Goal: Task Accomplishment & Management: Manage account settings

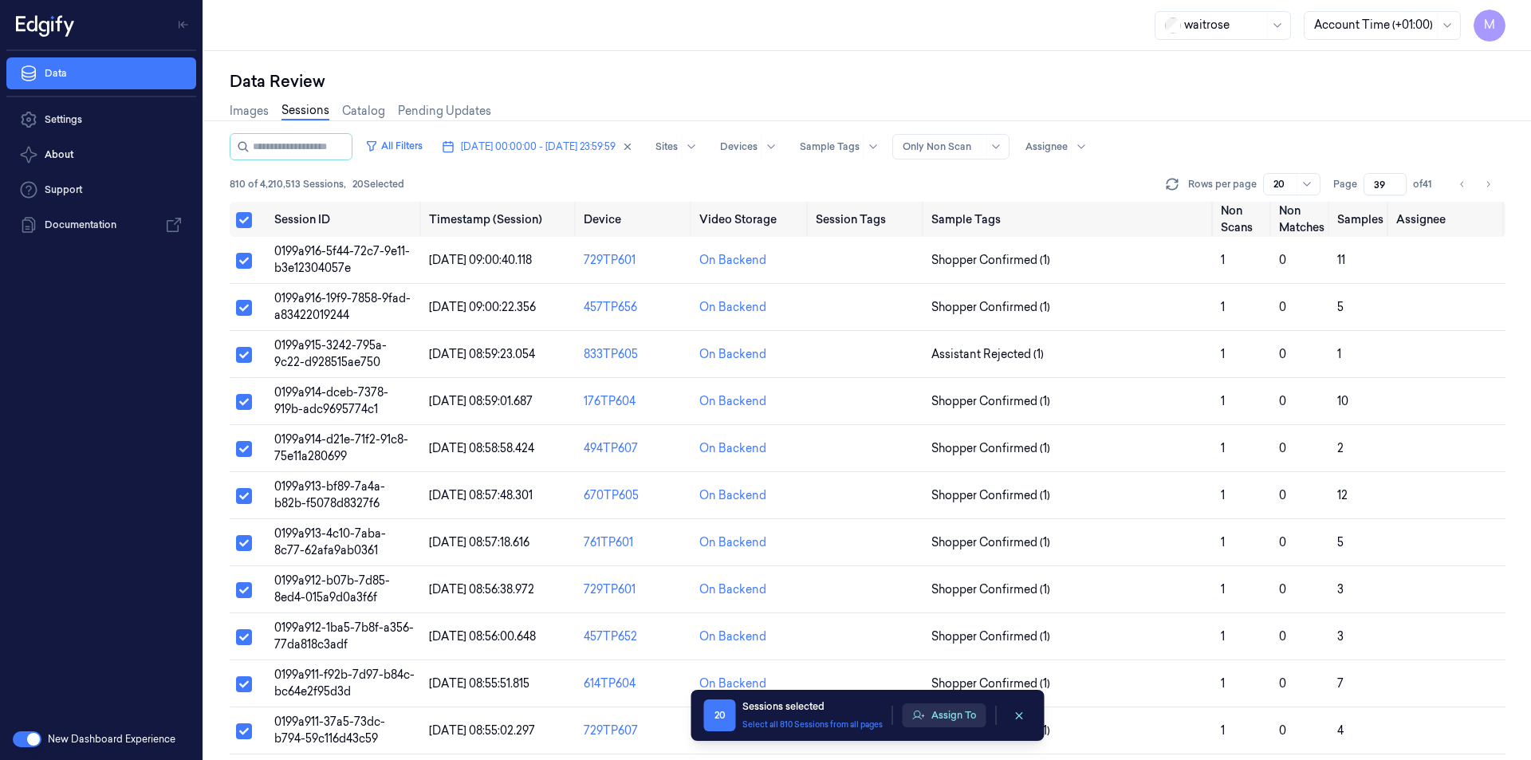
click at [956, 711] on button "Assign To" at bounding box center [944, 715] width 84 height 24
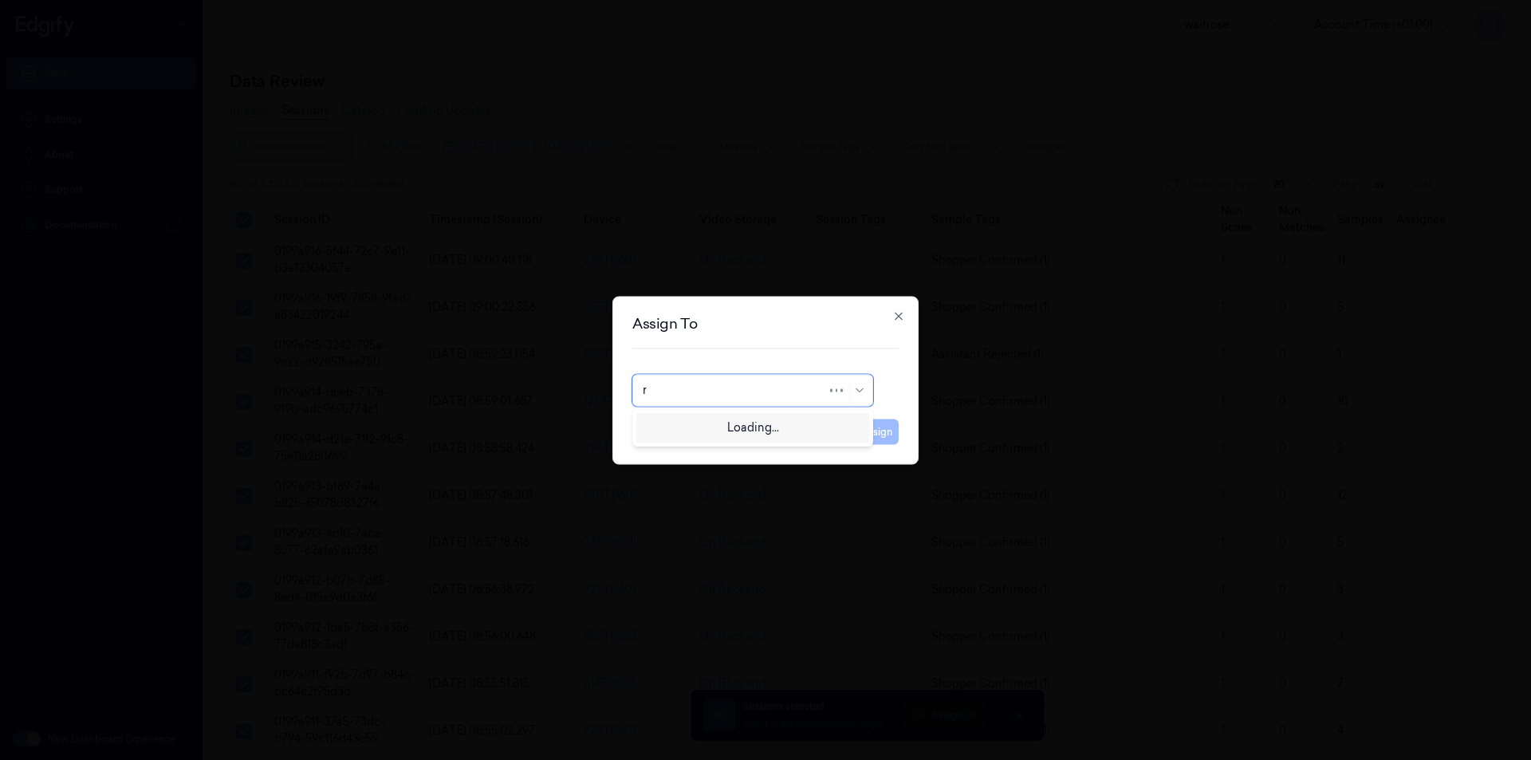
type input "ro"
click at [686, 430] on div "[PERSON_NAME]" at bounding box center [691, 426] width 96 height 17
click at [874, 427] on button "Assign" at bounding box center [877, 432] width 44 height 26
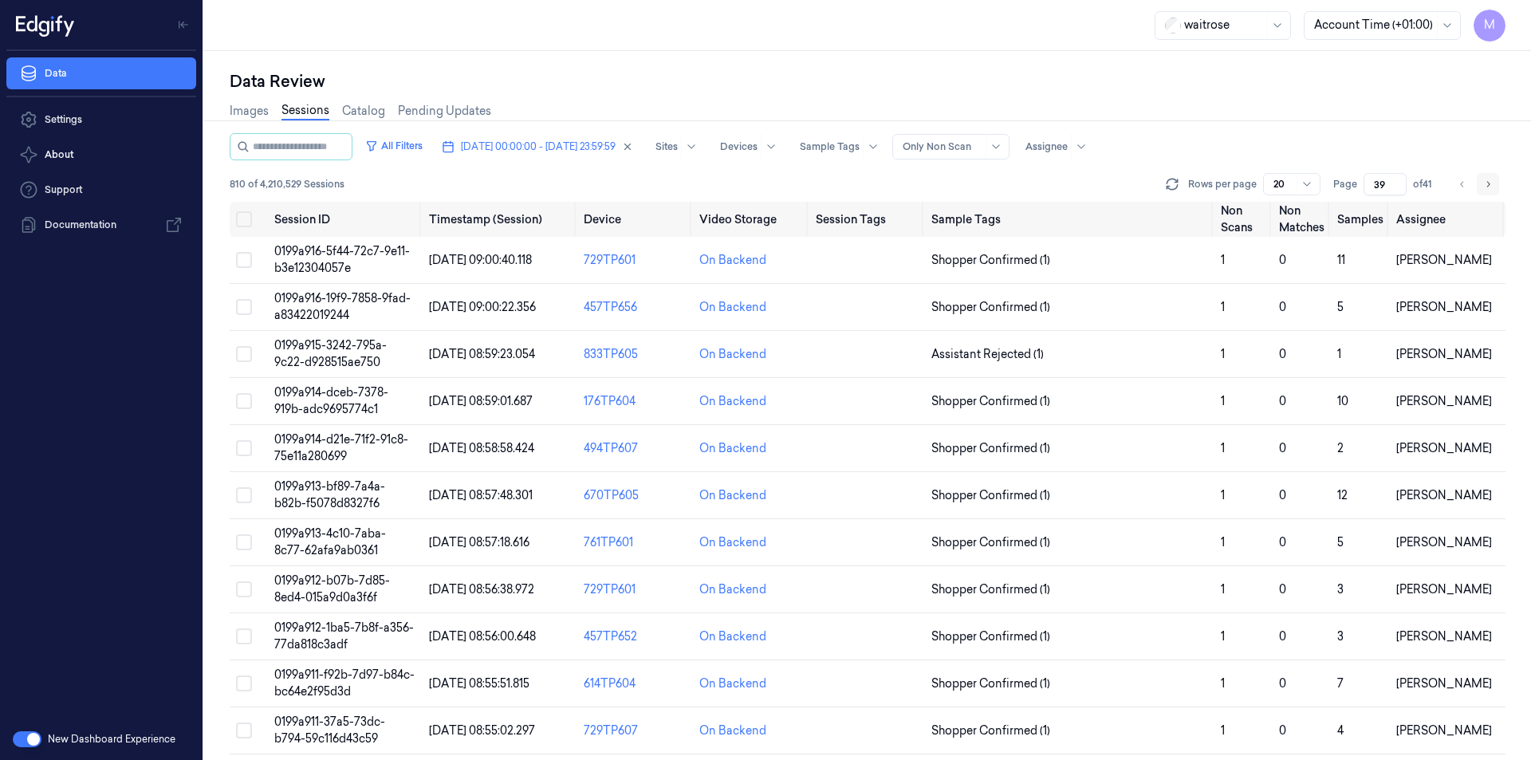
click at [1488, 183] on icon "Go to next page" at bounding box center [1488, 184] width 10 height 13
type input "40"
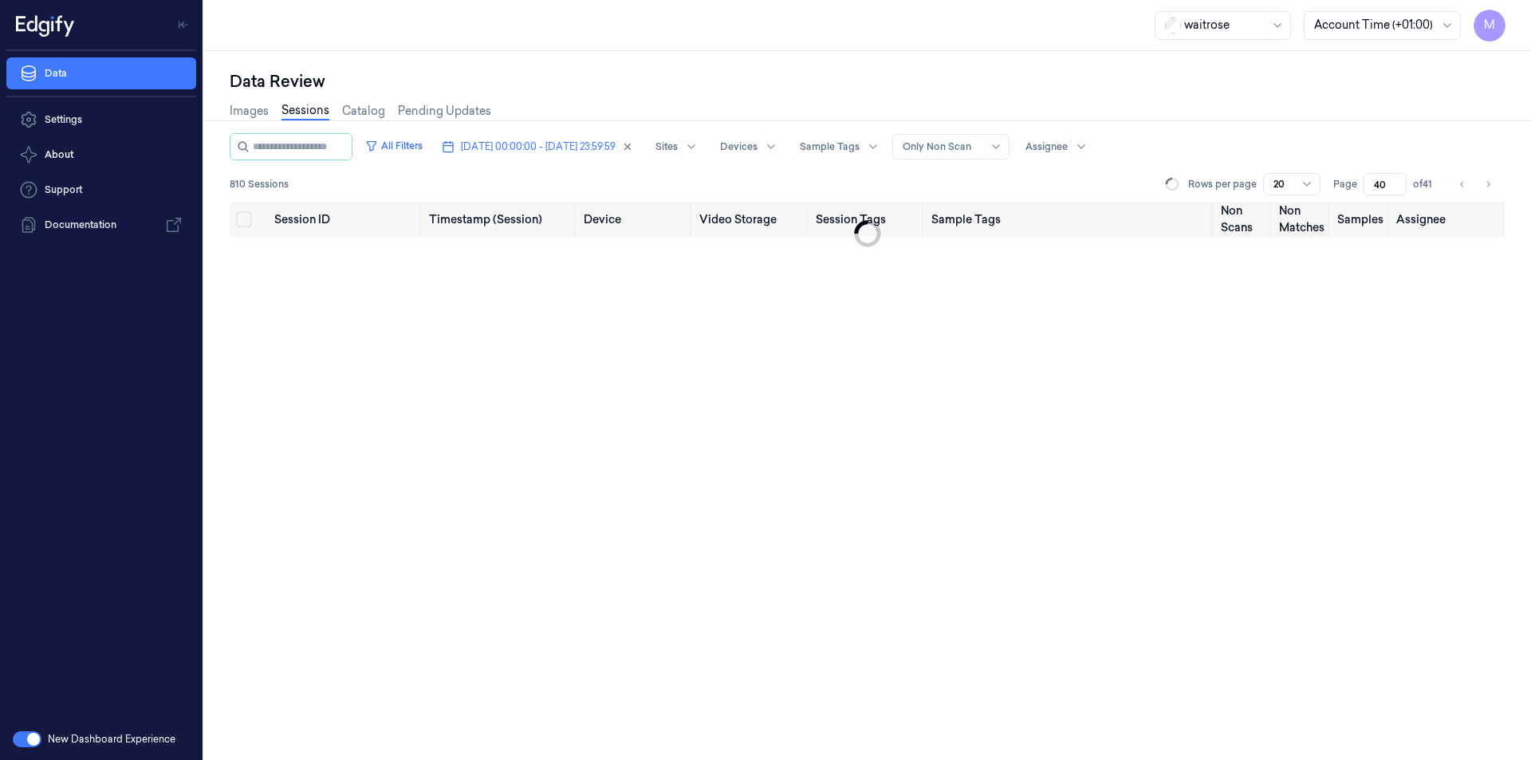
click at [525, 55] on div "Data Review Images Sessions Catalog Pending Updates All Filters [DATE] 00:00:00…" at bounding box center [867, 405] width 1327 height 709
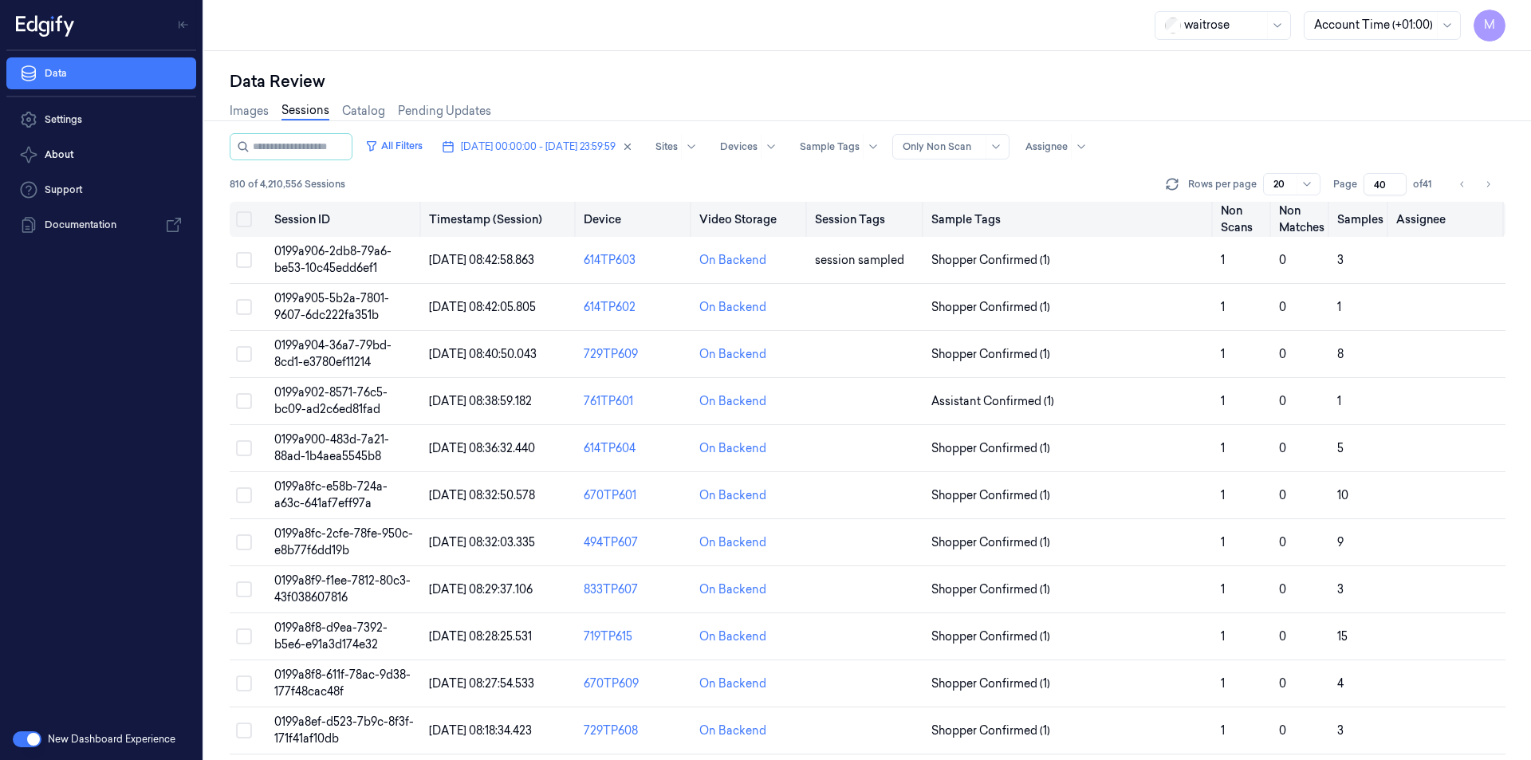
click at [248, 215] on button "Select all" at bounding box center [244, 219] width 16 height 16
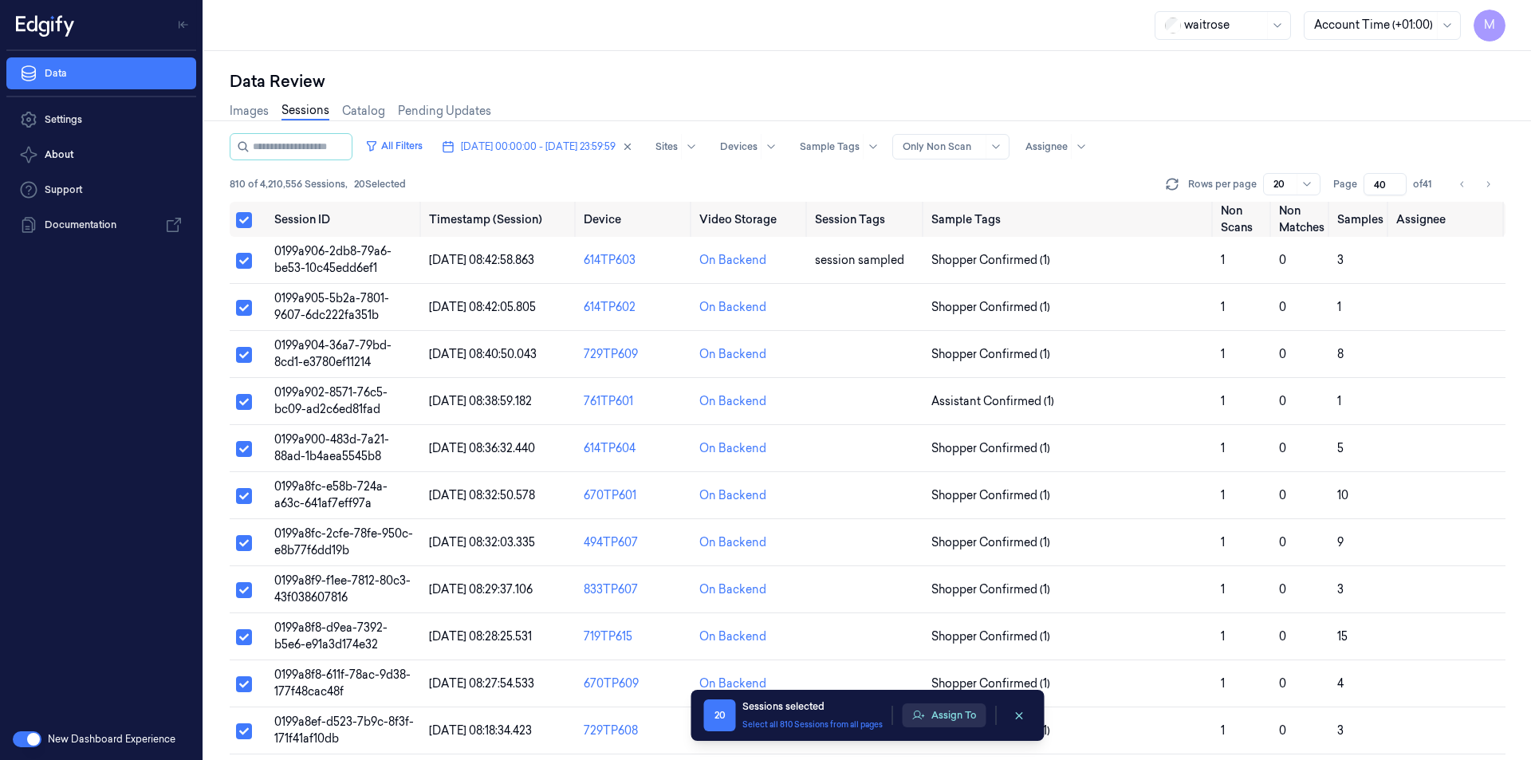
click at [957, 714] on button "Assign To" at bounding box center [944, 715] width 84 height 24
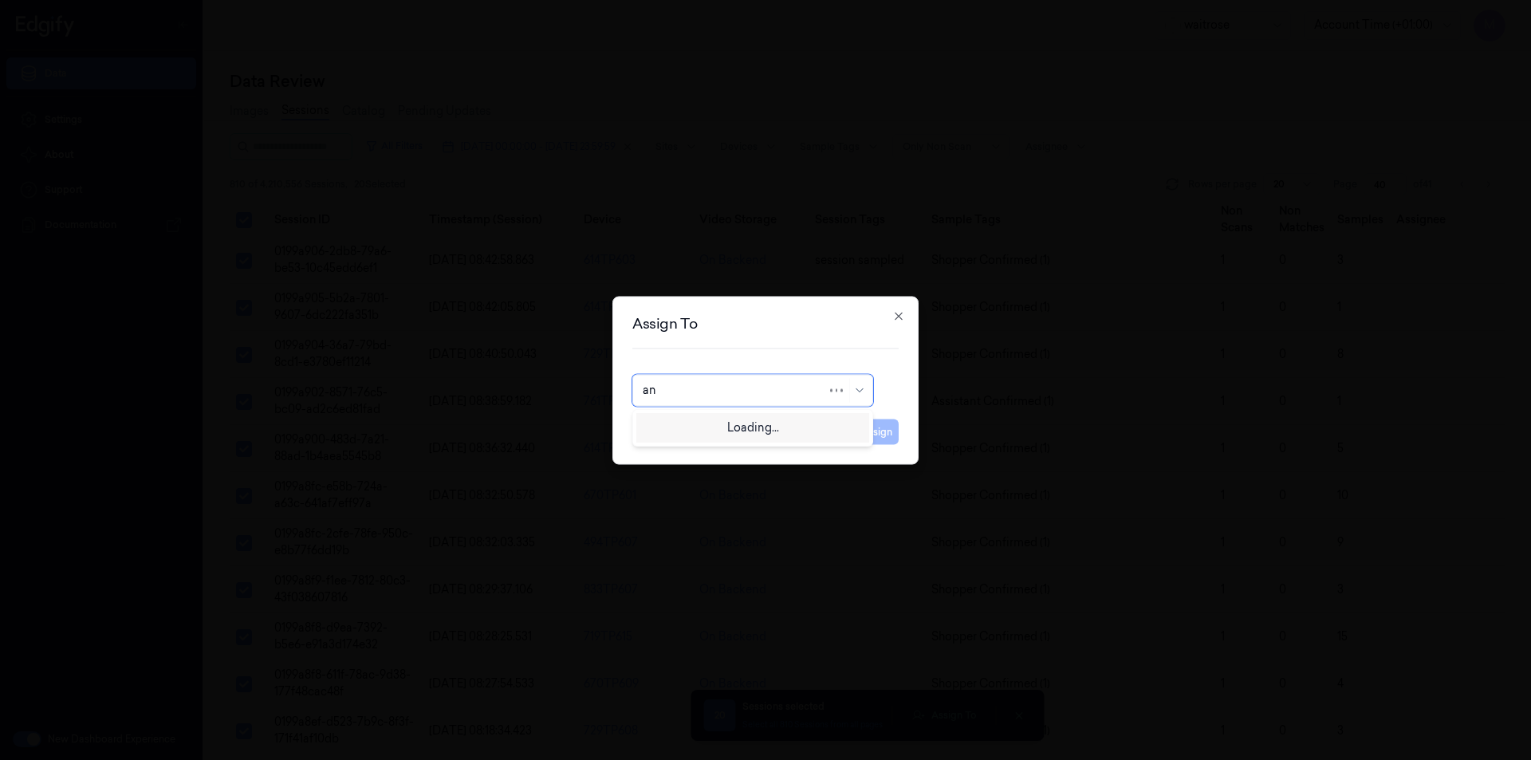
type input "ank"
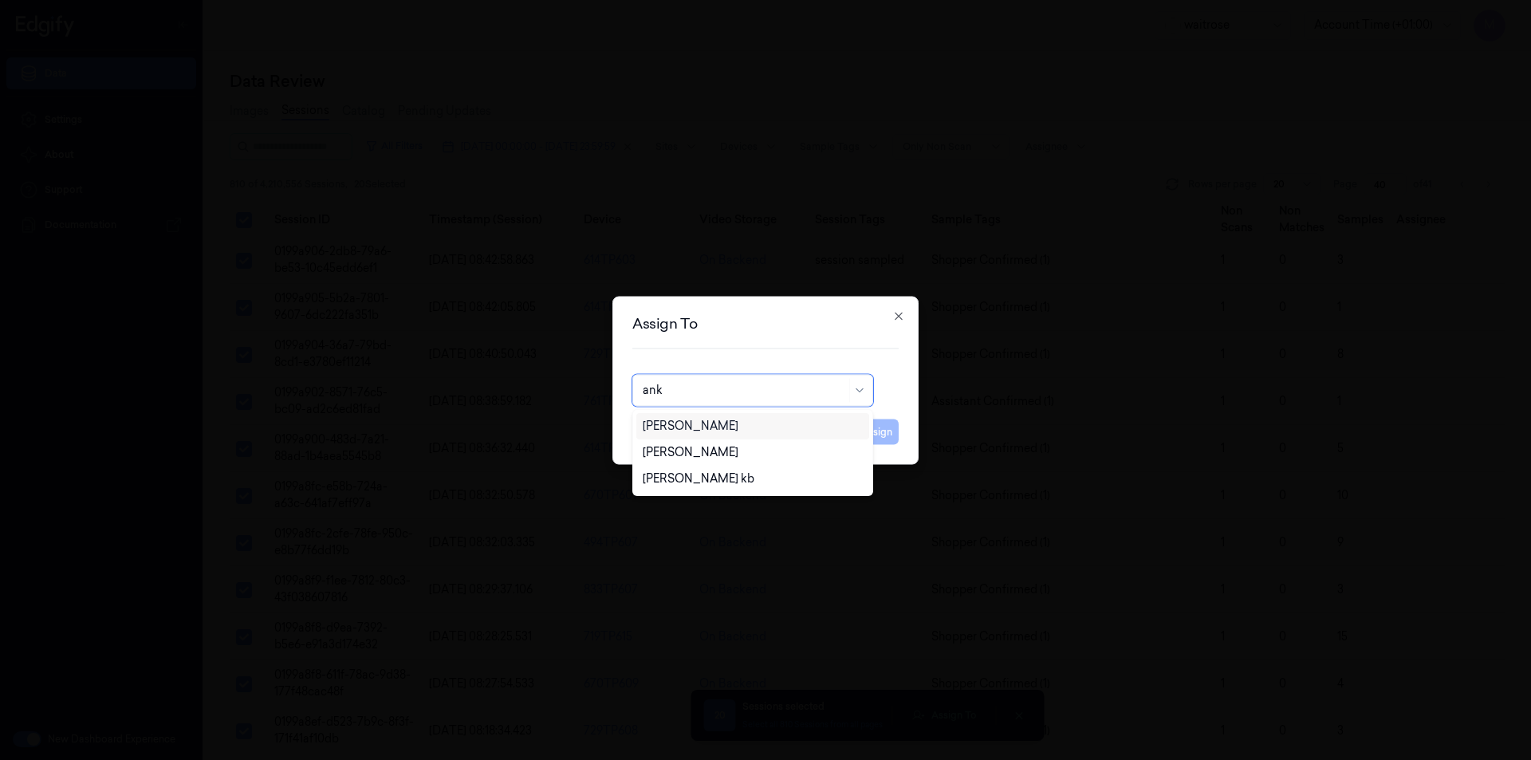
click at [717, 427] on div "[PERSON_NAME]" at bounding box center [753, 426] width 220 height 17
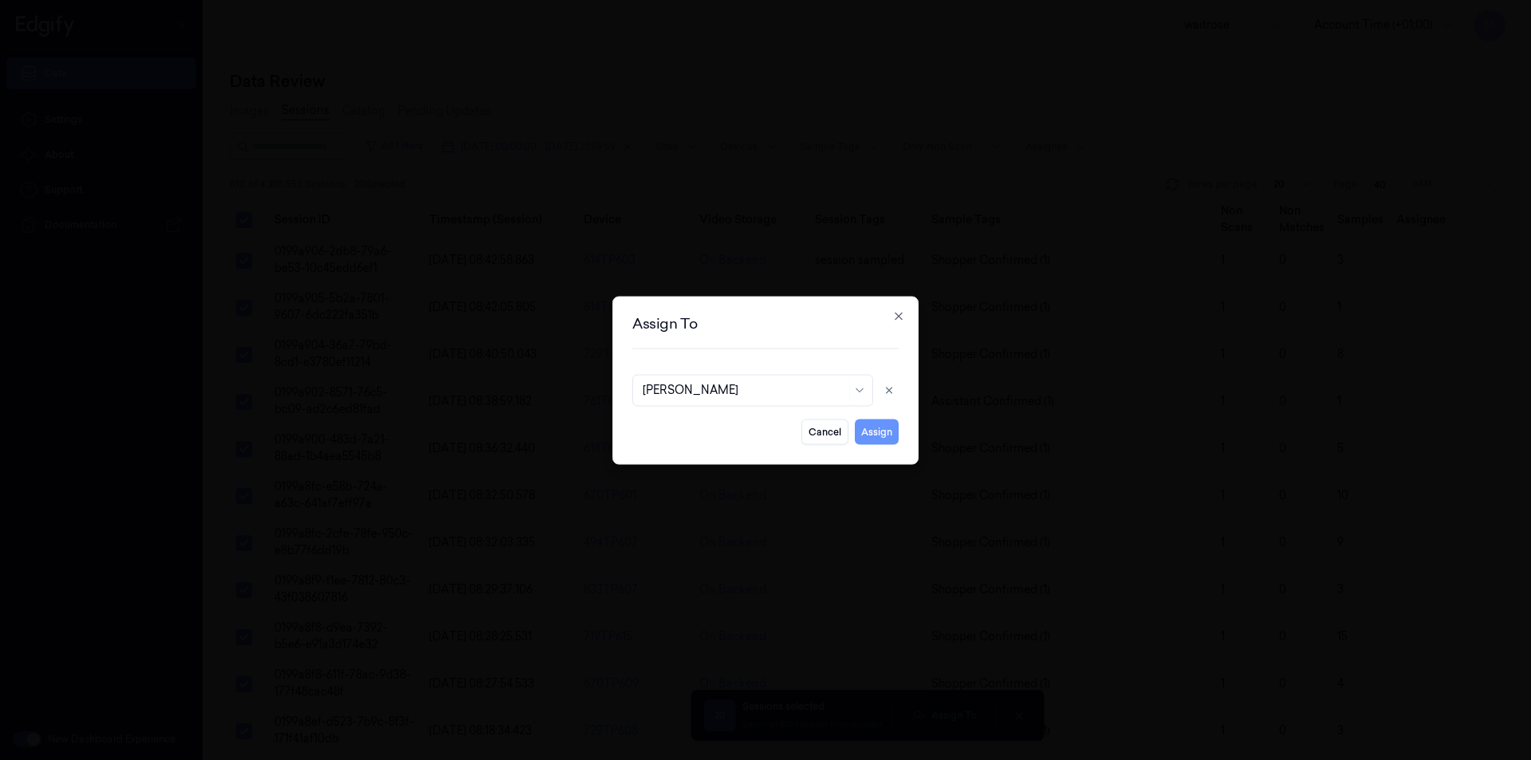
click at [888, 442] on button "Assign" at bounding box center [877, 432] width 44 height 26
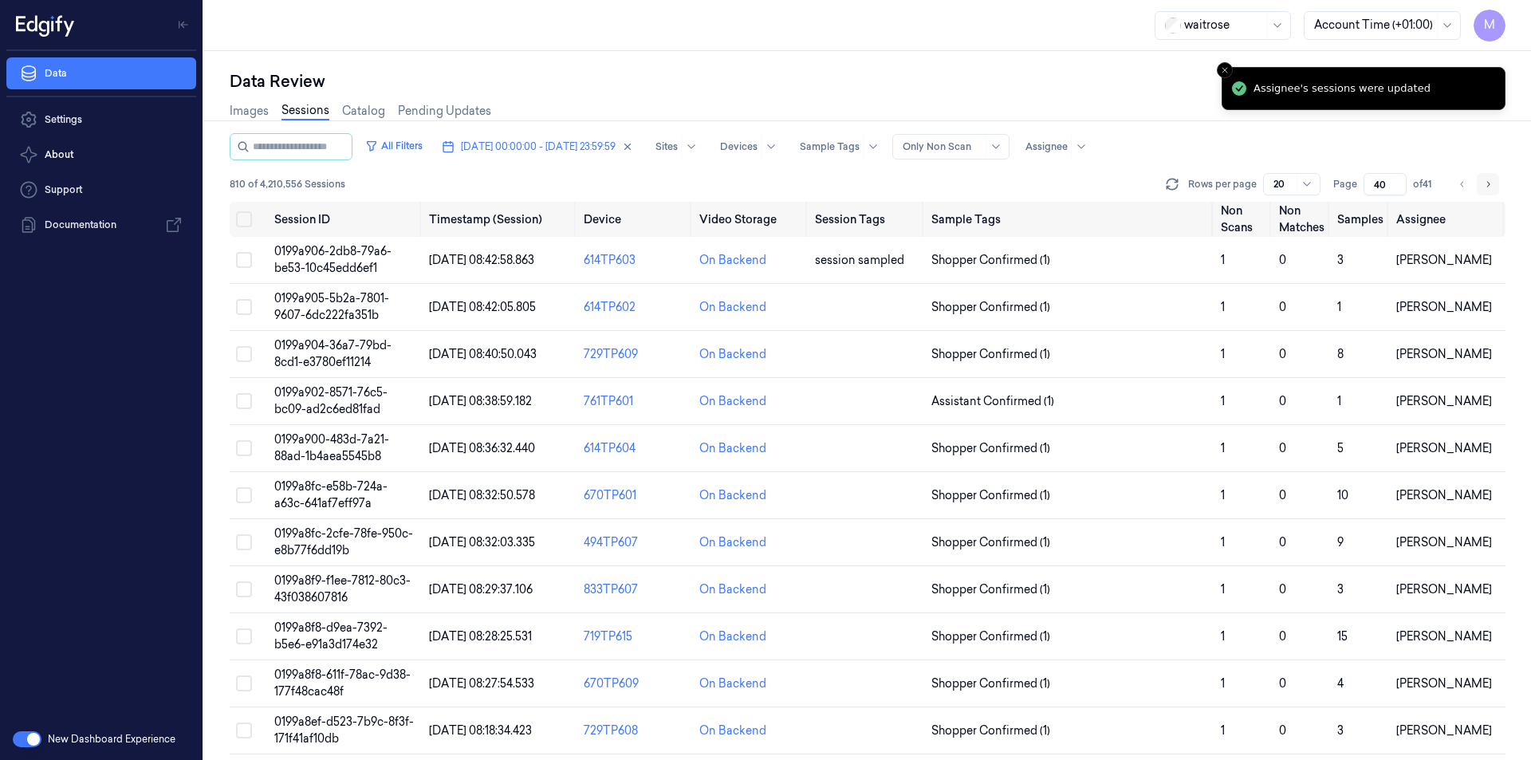
click at [1489, 188] on icon "Go to next page" at bounding box center [1488, 184] width 10 height 13
type input "41"
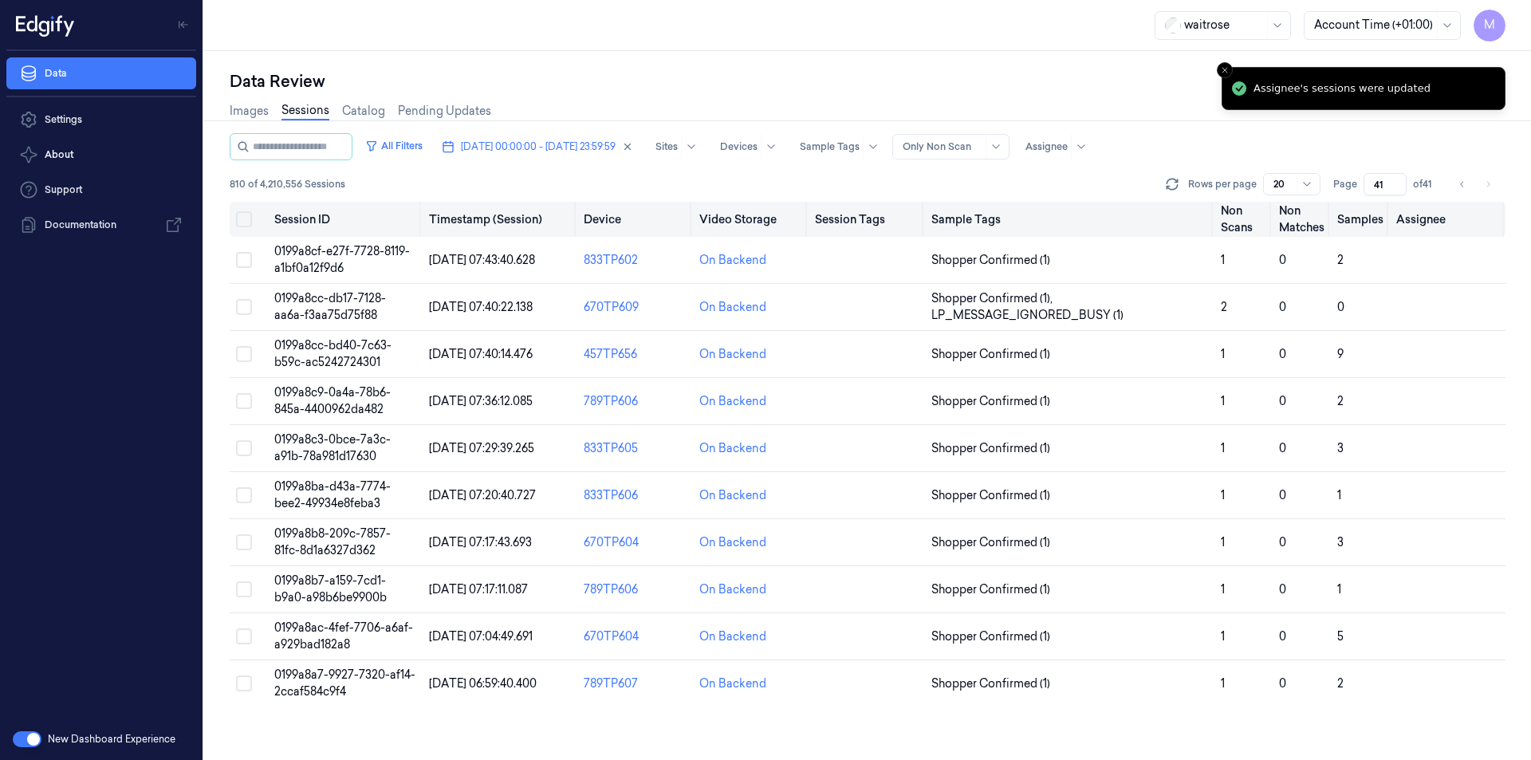
click at [246, 222] on button "Select all" at bounding box center [244, 219] width 16 height 16
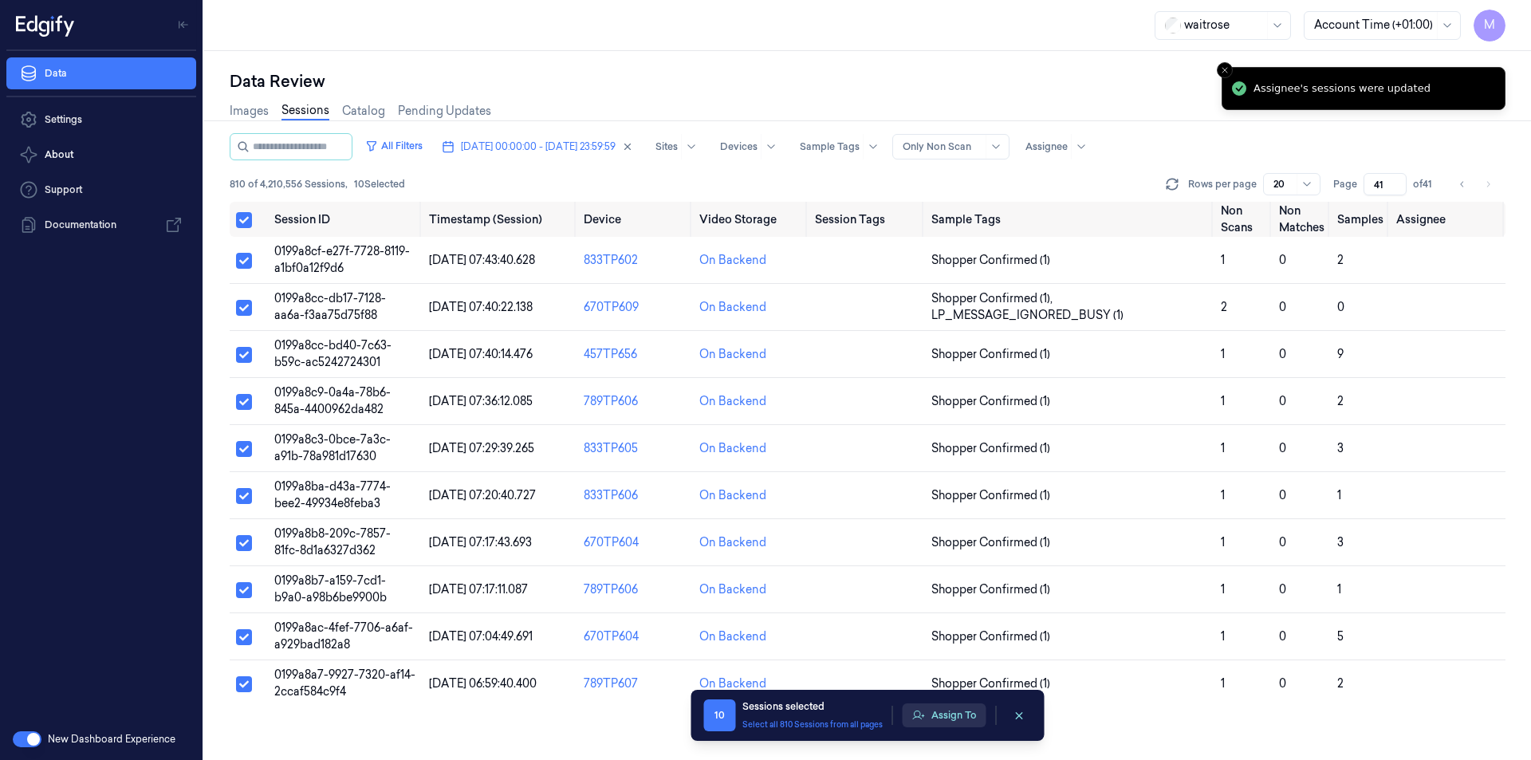
click at [951, 716] on button "Assign To" at bounding box center [944, 715] width 84 height 24
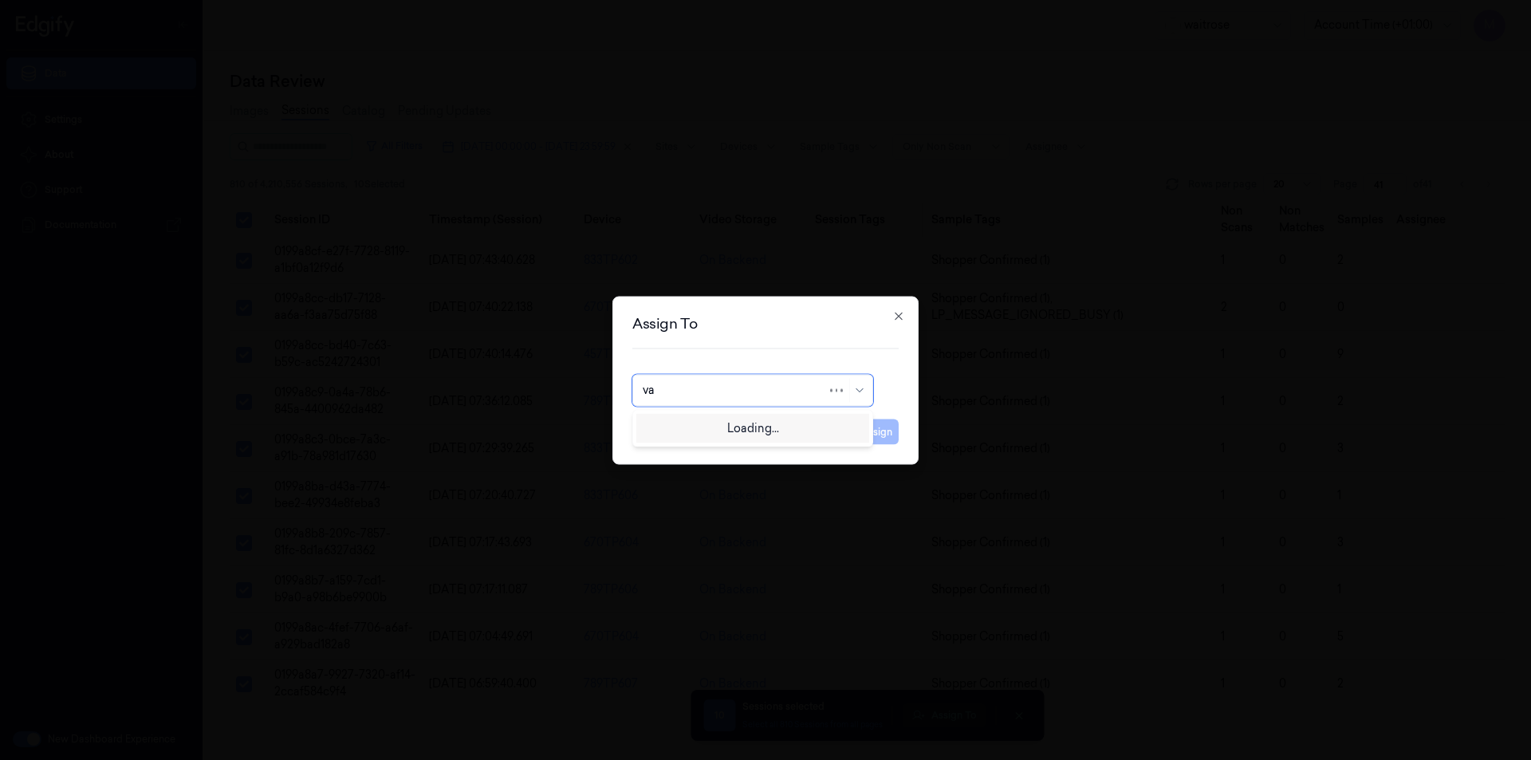
type input "var"
click at [704, 421] on div "[PERSON_NAME]" at bounding box center [691, 426] width 96 height 17
click at [874, 434] on button "Assign" at bounding box center [877, 432] width 44 height 26
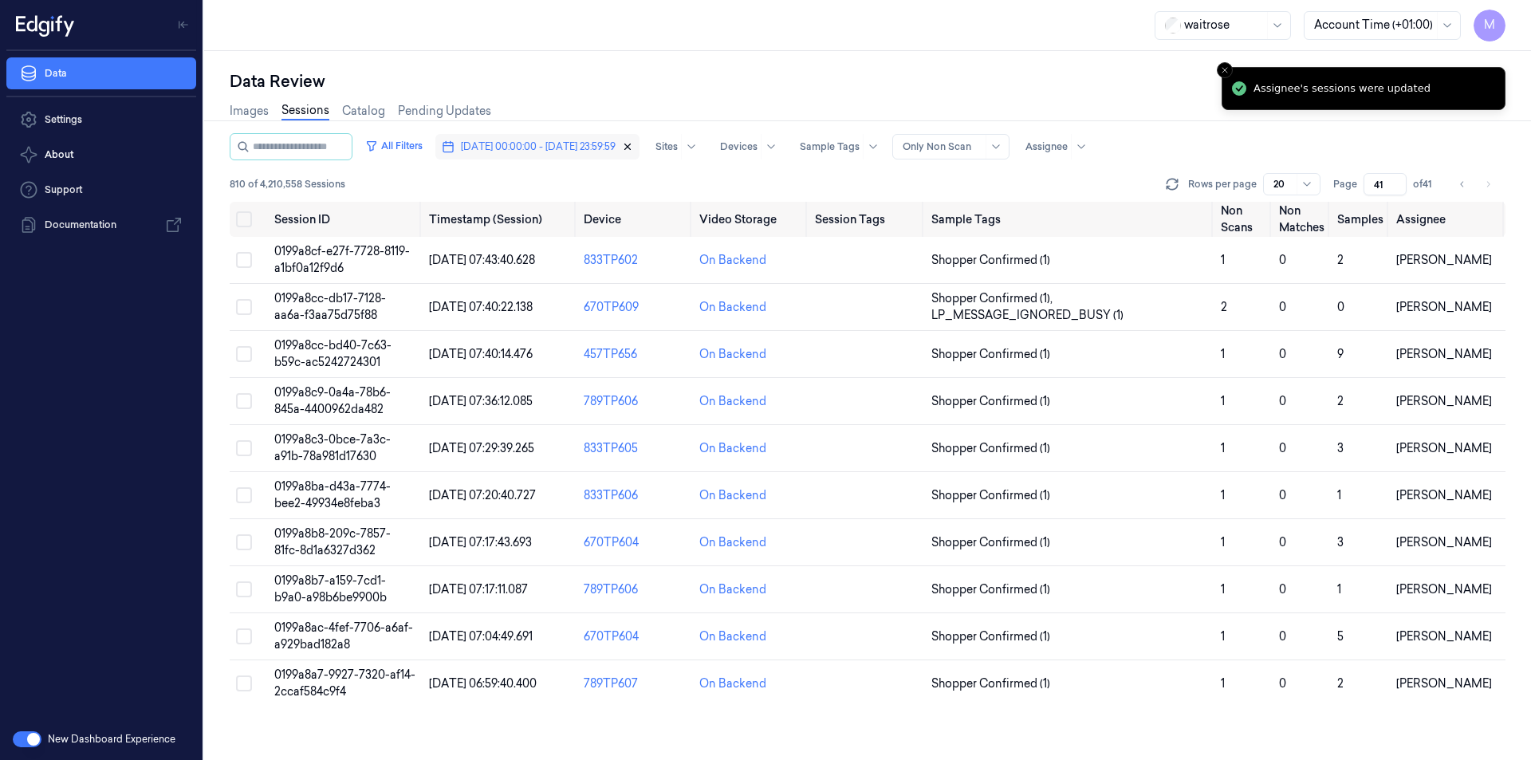
click at [633, 148] on icon "button" at bounding box center [627, 146] width 11 height 11
type input "1"
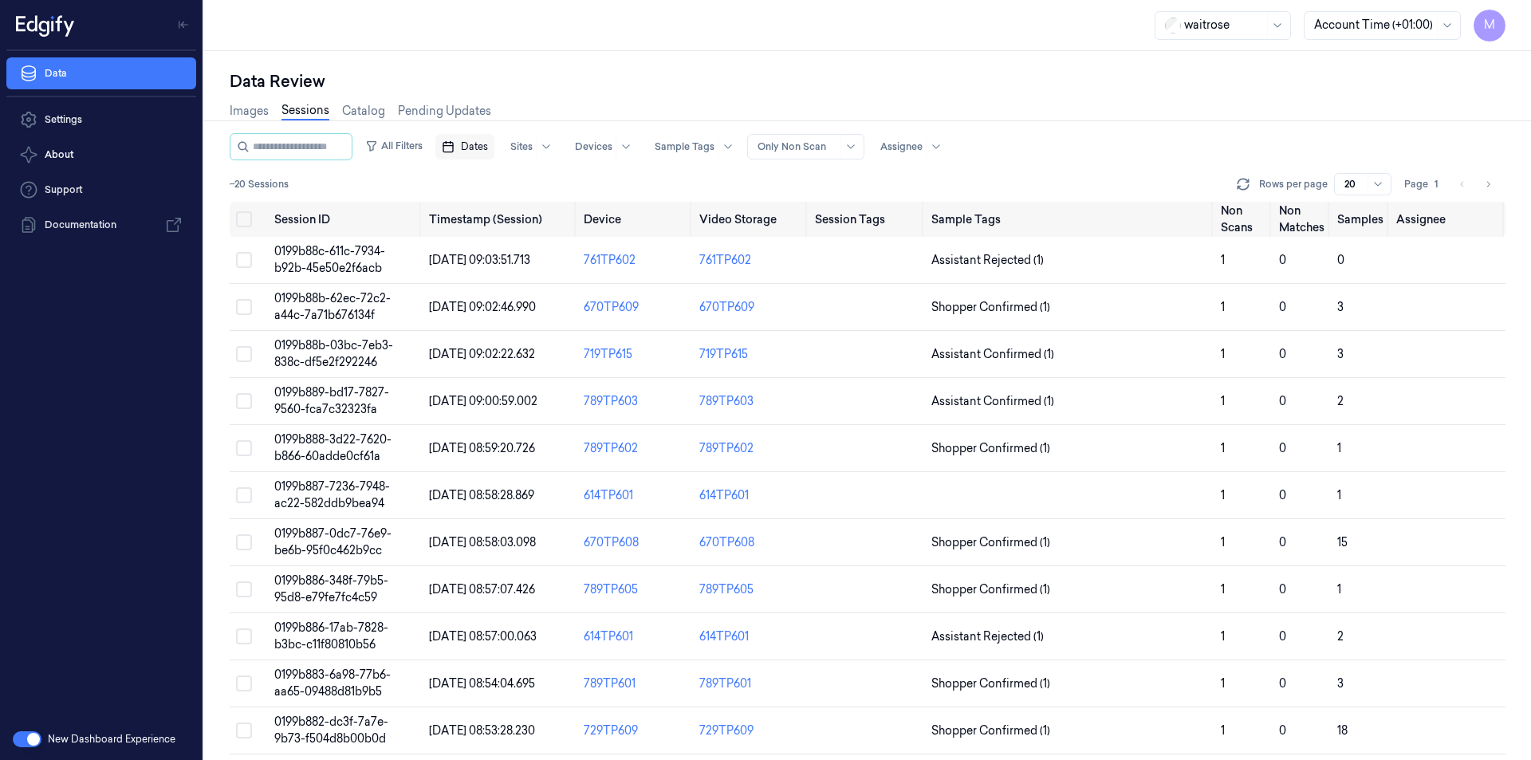
click at [488, 144] on span "Dates" at bounding box center [474, 147] width 27 height 14
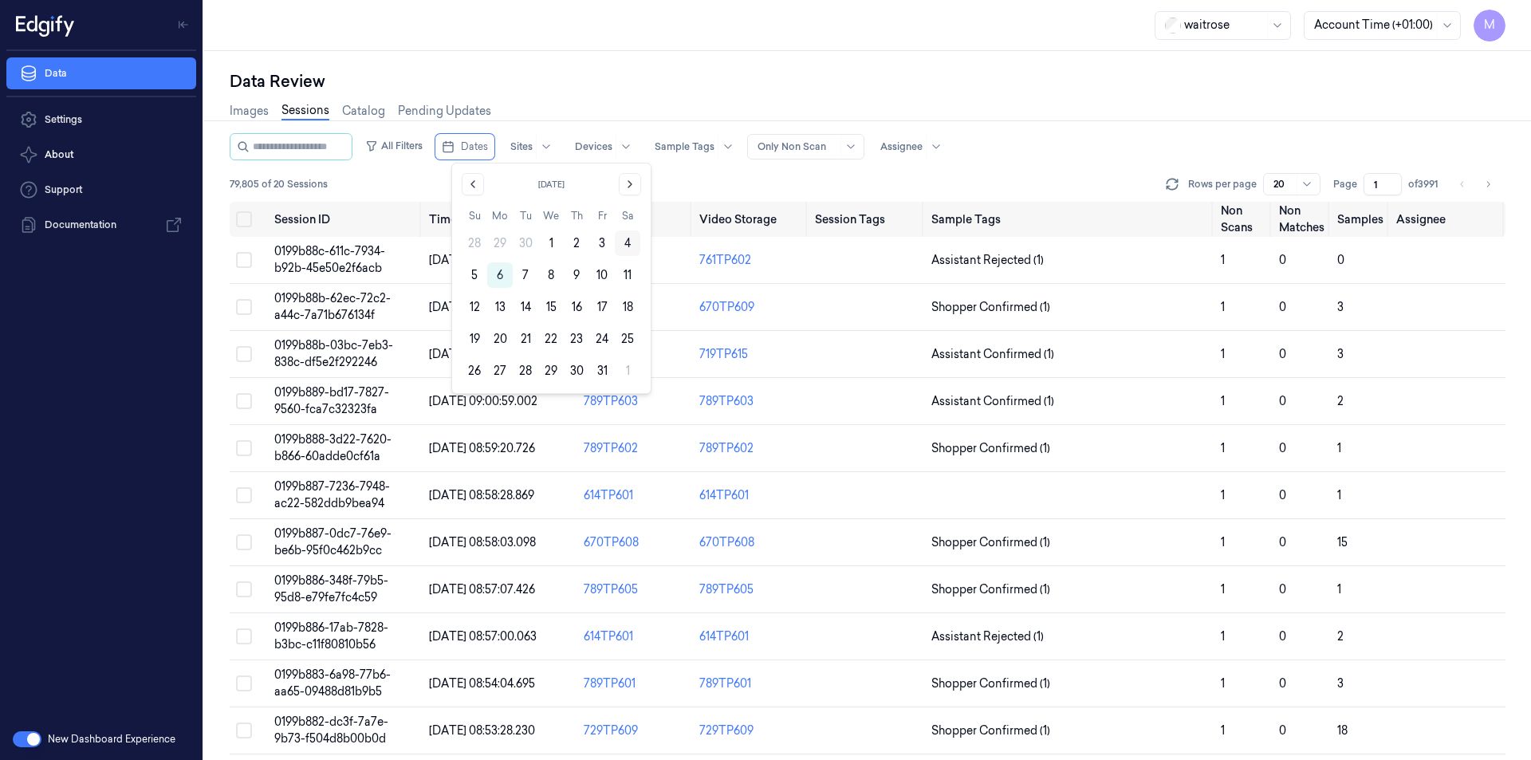
click at [619, 241] on button "4" at bounding box center [628, 243] width 26 height 26
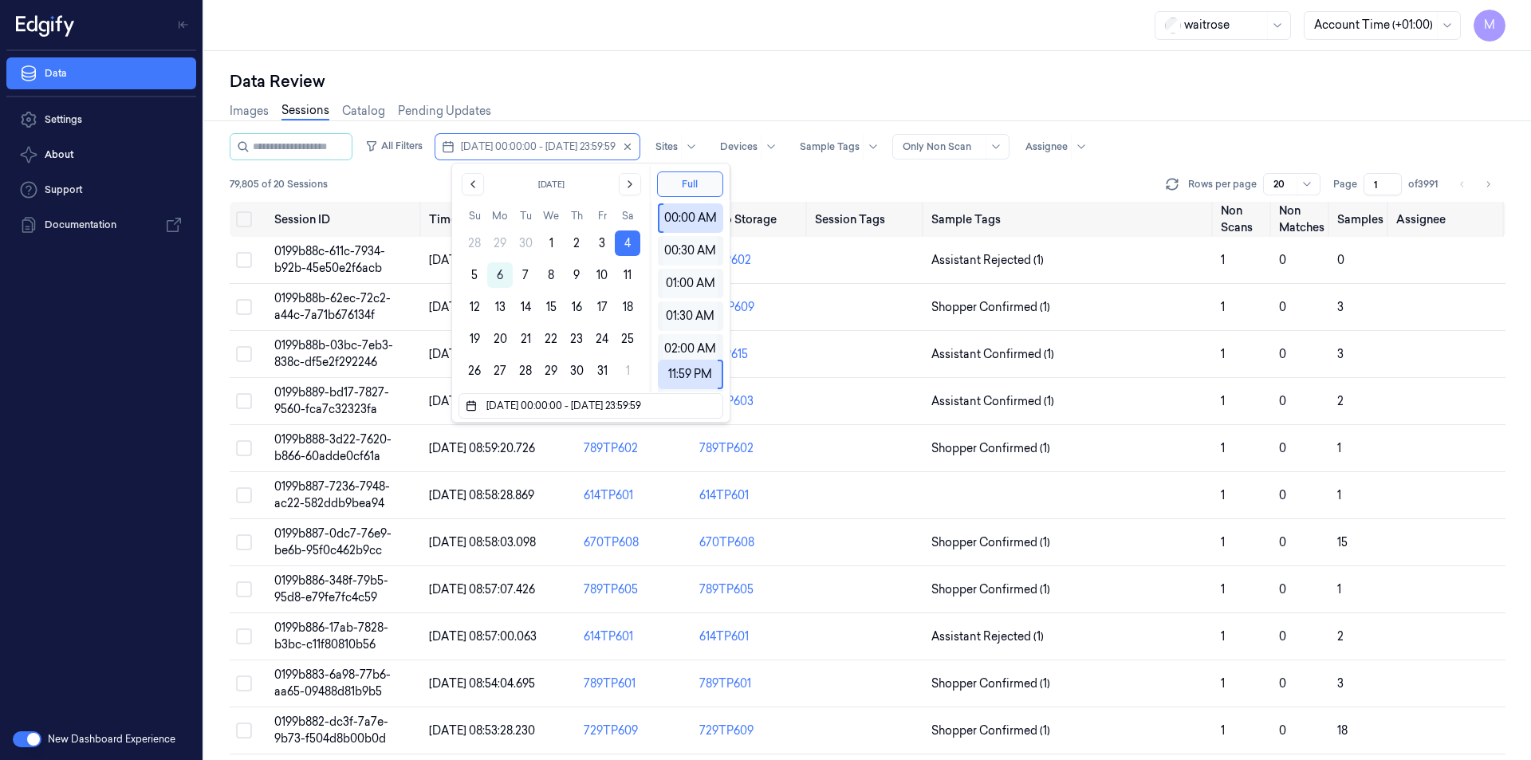
click at [657, 81] on div "Data Review" at bounding box center [868, 81] width 1276 height 22
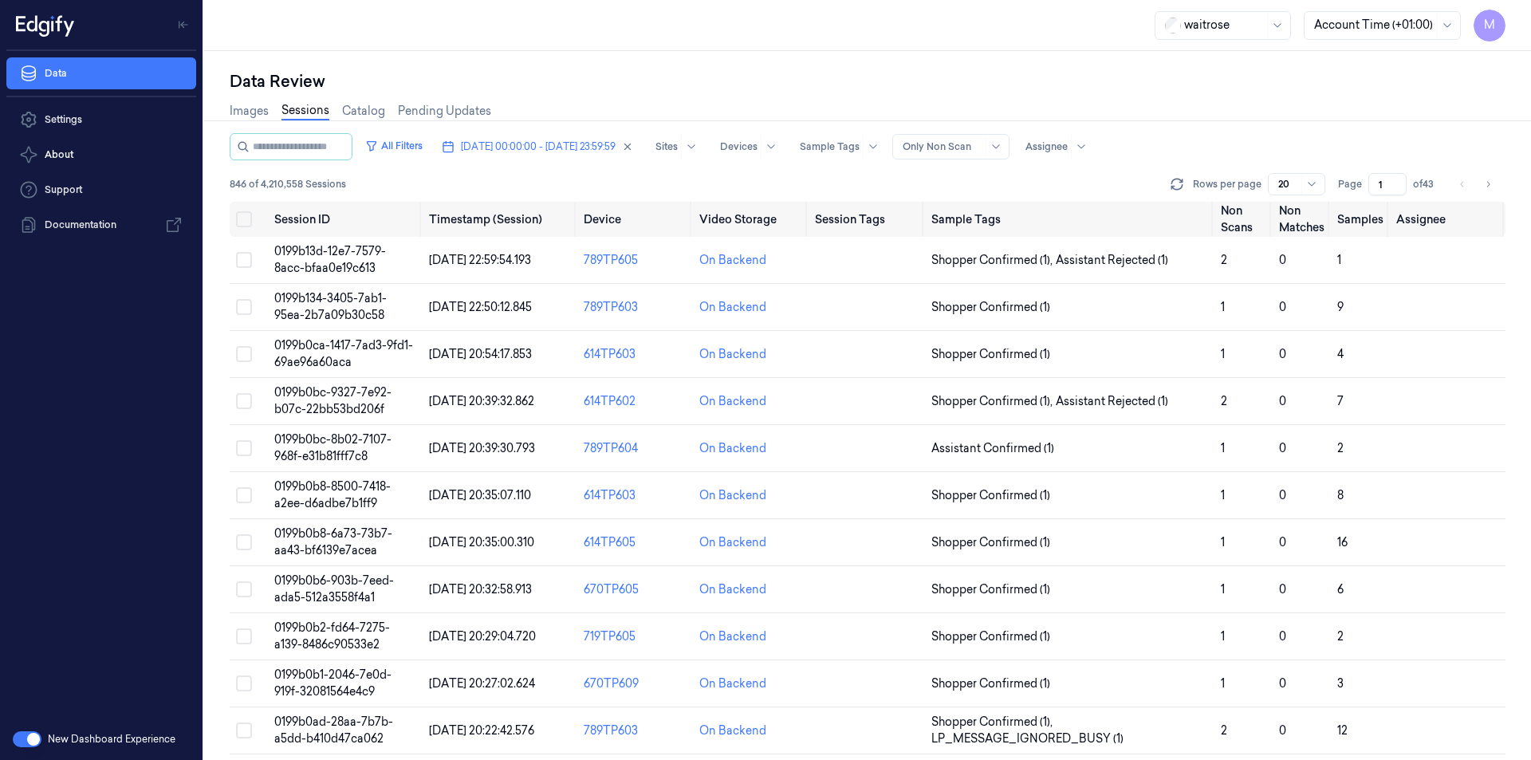
click at [805, 48] on div "waitrose Account Time (+01:00) M" at bounding box center [867, 25] width 1327 height 51
click at [251, 218] on button "Select all" at bounding box center [244, 219] width 16 height 16
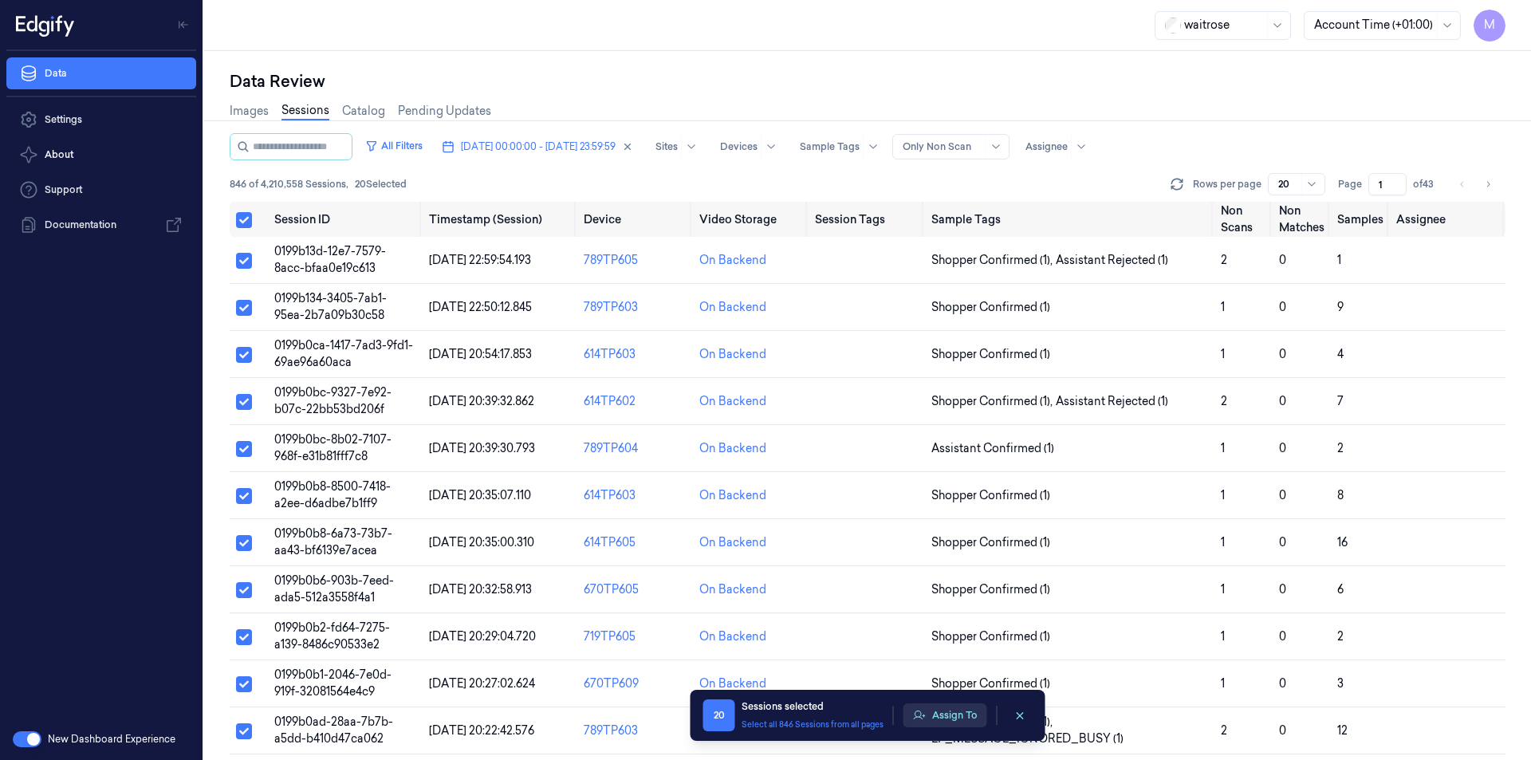
click at [942, 725] on button "Assign To" at bounding box center [945, 715] width 84 height 24
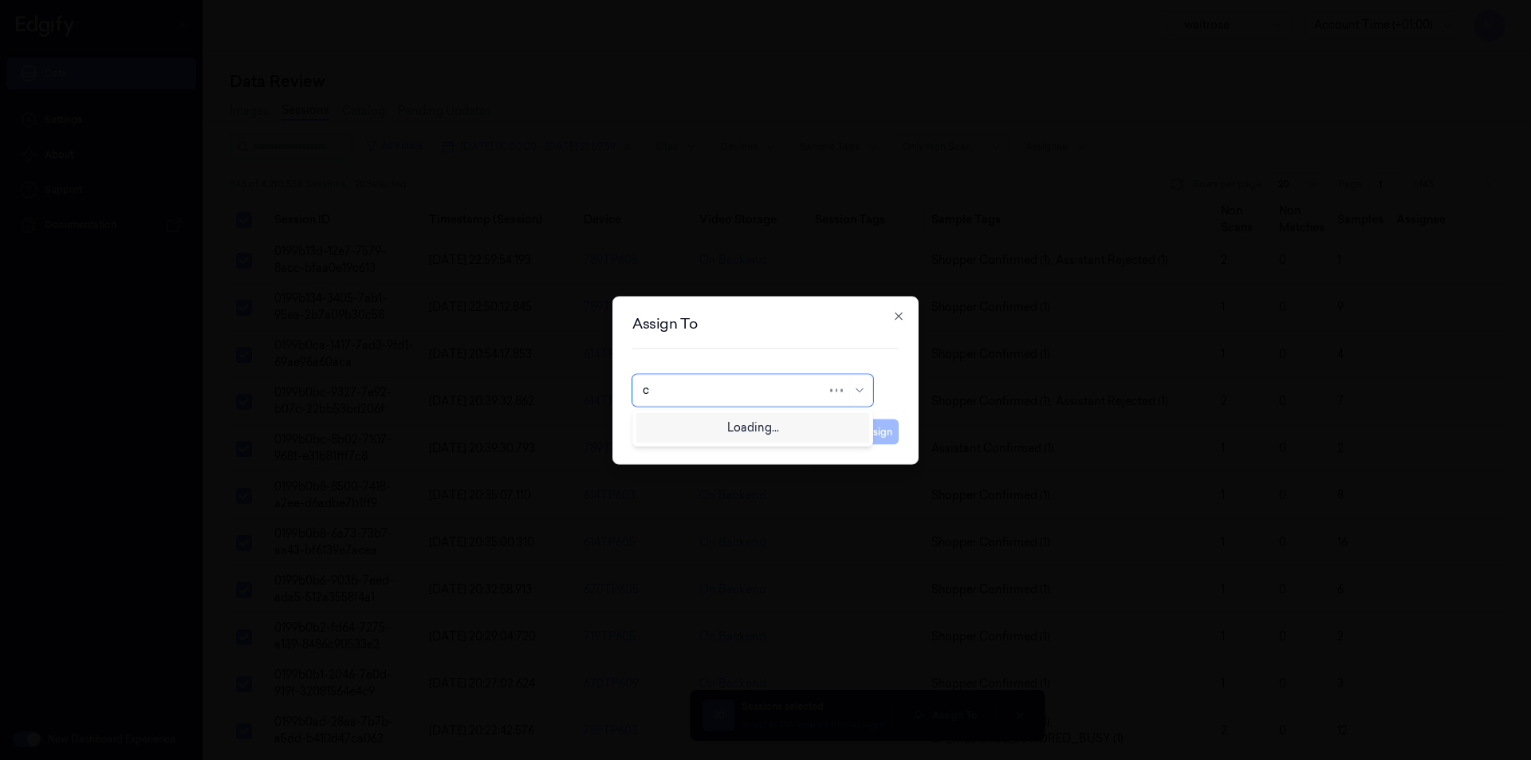
type input "ch"
click at [677, 450] on div "[PERSON_NAME] a" at bounding box center [695, 452] width 104 height 17
click at [869, 433] on button "Assign" at bounding box center [877, 432] width 44 height 26
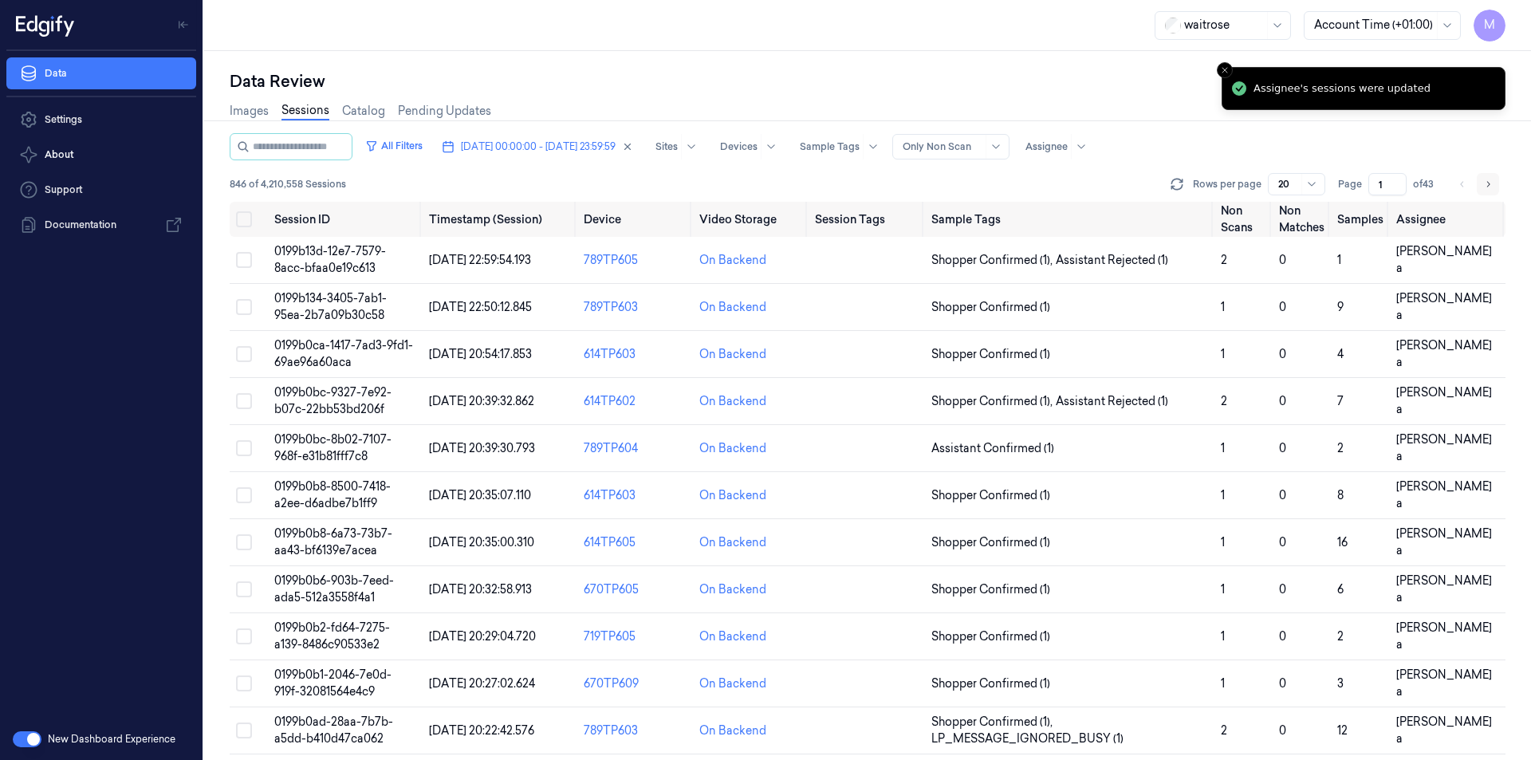
click at [1483, 179] on icon "Go to next page" at bounding box center [1488, 184] width 10 height 13
type input "2"
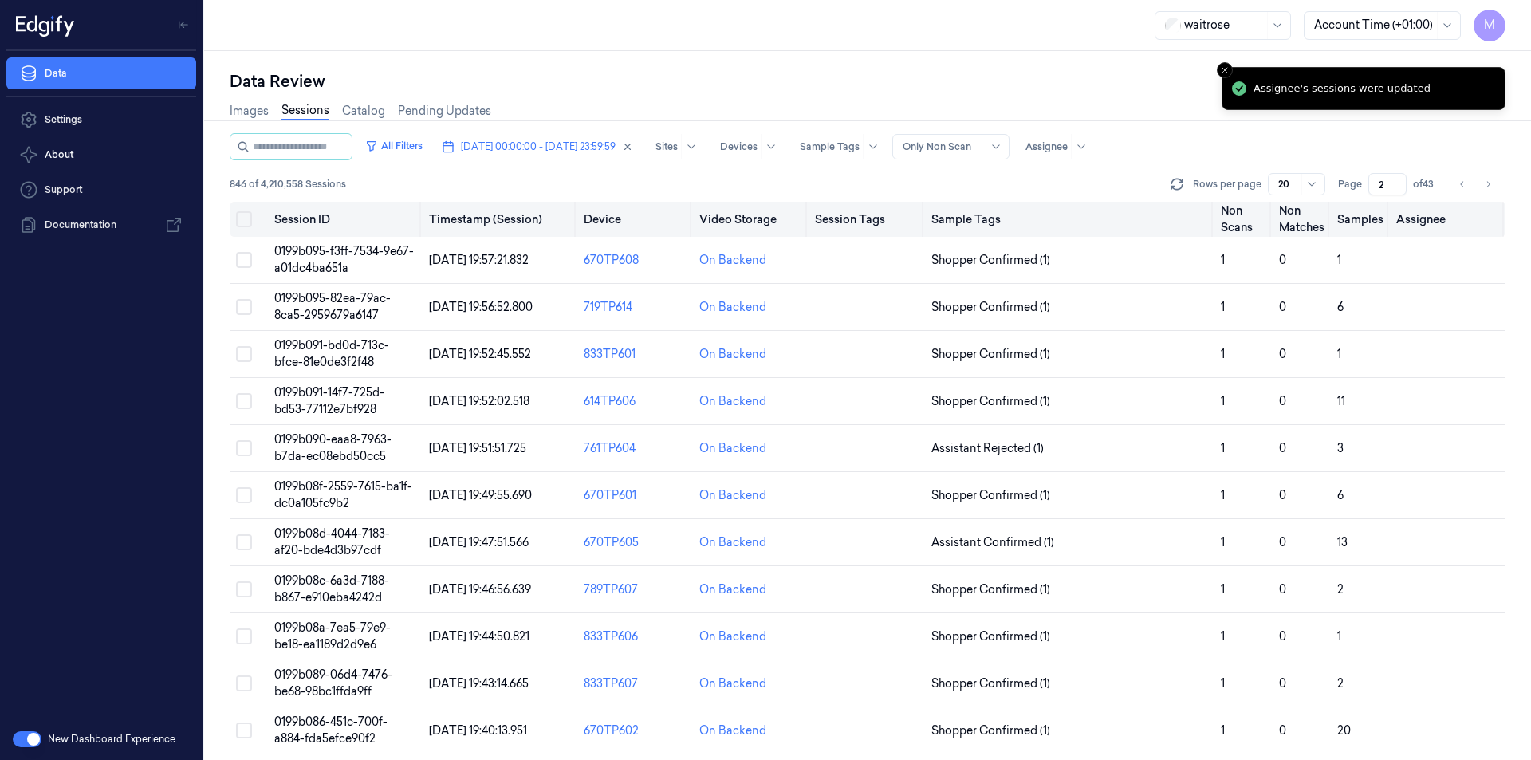
click at [242, 211] on button "Select all" at bounding box center [244, 219] width 16 height 16
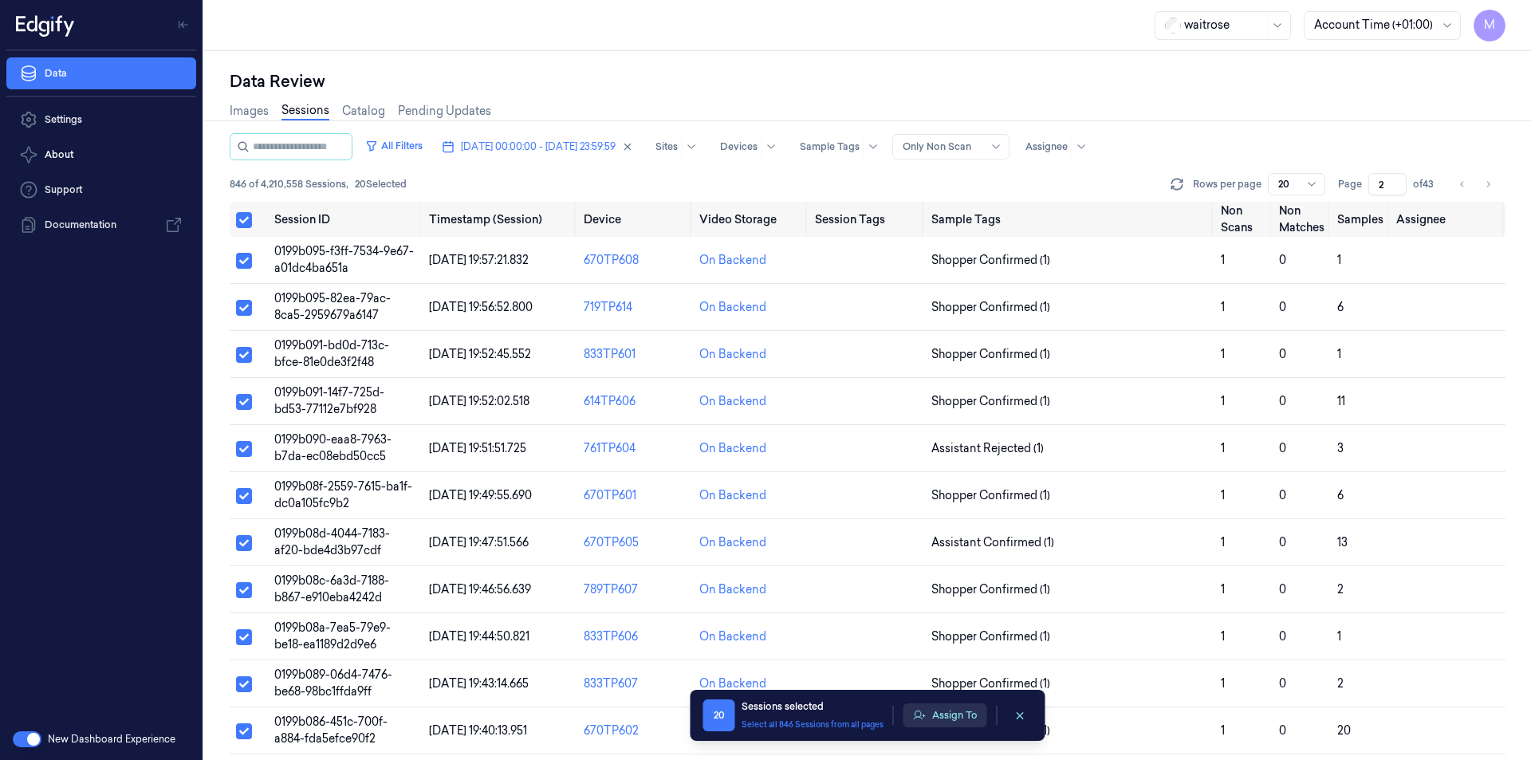
click at [968, 711] on button "Assign To" at bounding box center [945, 715] width 84 height 24
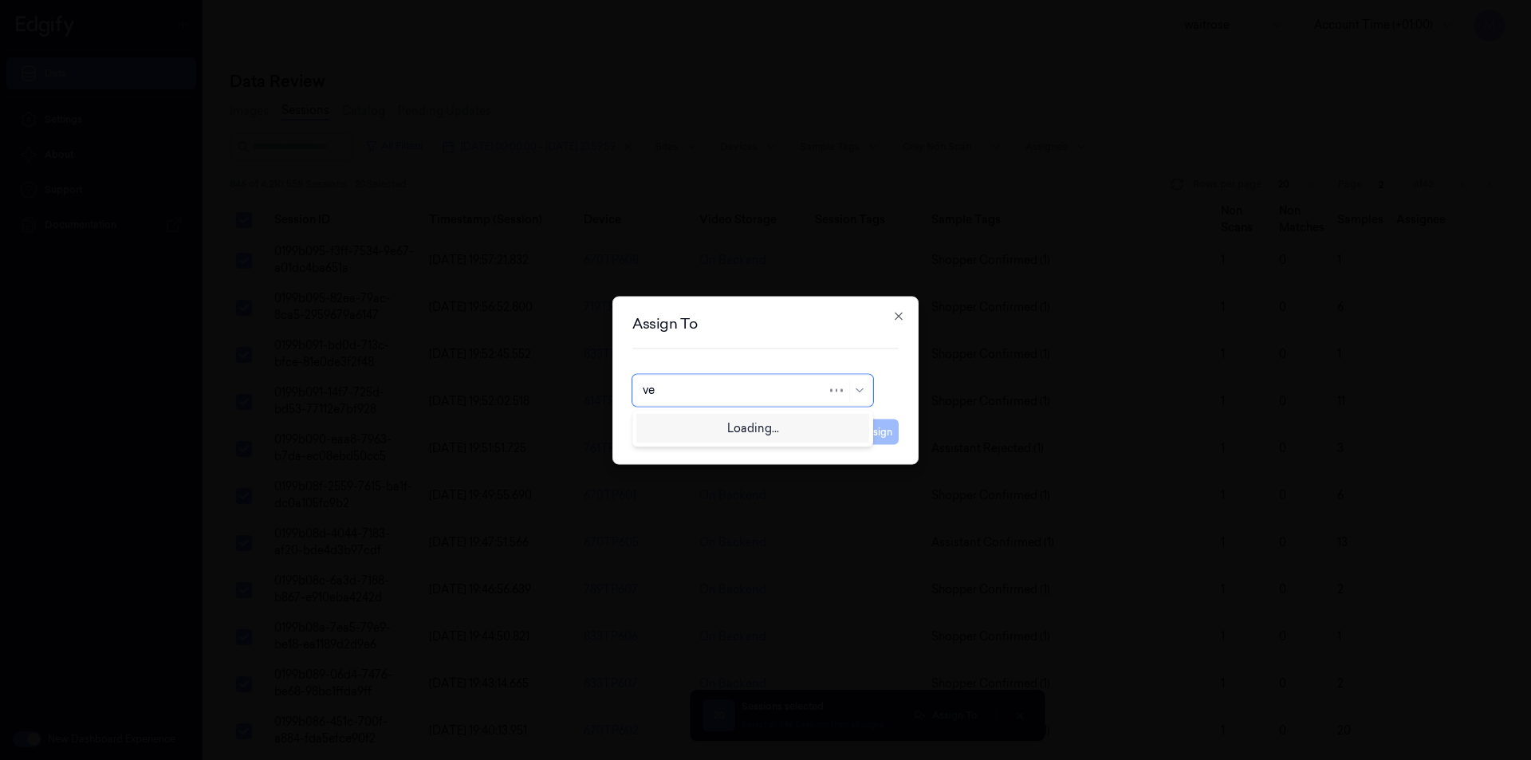
type input "ven"
click at [708, 419] on div "ven kataiah" at bounding box center [753, 426] width 220 height 17
click at [877, 430] on button "Assign" at bounding box center [877, 432] width 44 height 26
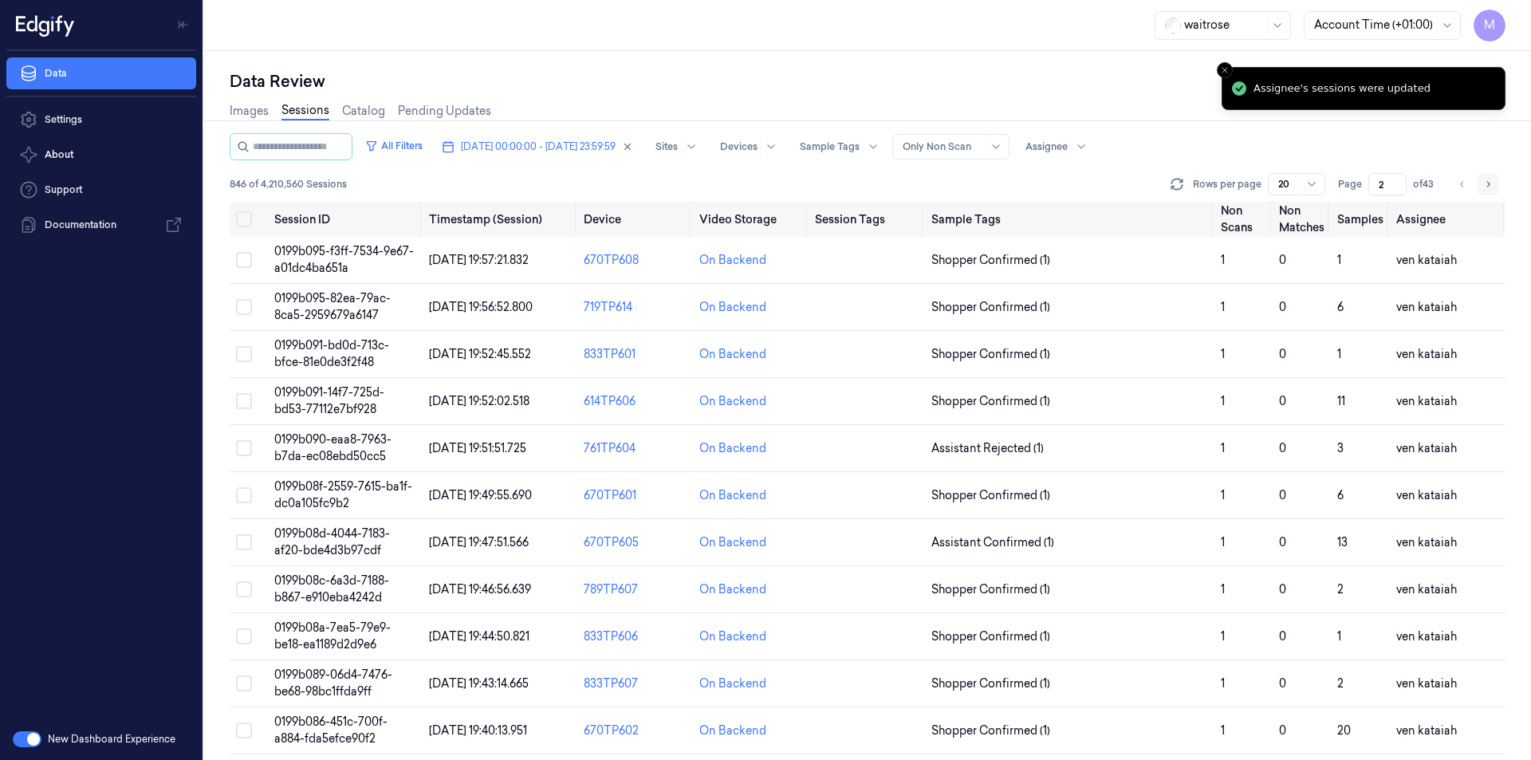
click at [1492, 184] on button "Go to next page" at bounding box center [1488, 184] width 22 height 22
type input "3"
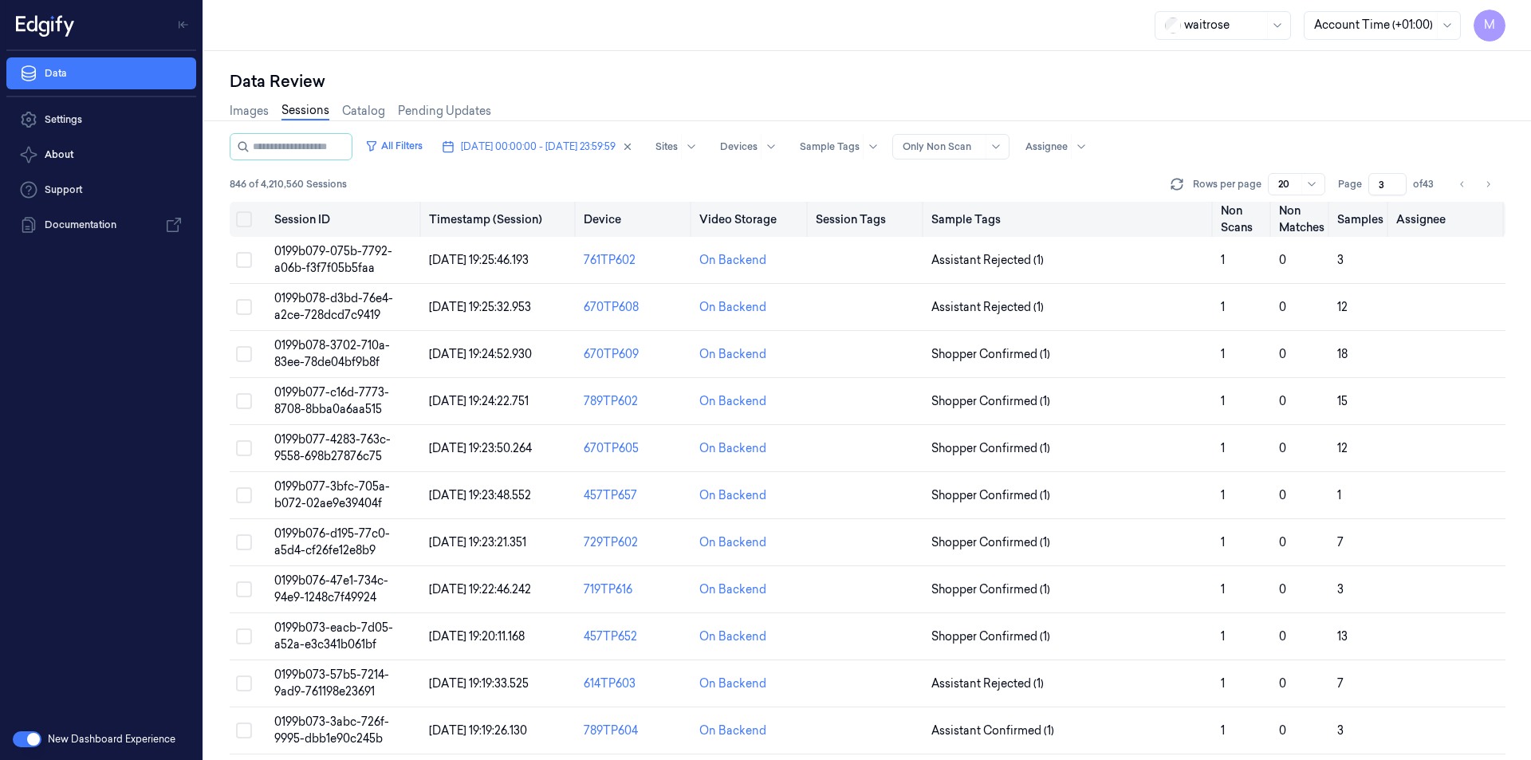
click at [251, 213] on button "Select all" at bounding box center [244, 219] width 16 height 16
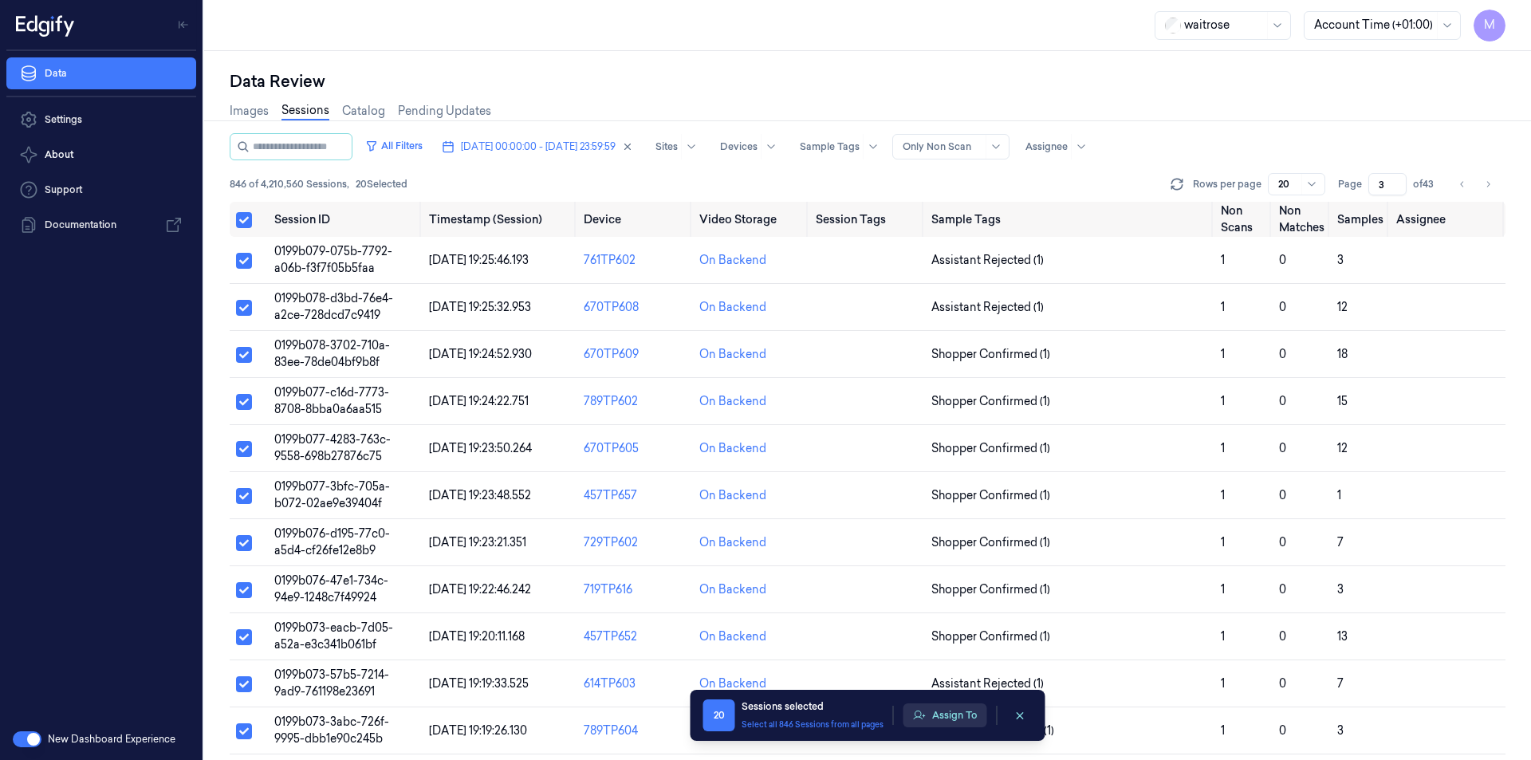
click at [968, 710] on button "Assign To" at bounding box center [945, 715] width 84 height 24
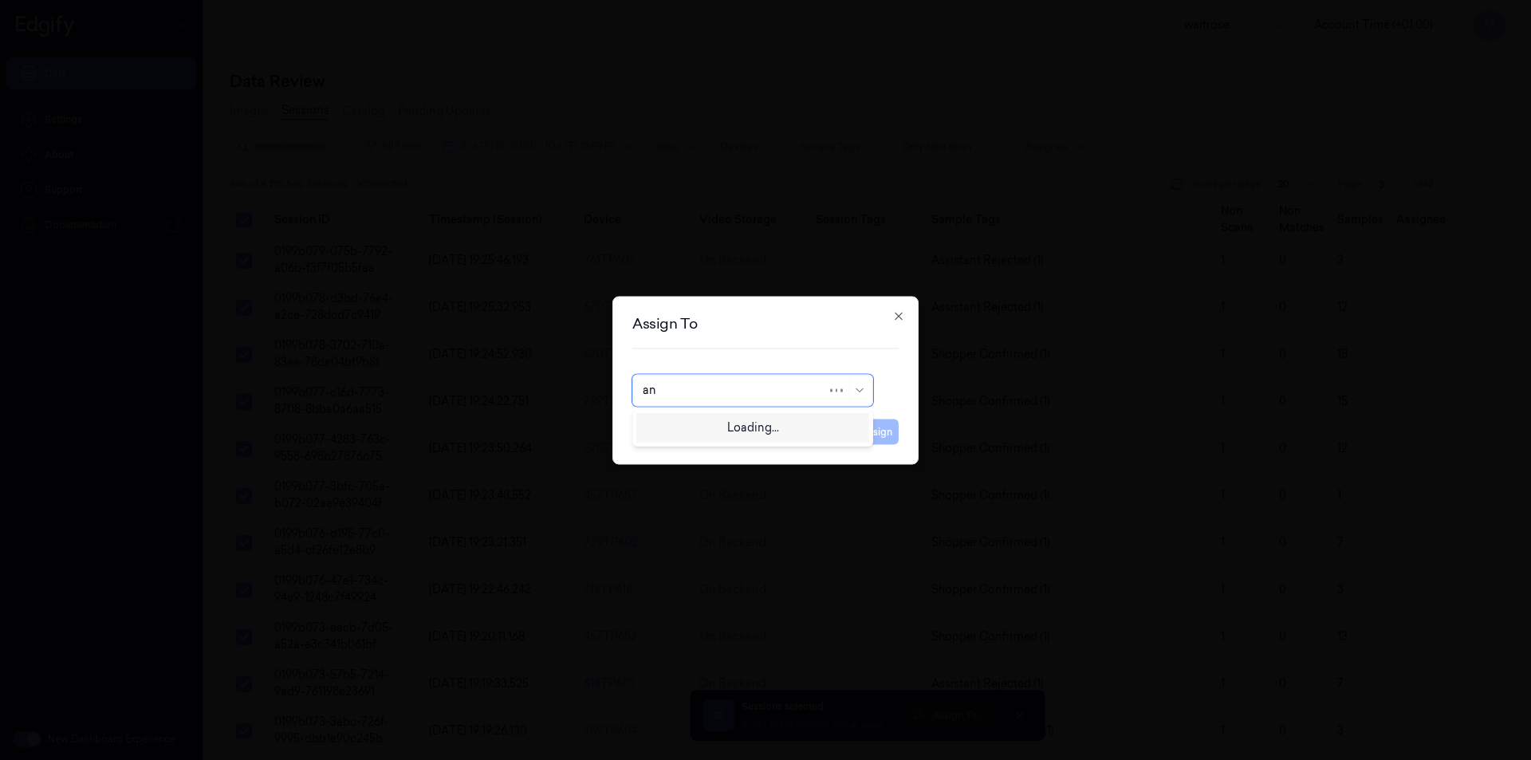
type input "ank"
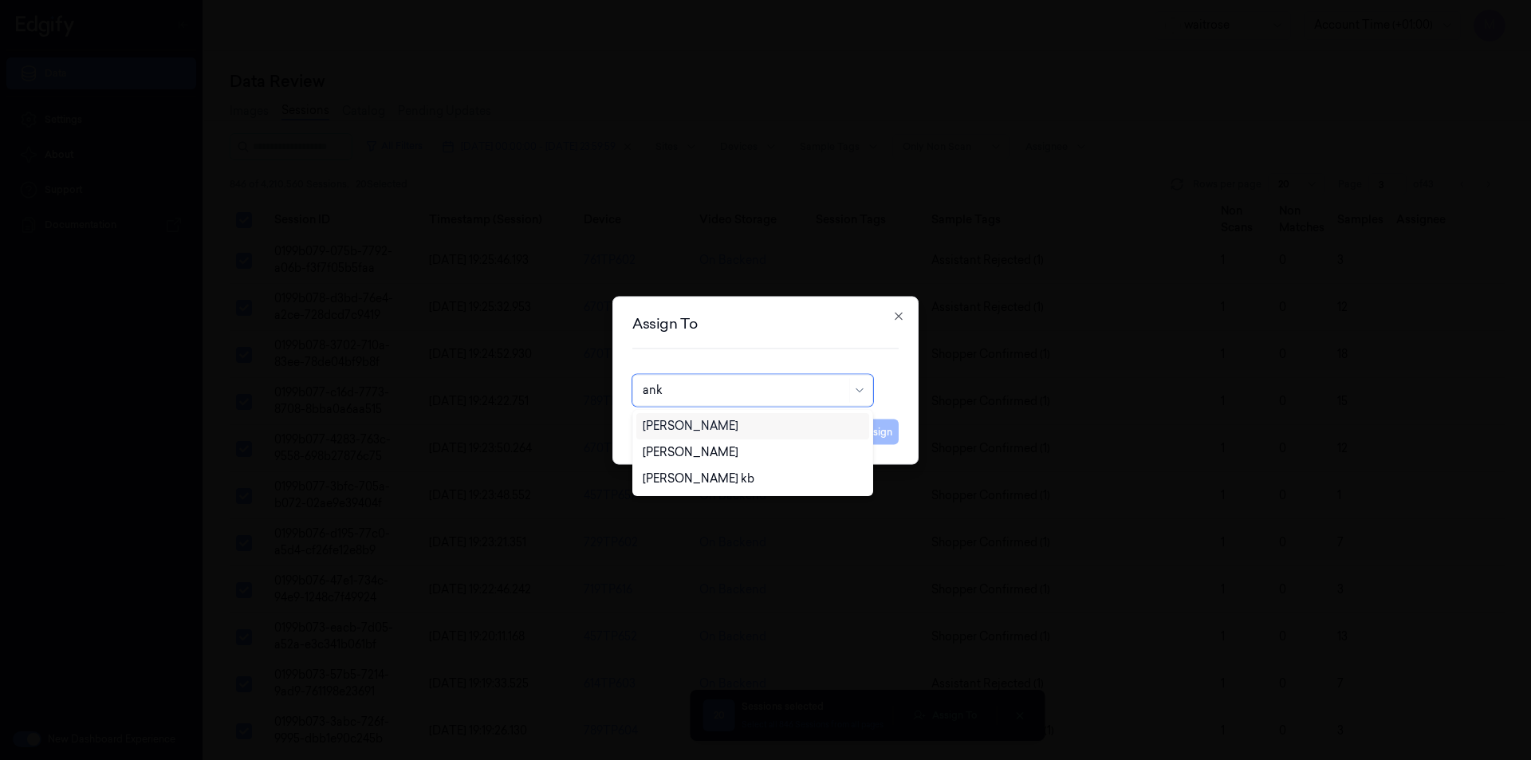
click at [712, 427] on div "[PERSON_NAME]" at bounding box center [753, 426] width 220 height 17
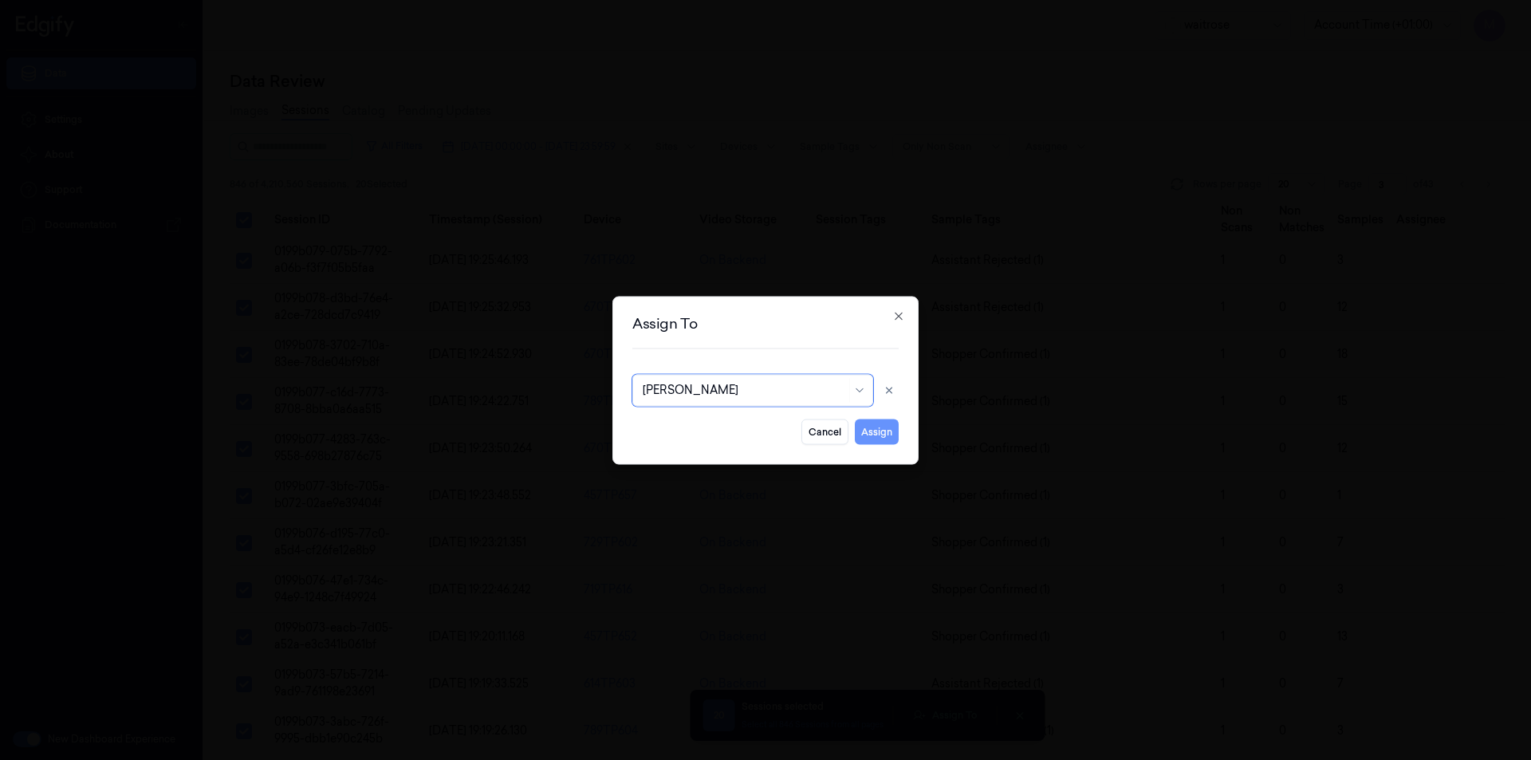
click at [891, 431] on button "Assign" at bounding box center [877, 432] width 44 height 26
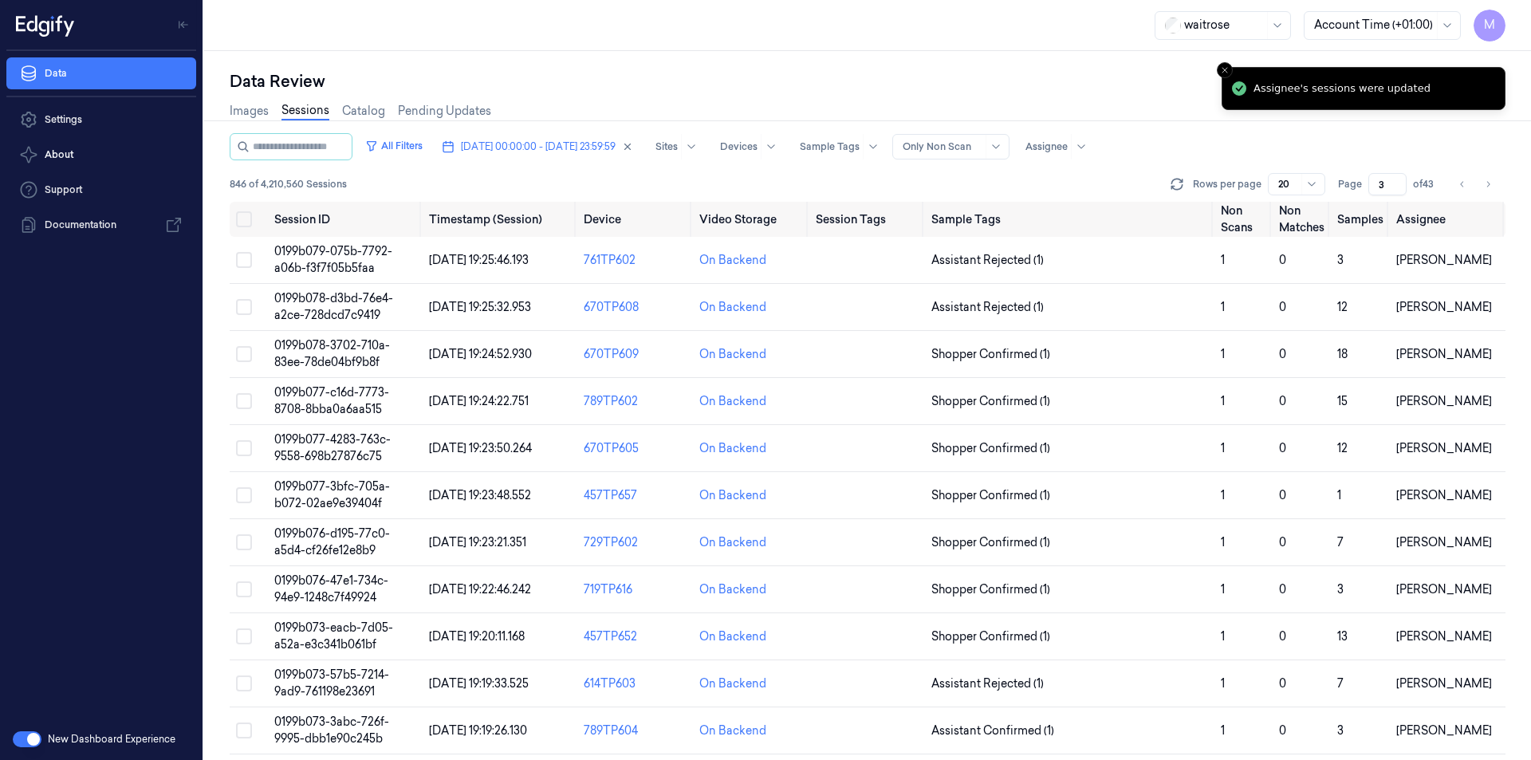
click at [1500, 183] on div "Rows per page 20 Page 3 of 43" at bounding box center [1336, 184] width 338 height 22
click at [1485, 189] on icon "Go to next page" at bounding box center [1488, 184] width 10 height 13
type input "4"
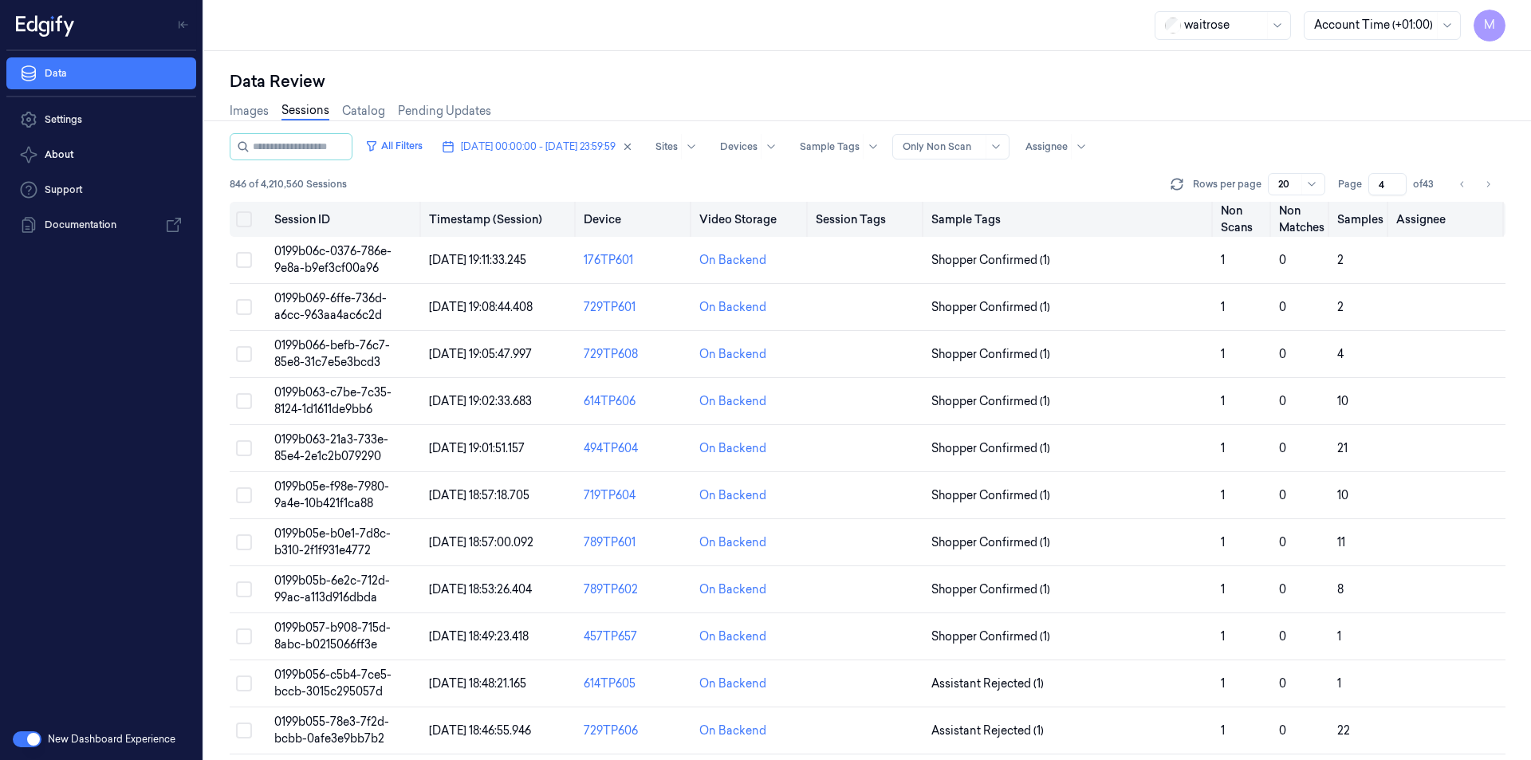
click at [242, 218] on button "Select all" at bounding box center [244, 219] width 16 height 16
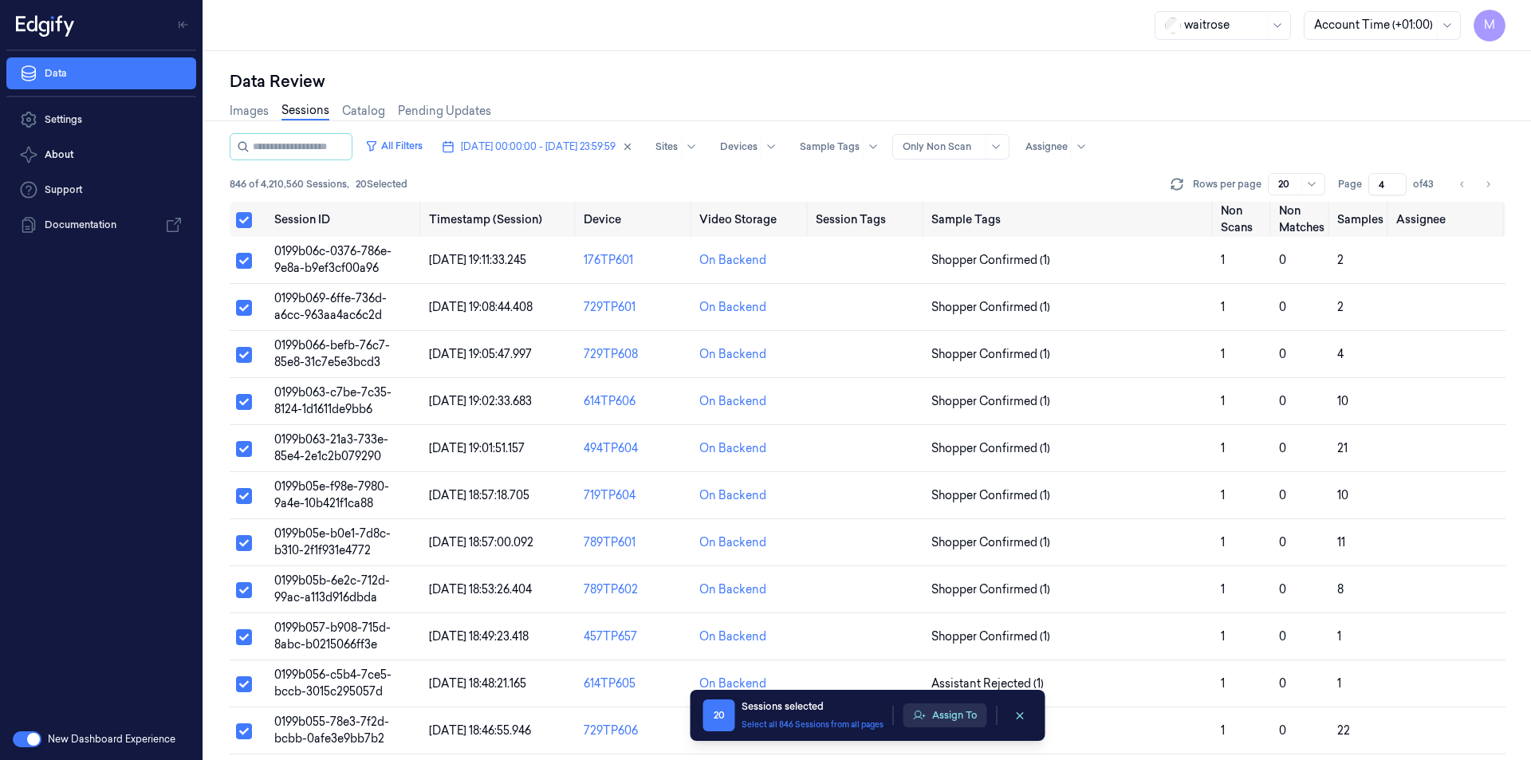
click at [944, 719] on button "Assign To" at bounding box center [945, 715] width 84 height 24
click at [944, 716] on button "Assign To" at bounding box center [945, 715] width 84 height 24
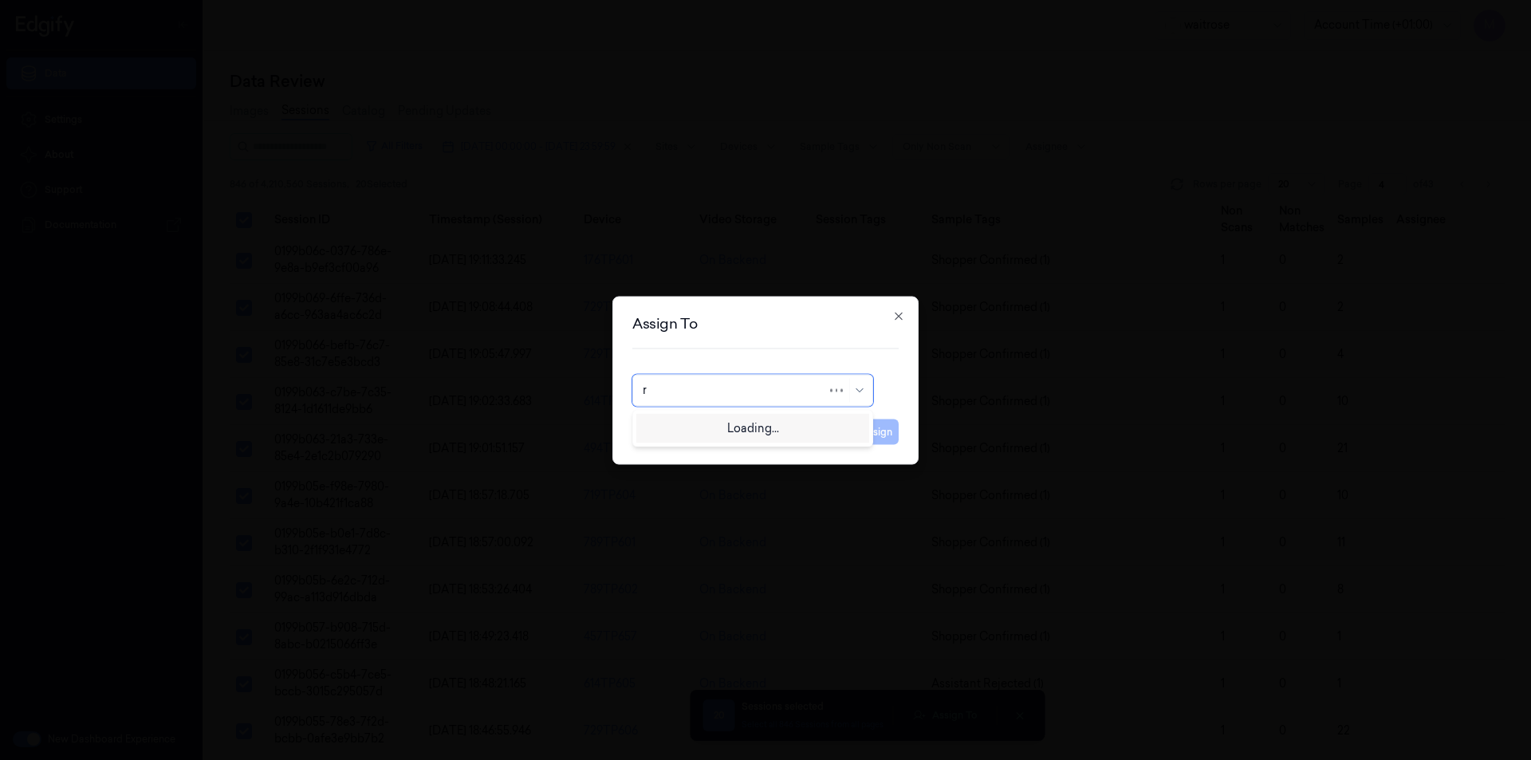
type input "ro"
click at [741, 427] on div "[PERSON_NAME]" at bounding box center [753, 426] width 220 height 17
click at [890, 433] on button "Assign" at bounding box center [877, 432] width 44 height 26
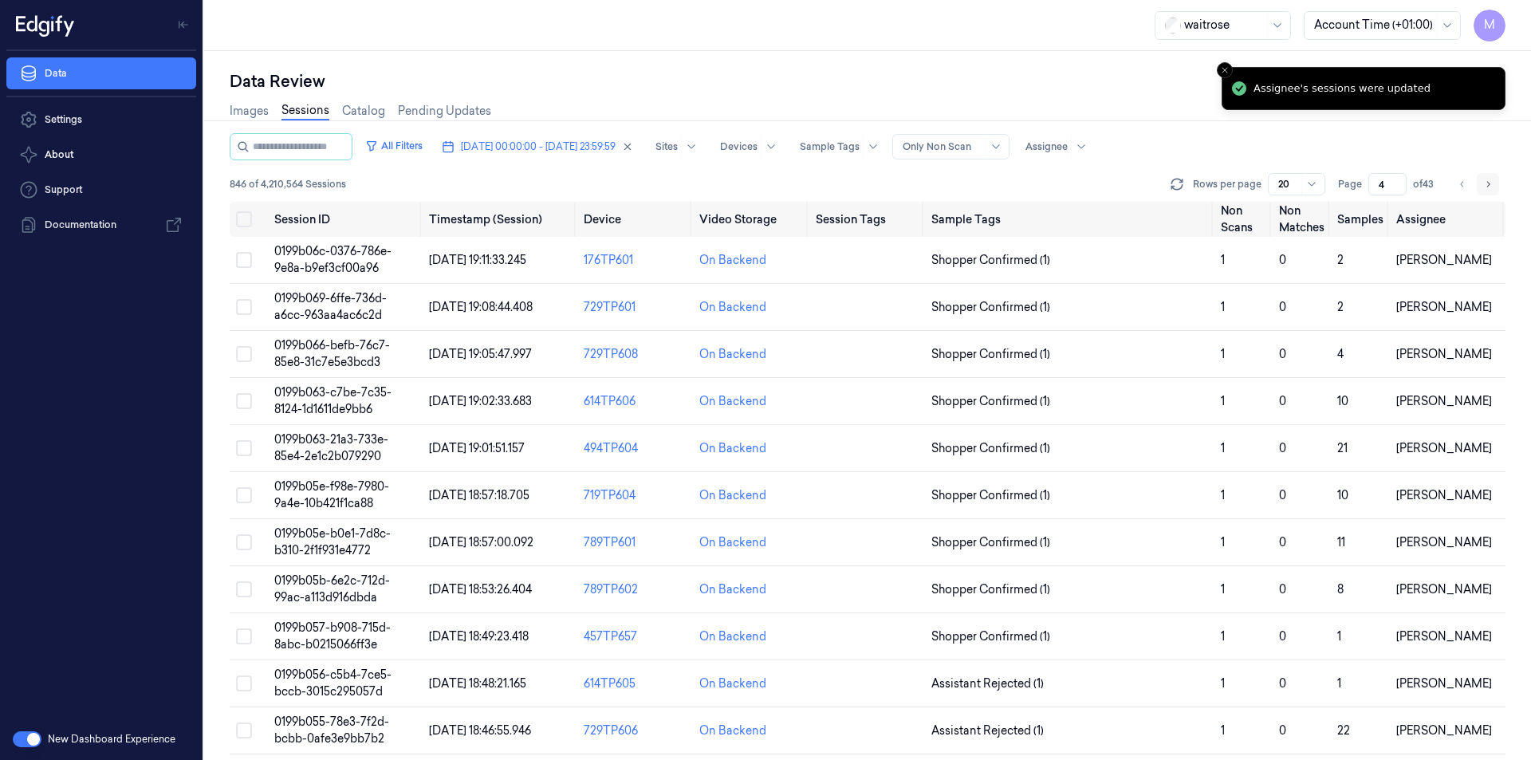
click at [1491, 182] on icon "Go to next page" at bounding box center [1488, 184] width 10 height 13
type input "5"
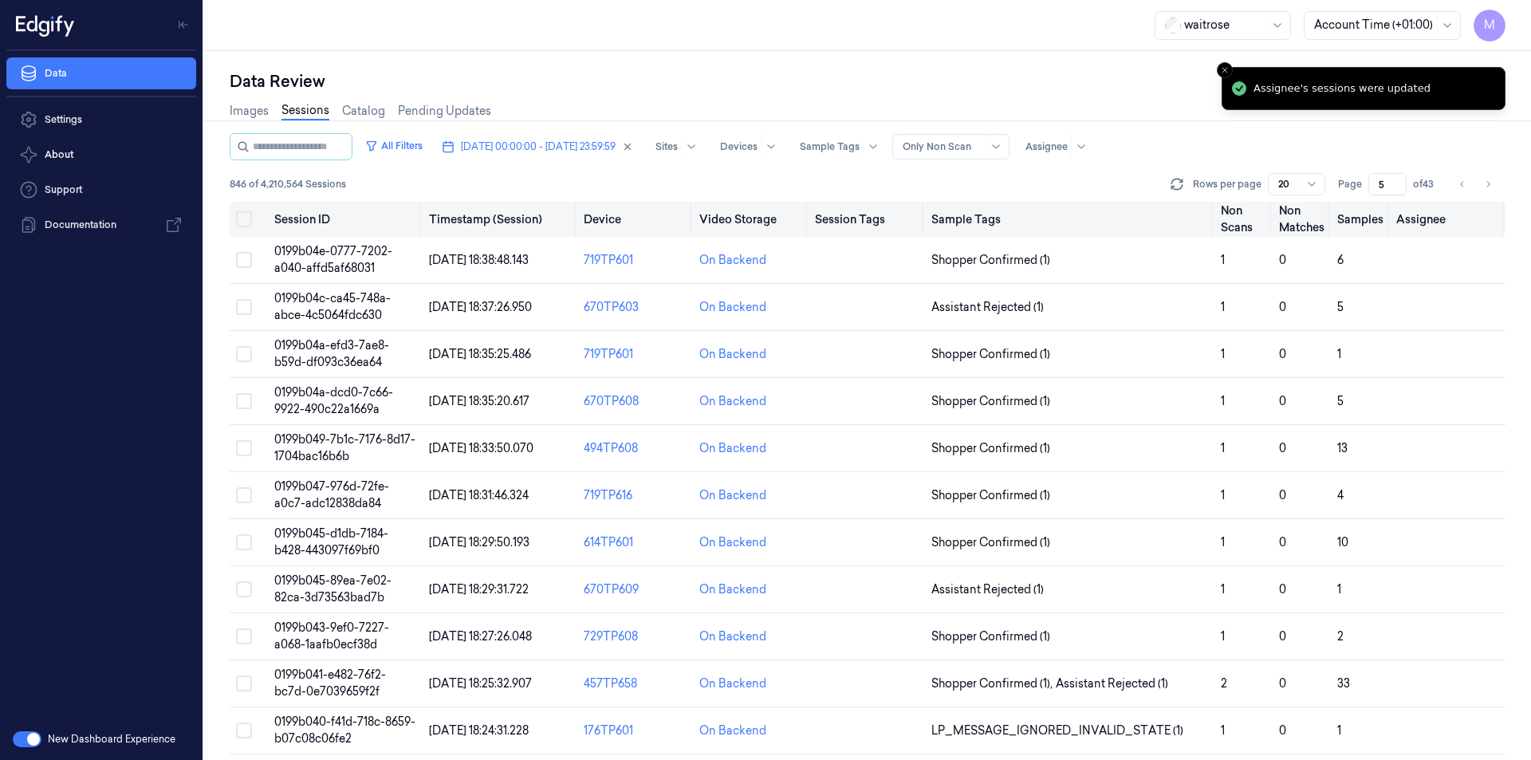
click at [250, 220] on button "Select all" at bounding box center [244, 219] width 16 height 16
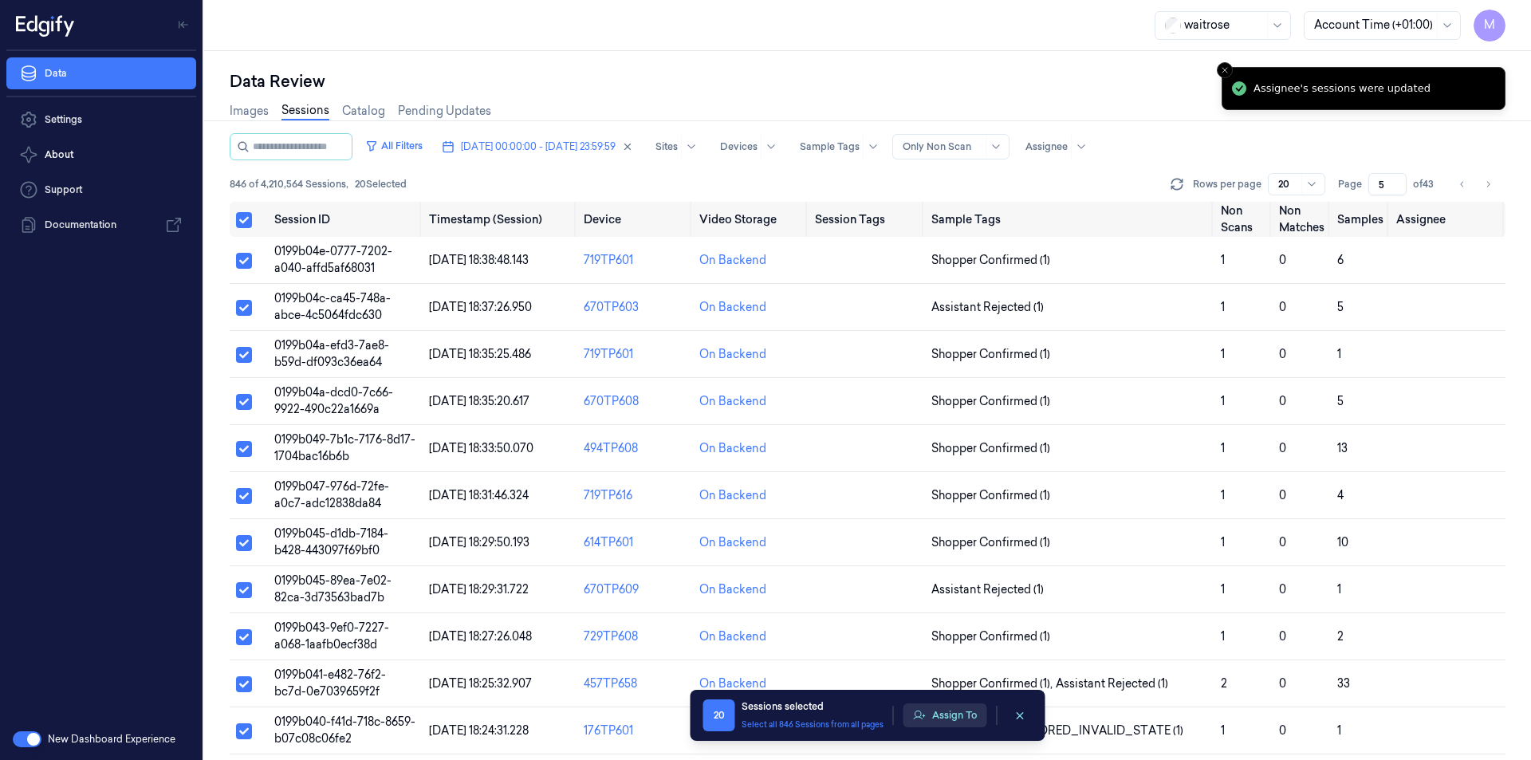
click at [949, 712] on button "Assign To" at bounding box center [945, 715] width 84 height 24
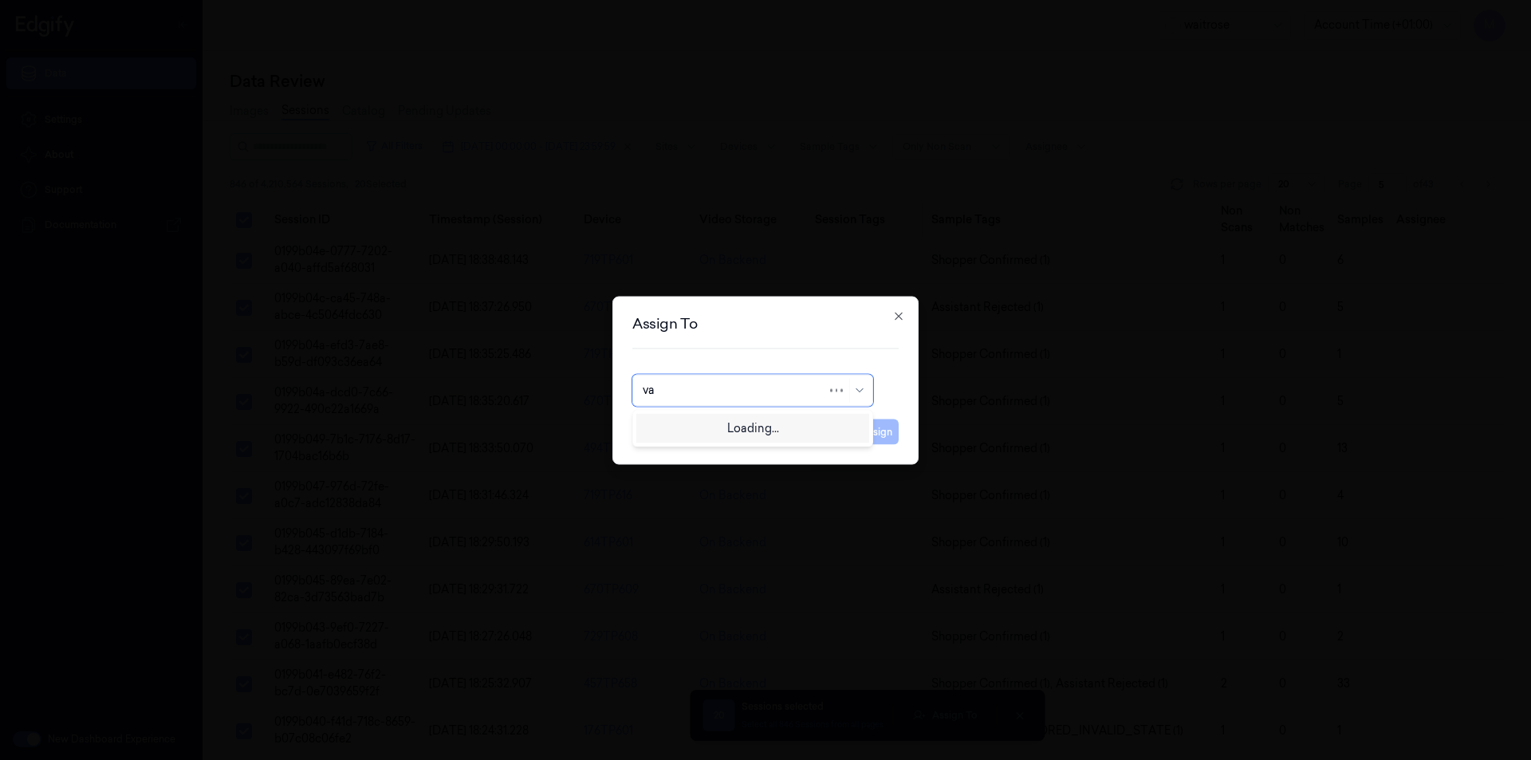
type input "var"
click at [731, 433] on div "[PERSON_NAME]" at bounding box center [753, 426] width 220 height 17
click at [890, 431] on button "Assign" at bounding box center [877, 432] width 44 height 26
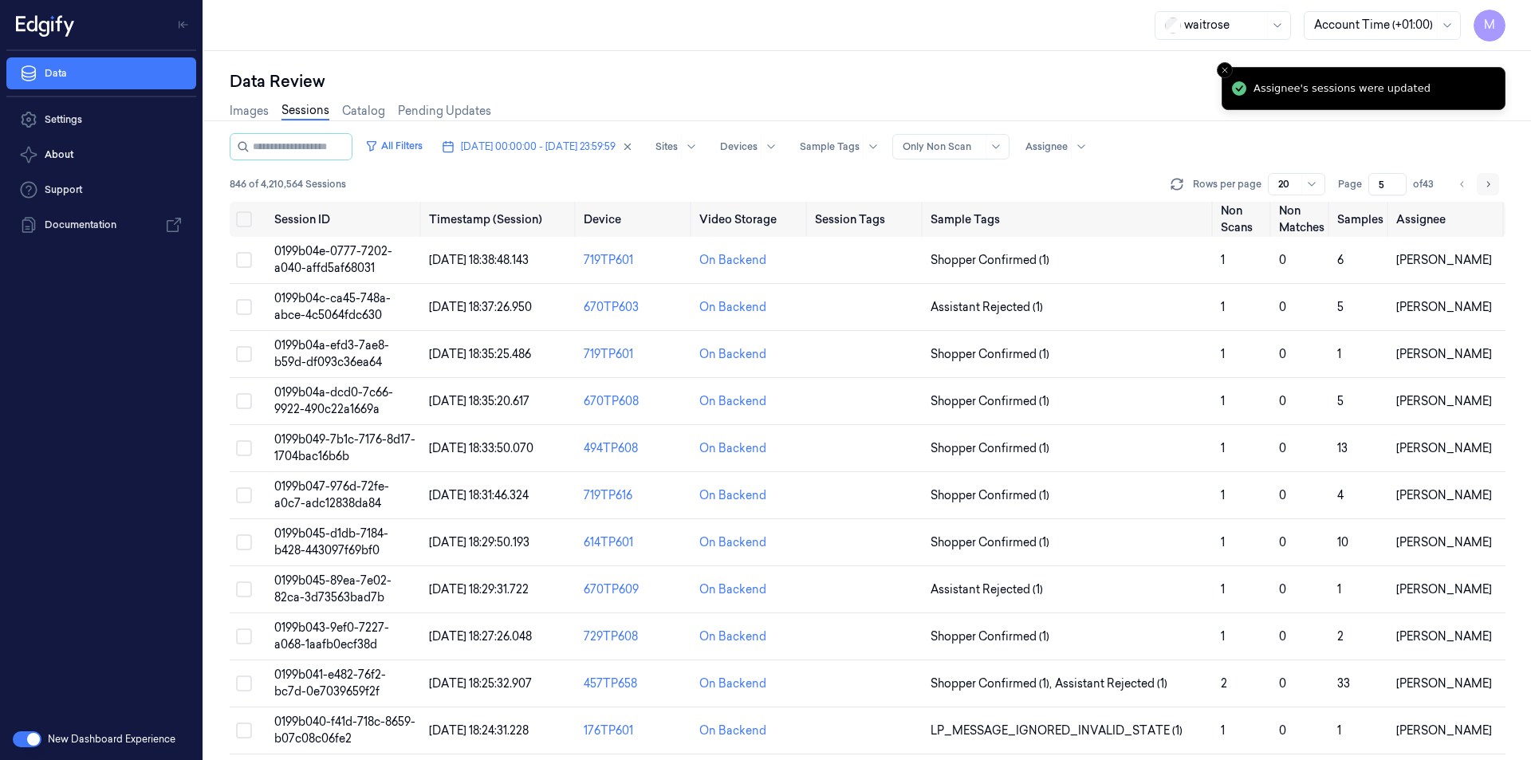
click at [1480, 183] on button "Go to next page" at bounding box center [1488, 184] width 22 height 22
type input "6"
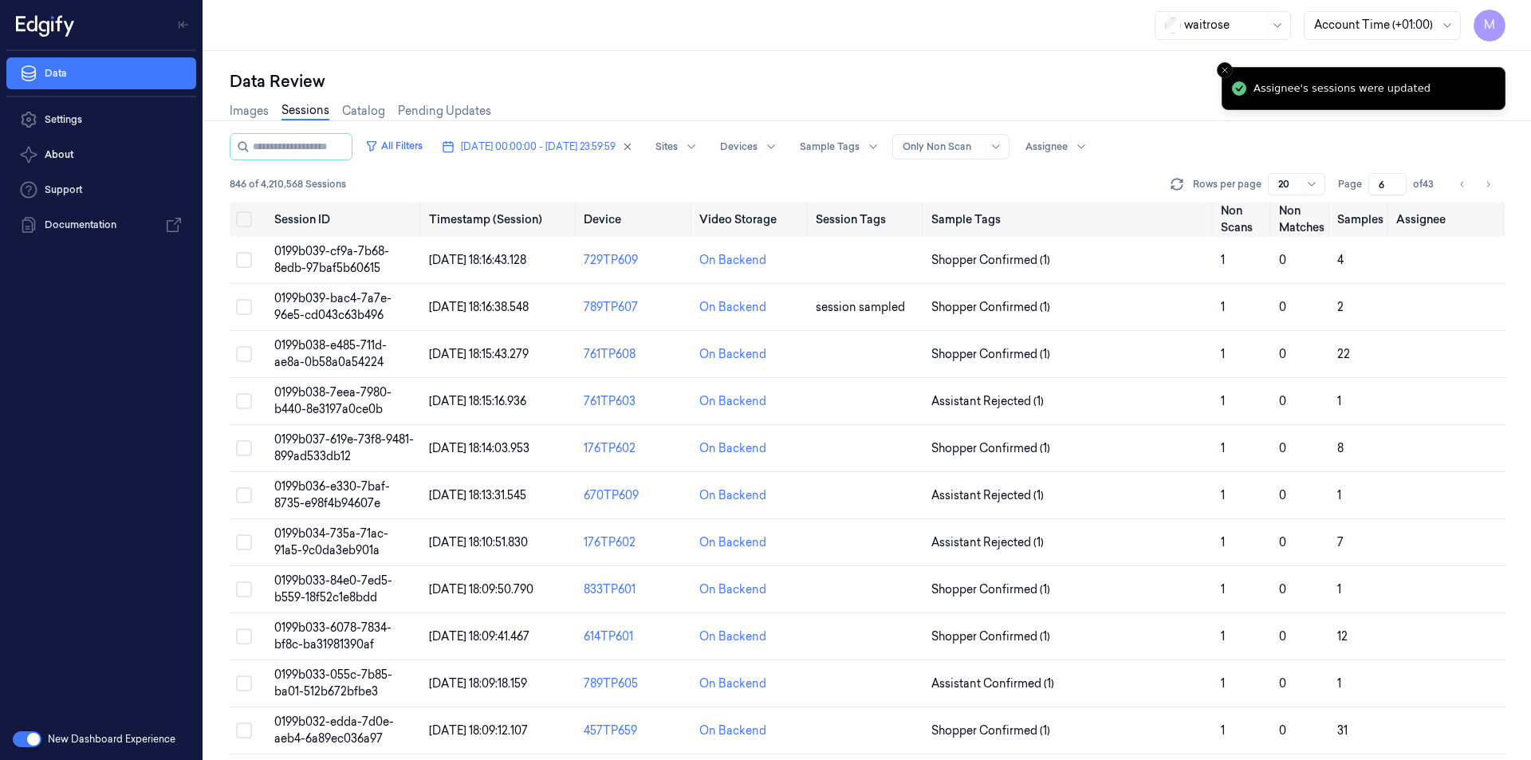
click at [827, 86] on div "Data Review" at bounding box center [868, 81] width 1276 height 22
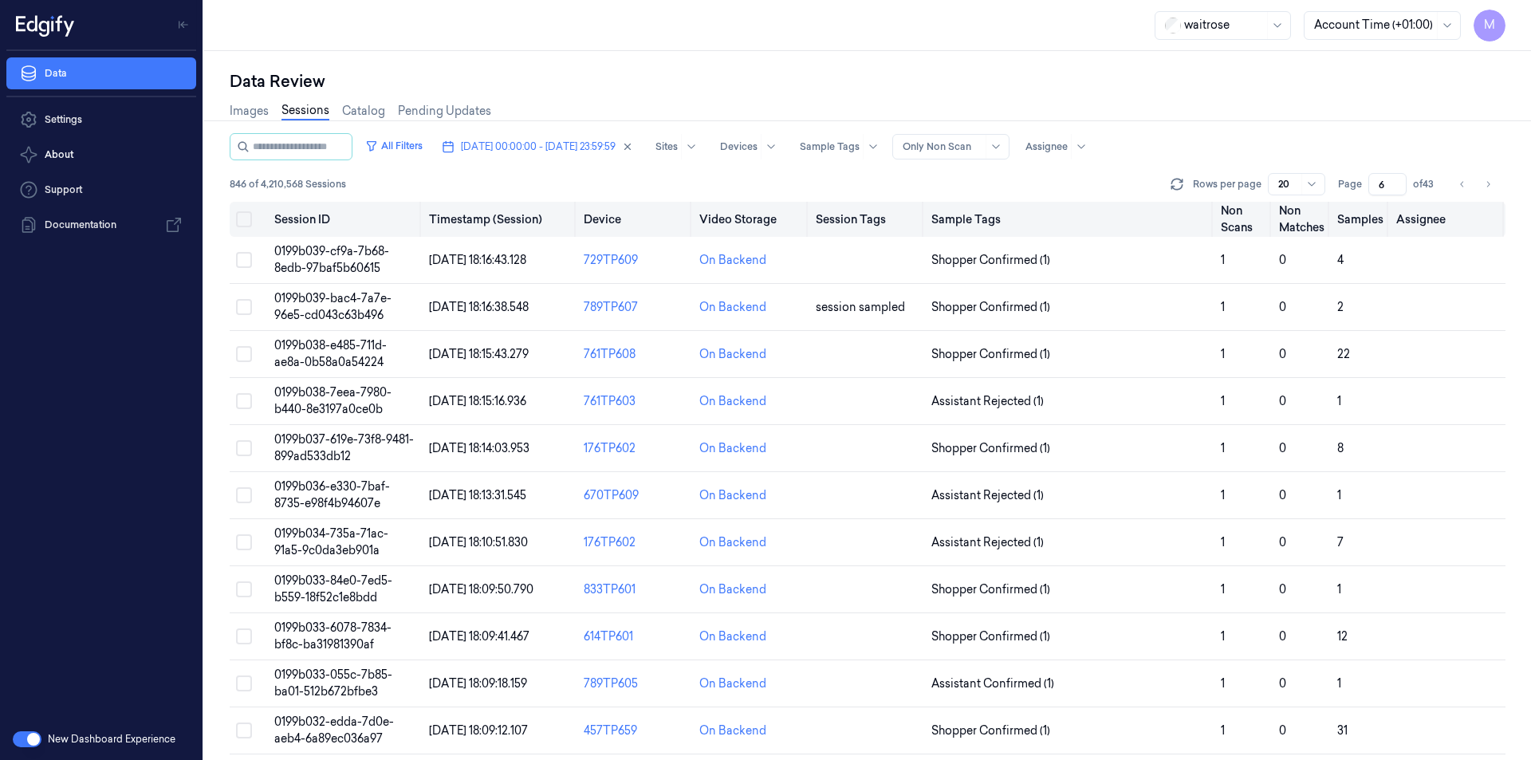
click at [240, 211] on button "Select all" at bounding box center [244, 219] width 16 height 16
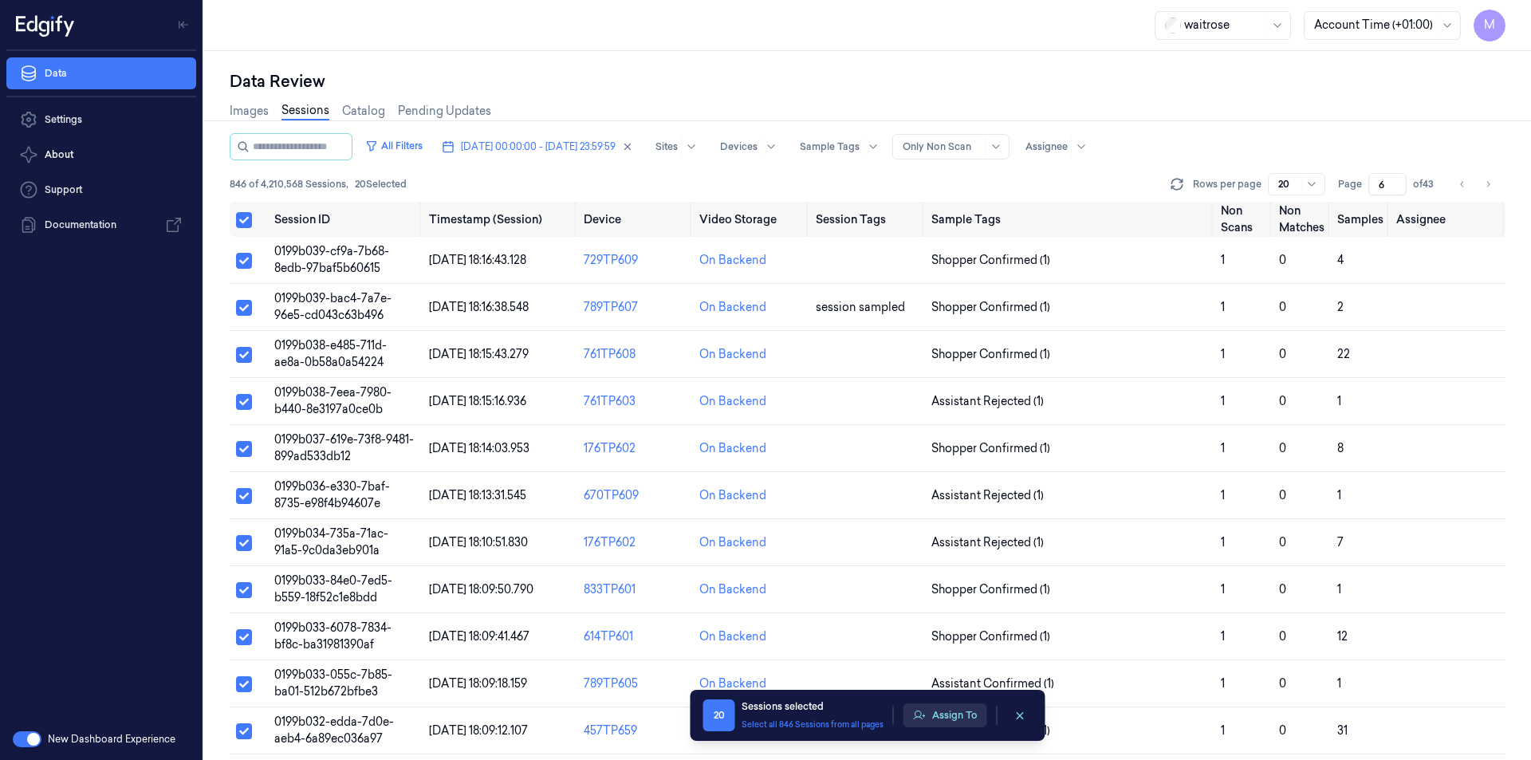
click at [979, 709] on button "Assign To" at bounding box center [945, 715] width 84 height 24
click at [974, 711] on button "Assign To" at bounding box center [945, 715] width 84 height 24
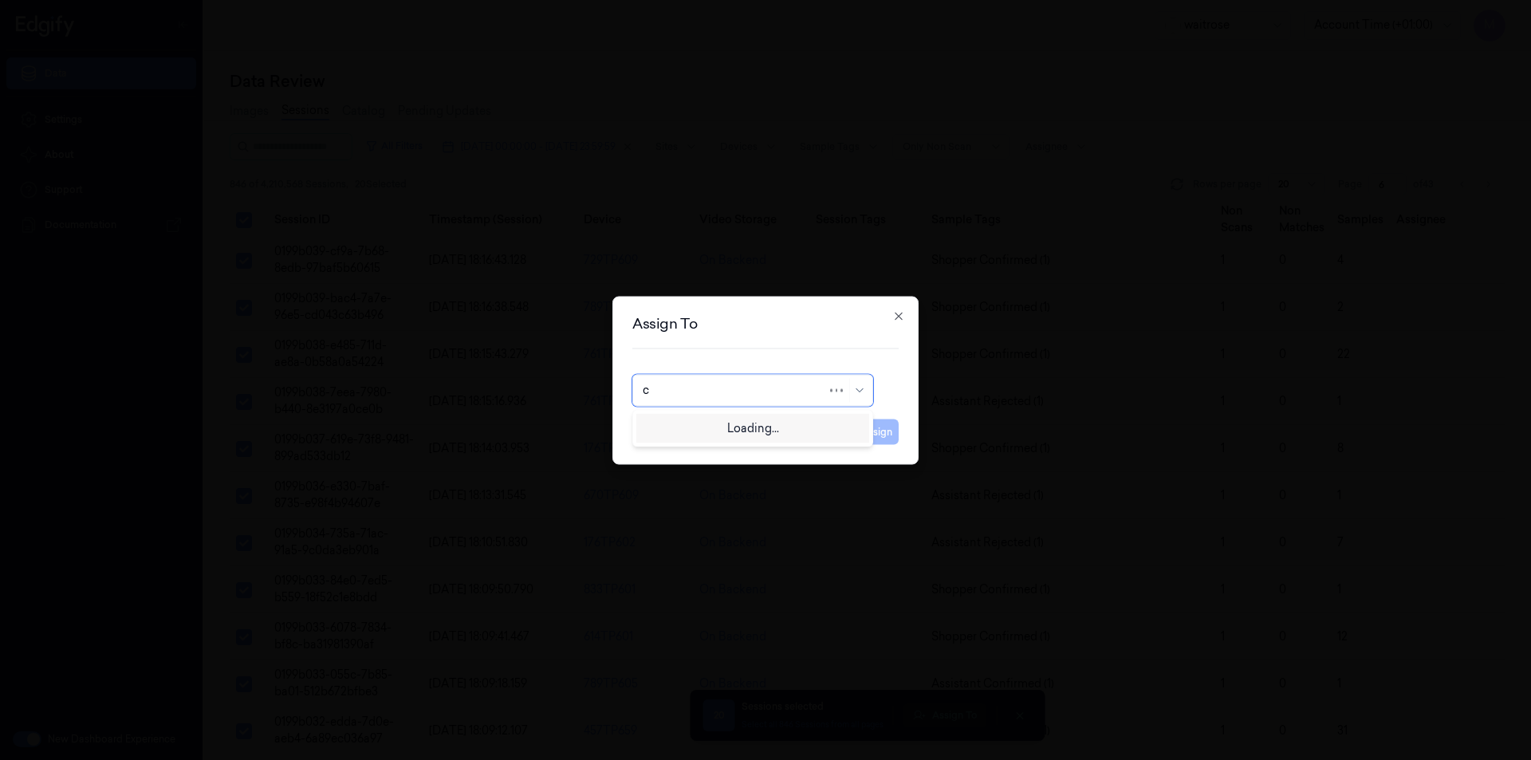
type input "ch"
click at [721, 458] on div "[PERSON_NAME] a" at bounding box center [753, 452] width 220 height 17
click at [891, 433] on button "Assign" at bounding box center [877, 432] width 44 height 26
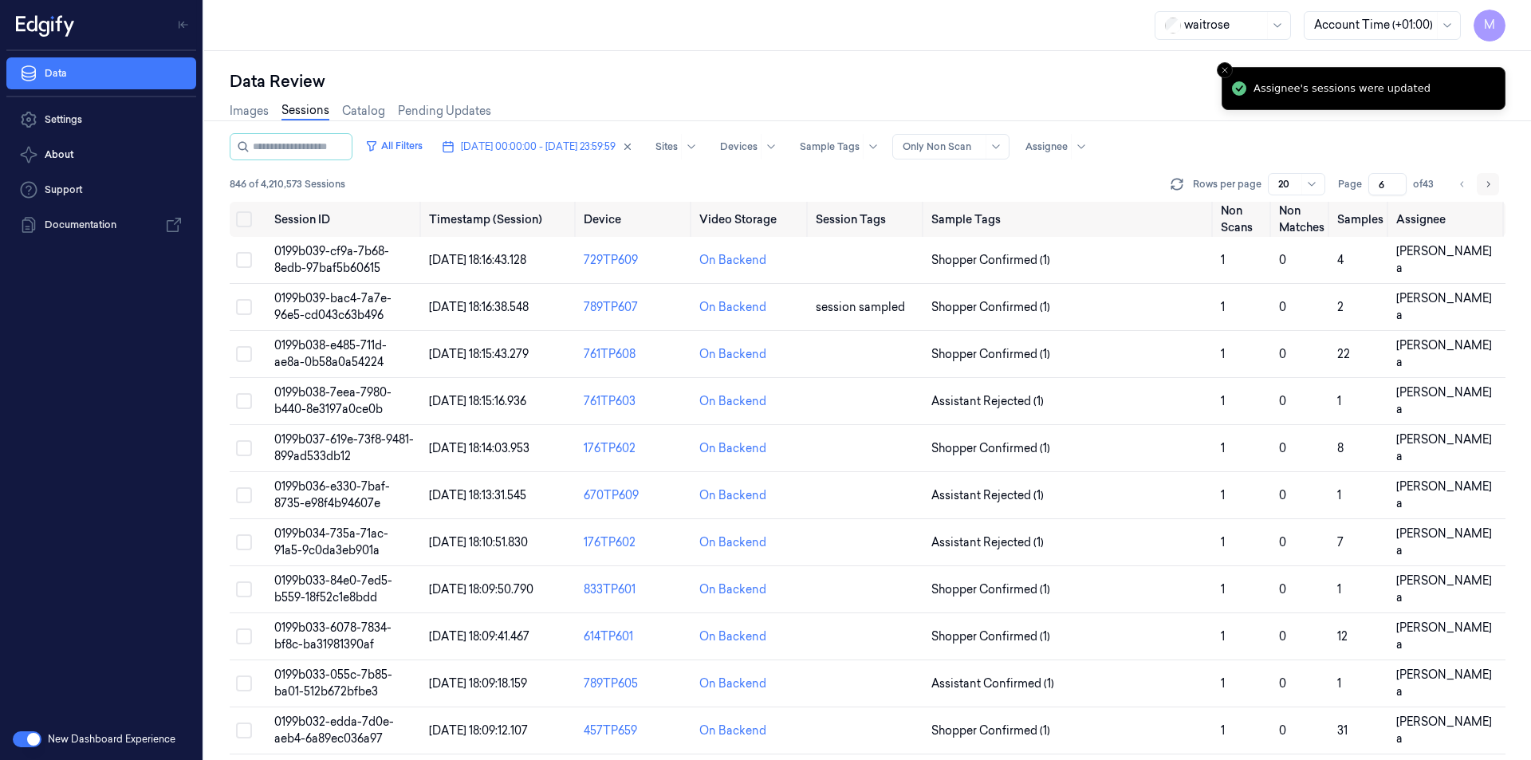
click at [1488, 179] on icon "Go to next page" at bounding box center [1488, 184] width 10 height 13
type input "7"
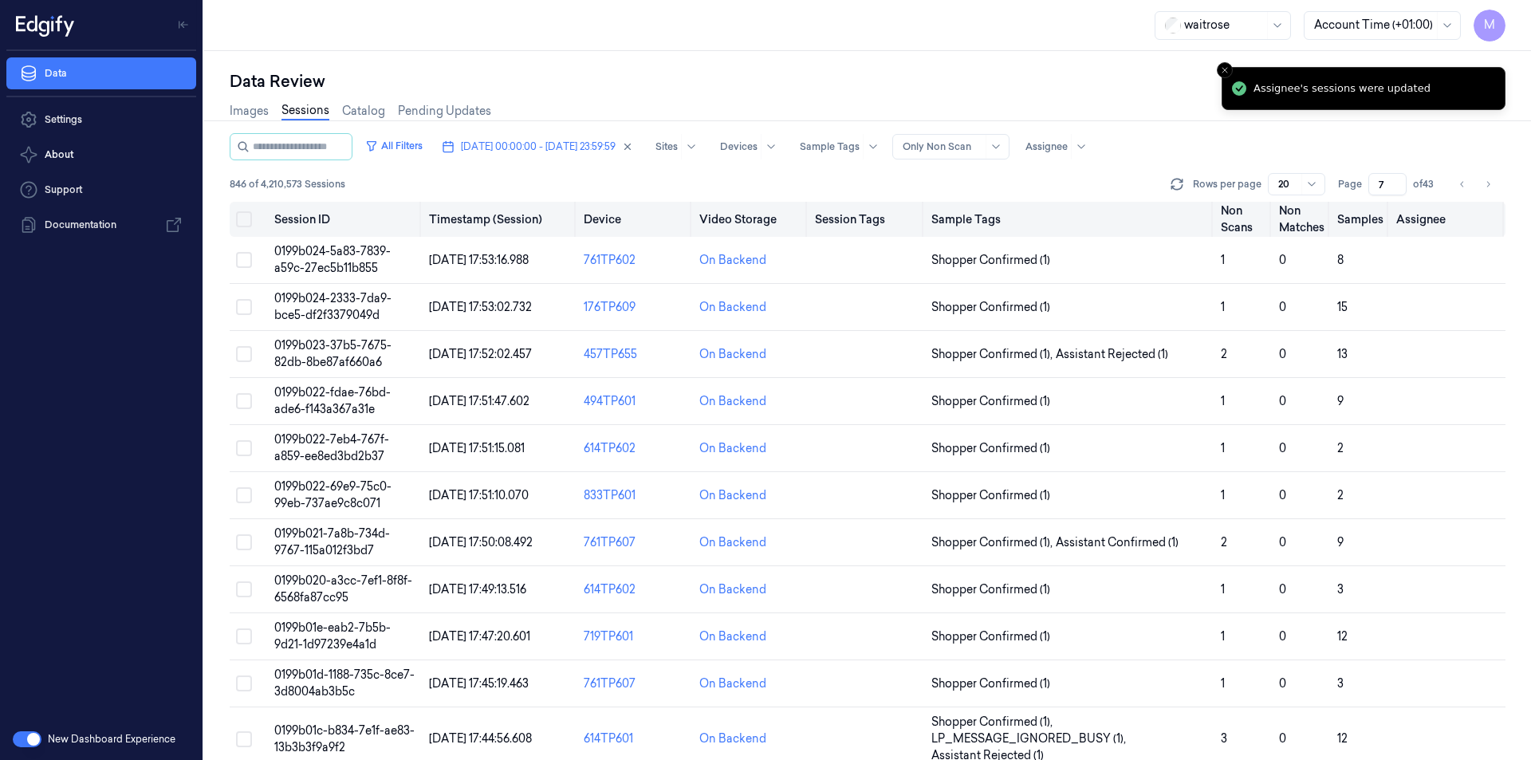
click at [246, 226] on button "Select all" at bounding box center [244, 219] width 16 height 16
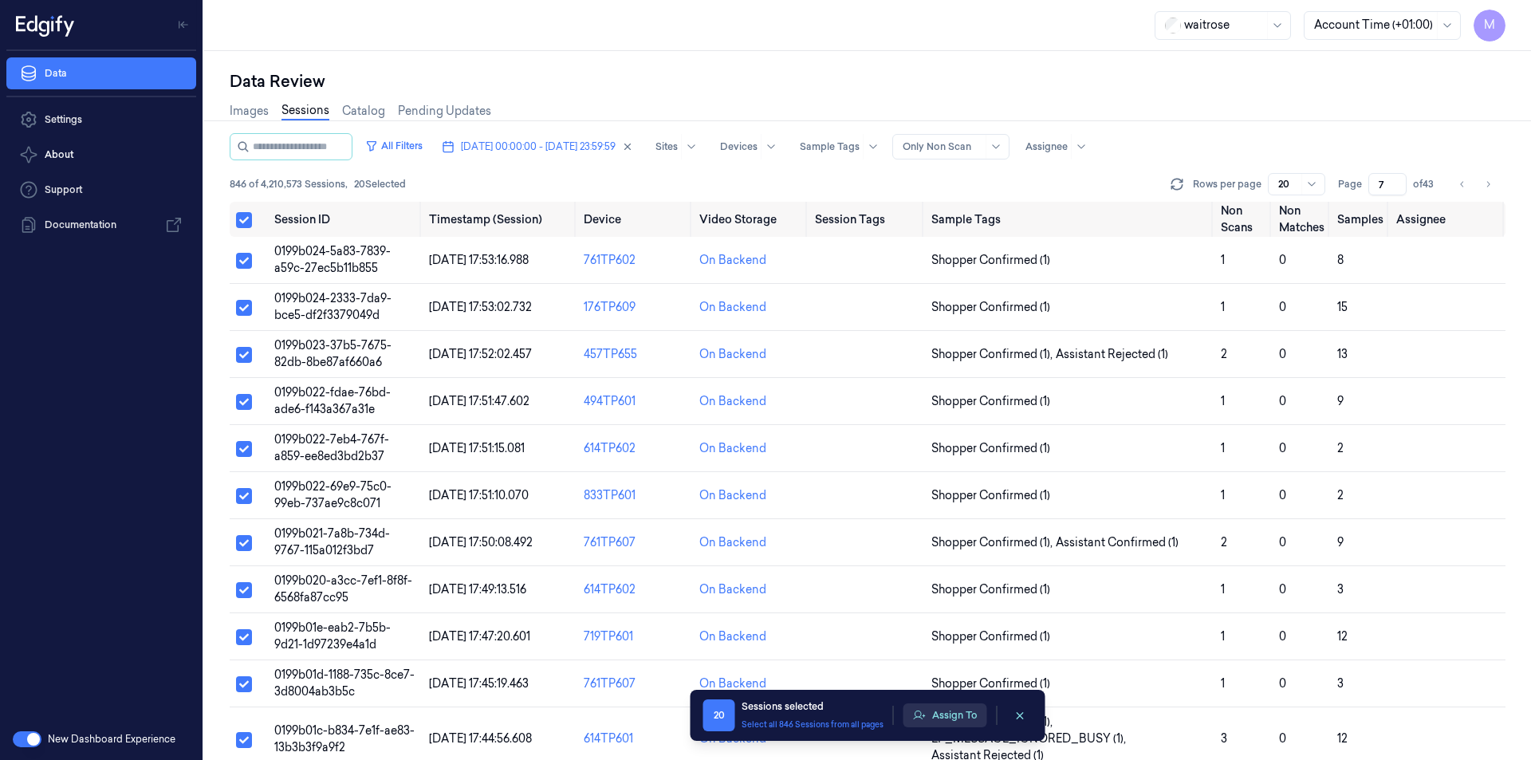
click at [957, 718] on button "Assign To" at bounding box center [945, 715] width 84 height 24
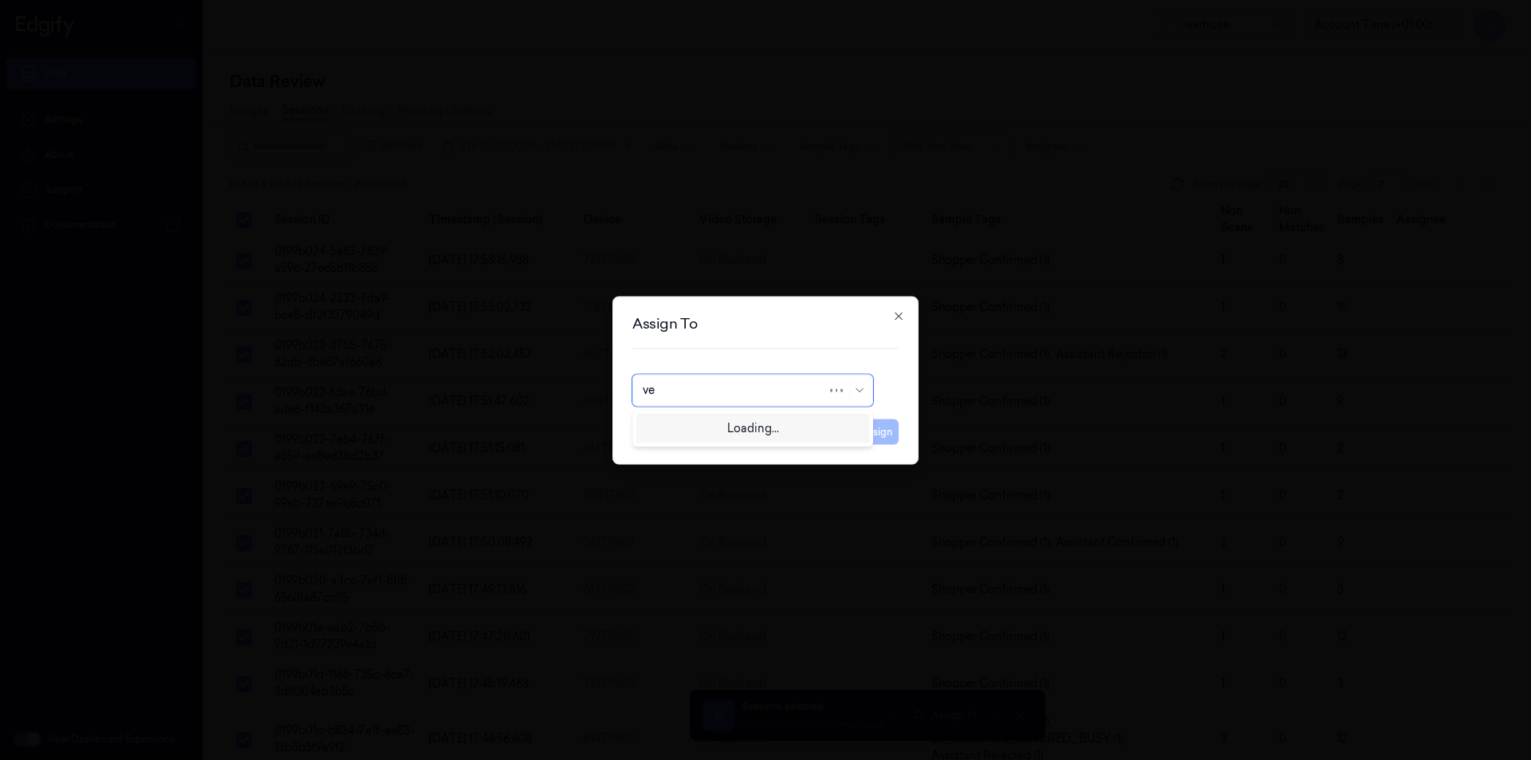
type input "ven"
click at [704, 429] on div "ven kataiah" at bounding box center [753, 426] width 220 height 17
click at [875, 439] on button "Assign" at bounding box center [877, 432] width 44 height 26
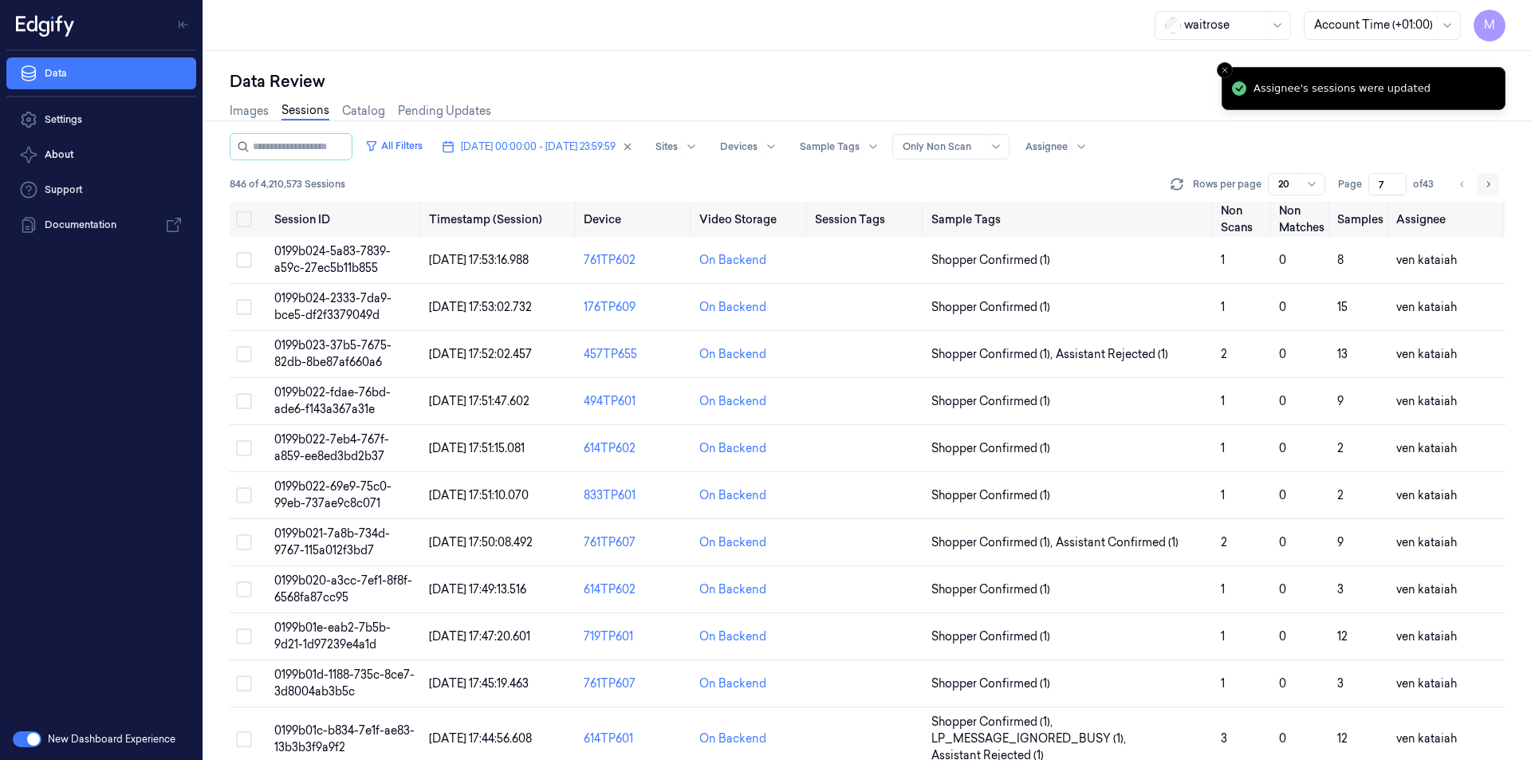
click at [1488, 183] on icon "Go to next page" at bounding box center [1488, 184] width 10 height 13
type input "8"
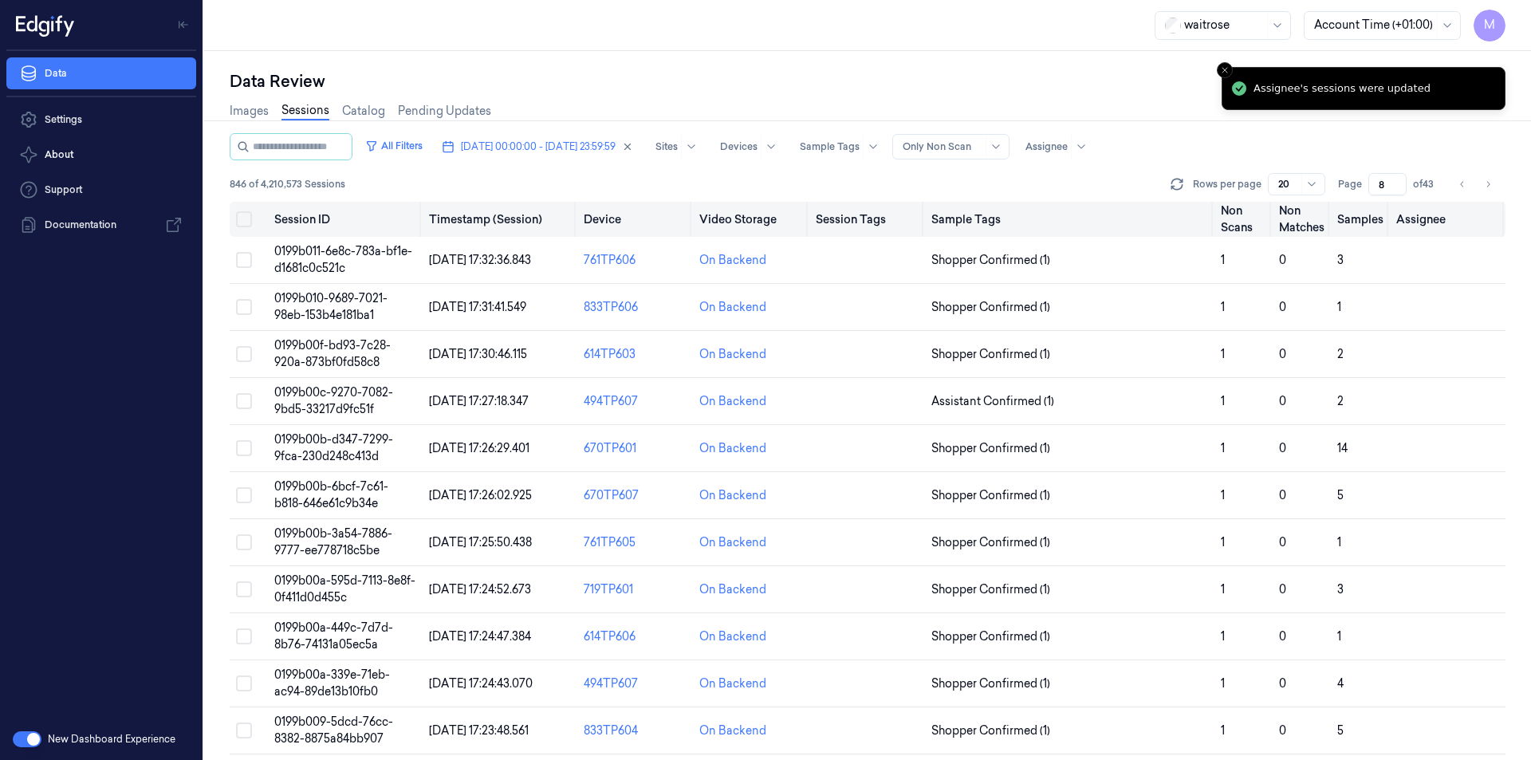
click at [239, 219] on button "Select all" at bounding box center [244, 219] width 16 height 16
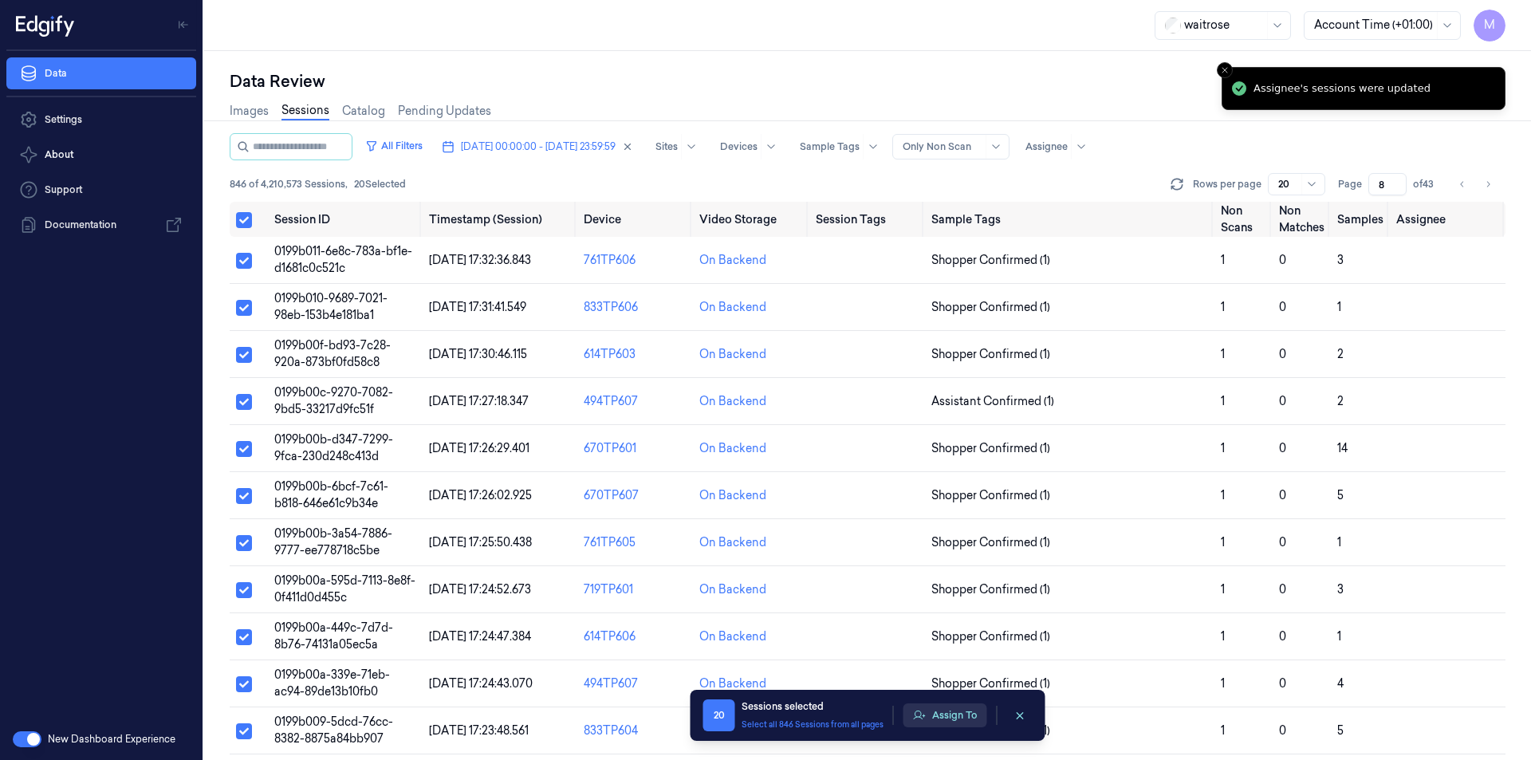
click at [954, 710] on button "Assign To" at bounding box center [945, 715] width 84 height 24
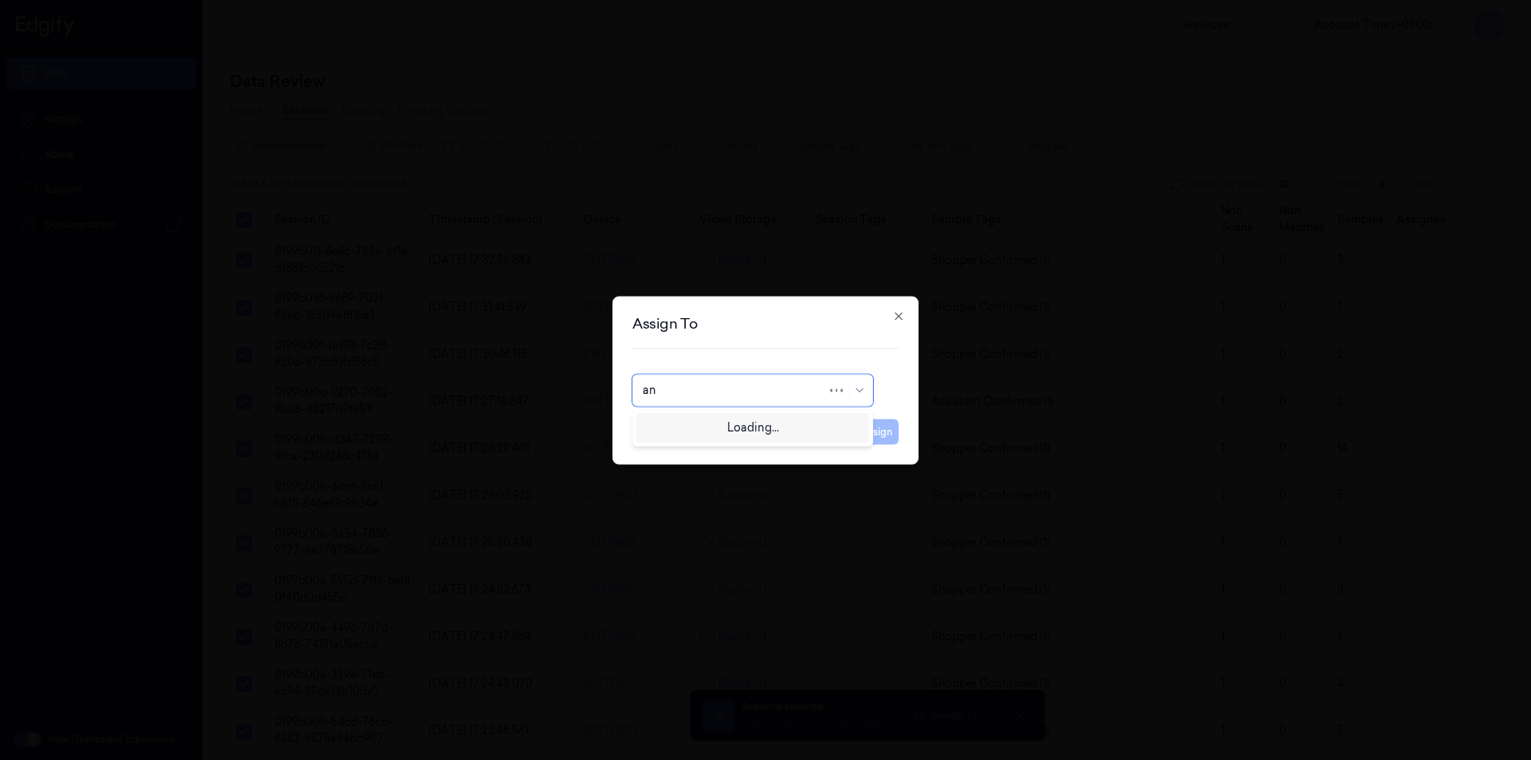
type input "ank"
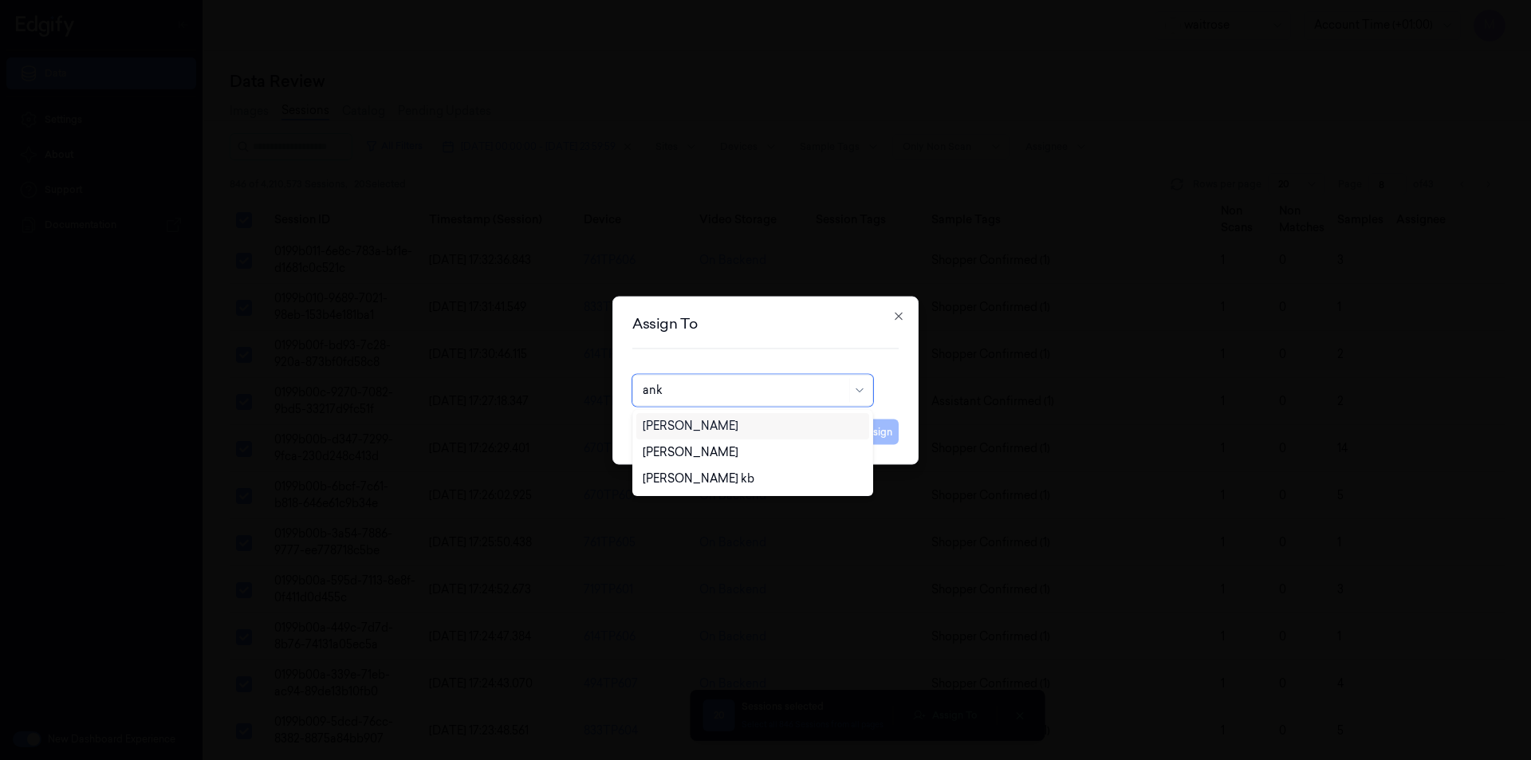
click at [699, 414] on div "[PERSON_NAME]" at bounding box center [752, 426] width 233 height 26
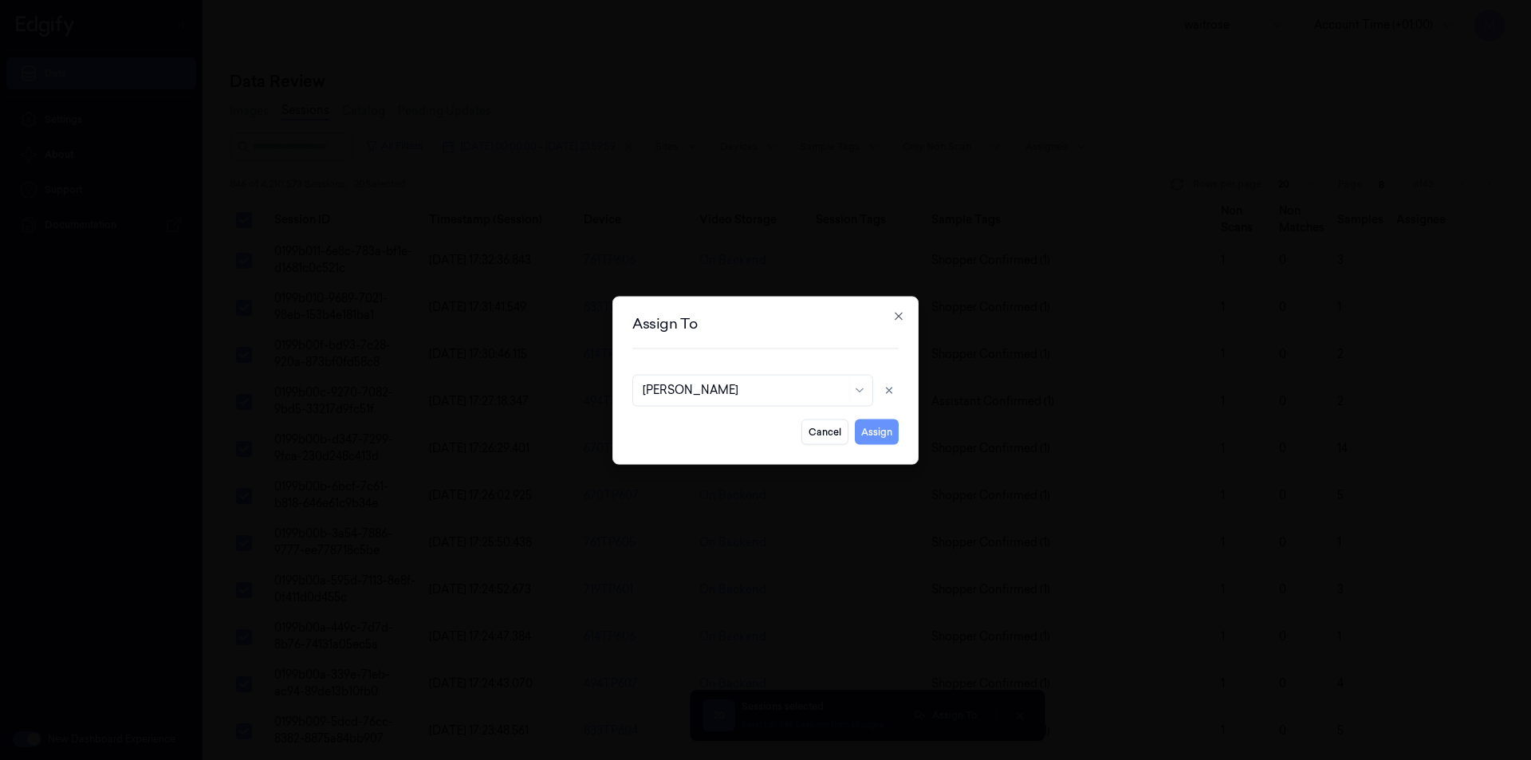
click at [879, 442] on button "Assign" at bounding box center [877, 432] width 44 height 26
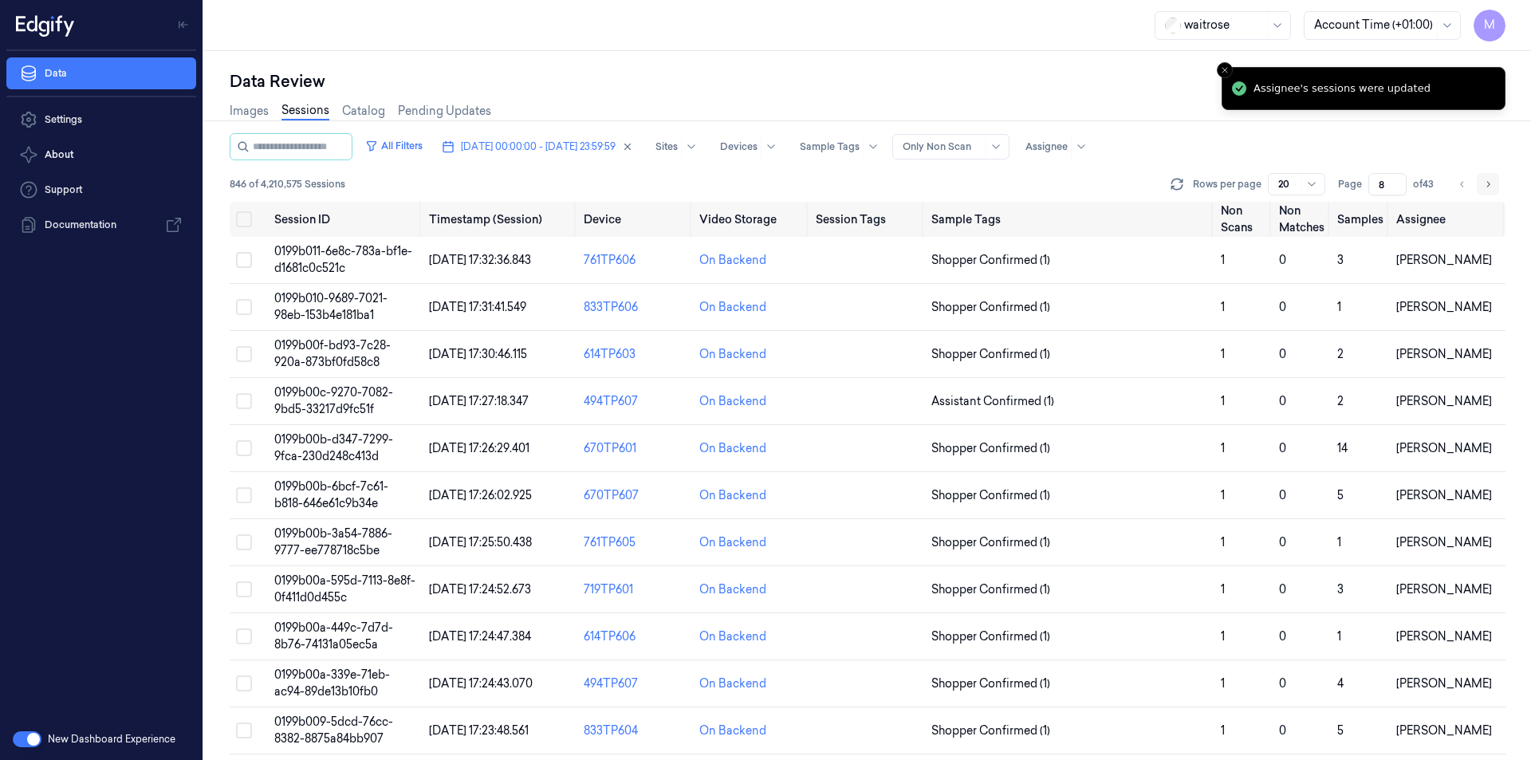
click at [1486, 185] on icon "Go to next page" at bounding box center [1488, 184] width 10 height 13
type input "9"
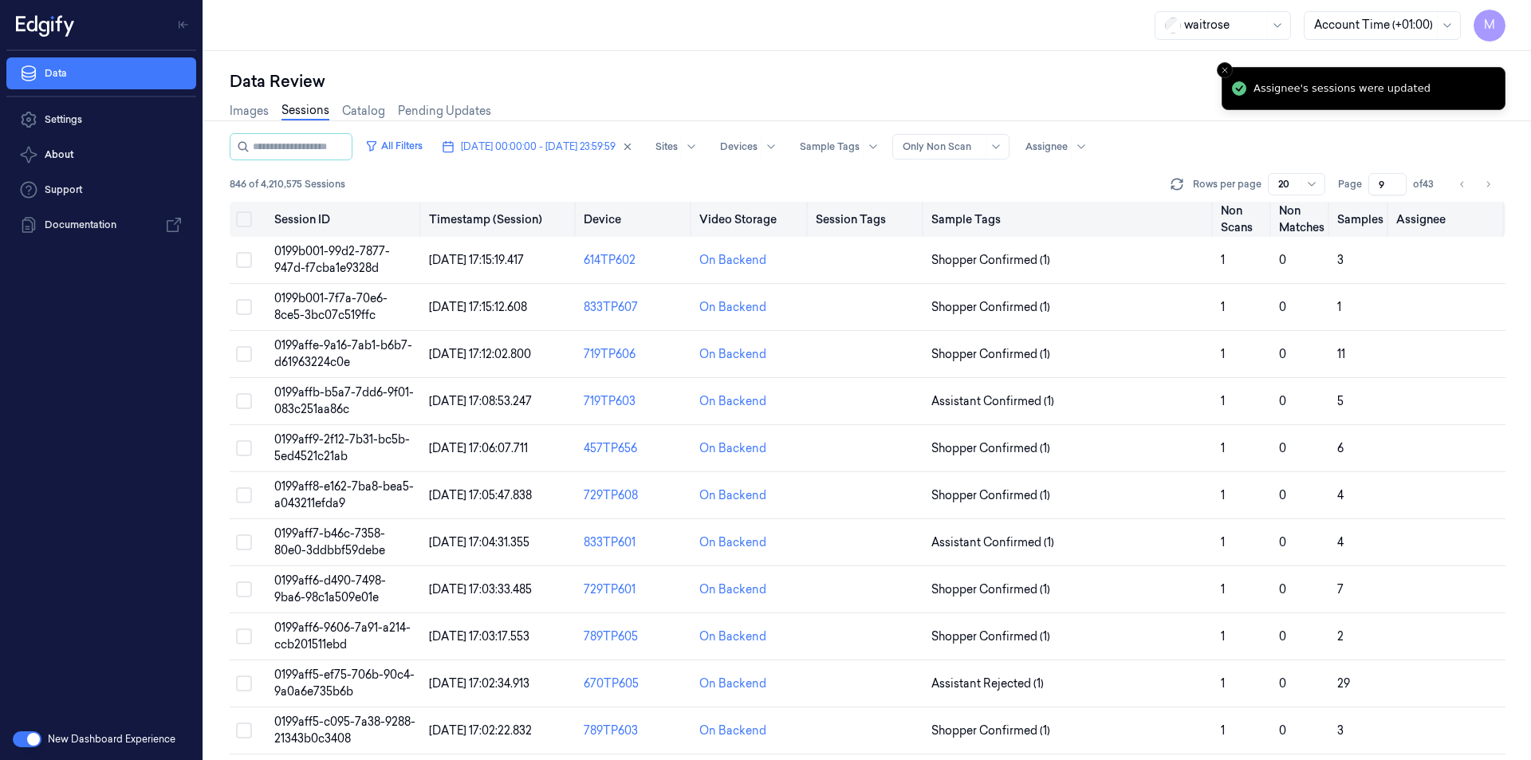
click at [239, 214] on button "Select all" at bounding box center [244, 219] width 16 height 16
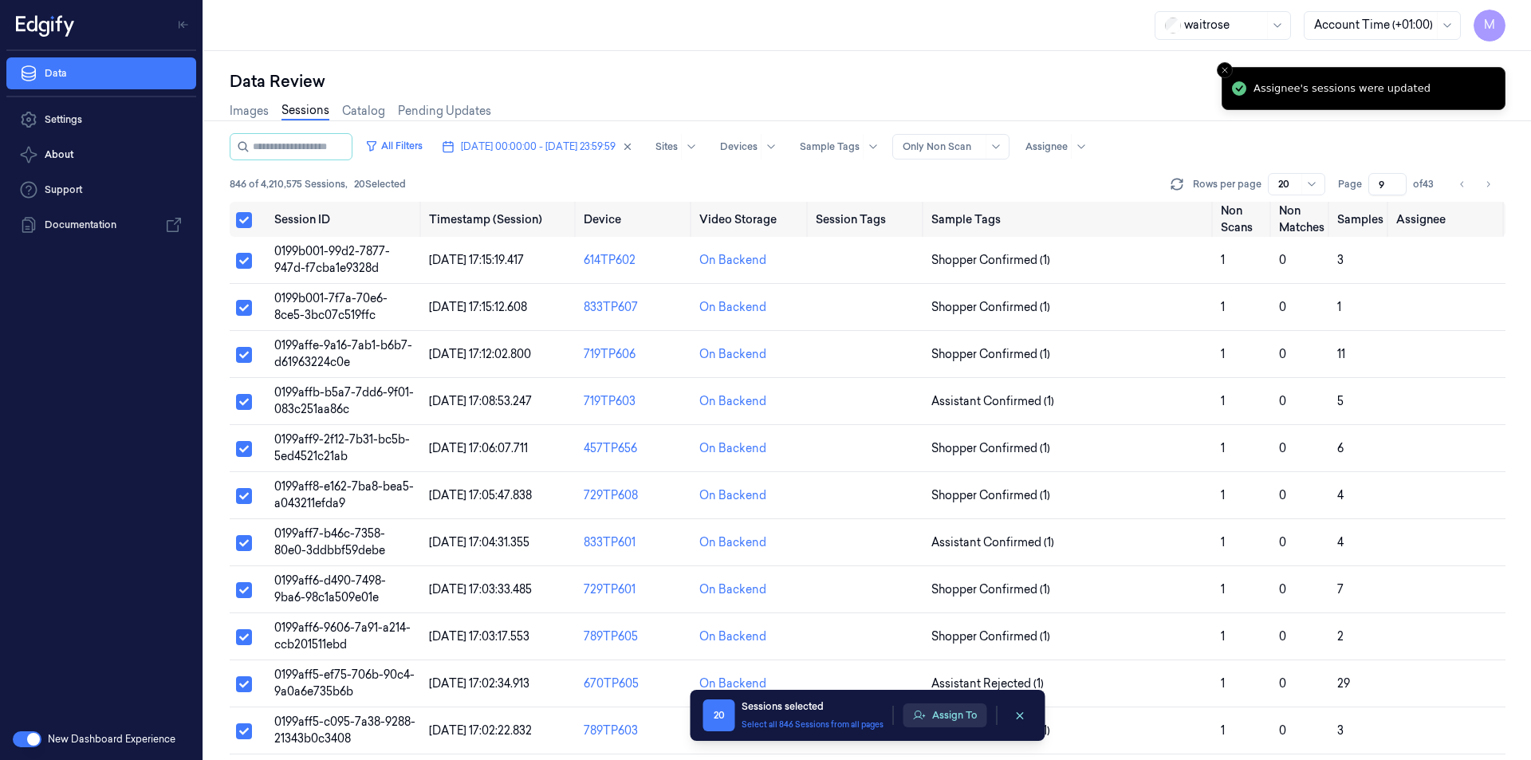
click at [945, 720] on button "Assign To" at bounding box center [945, 715] width 84 height 24
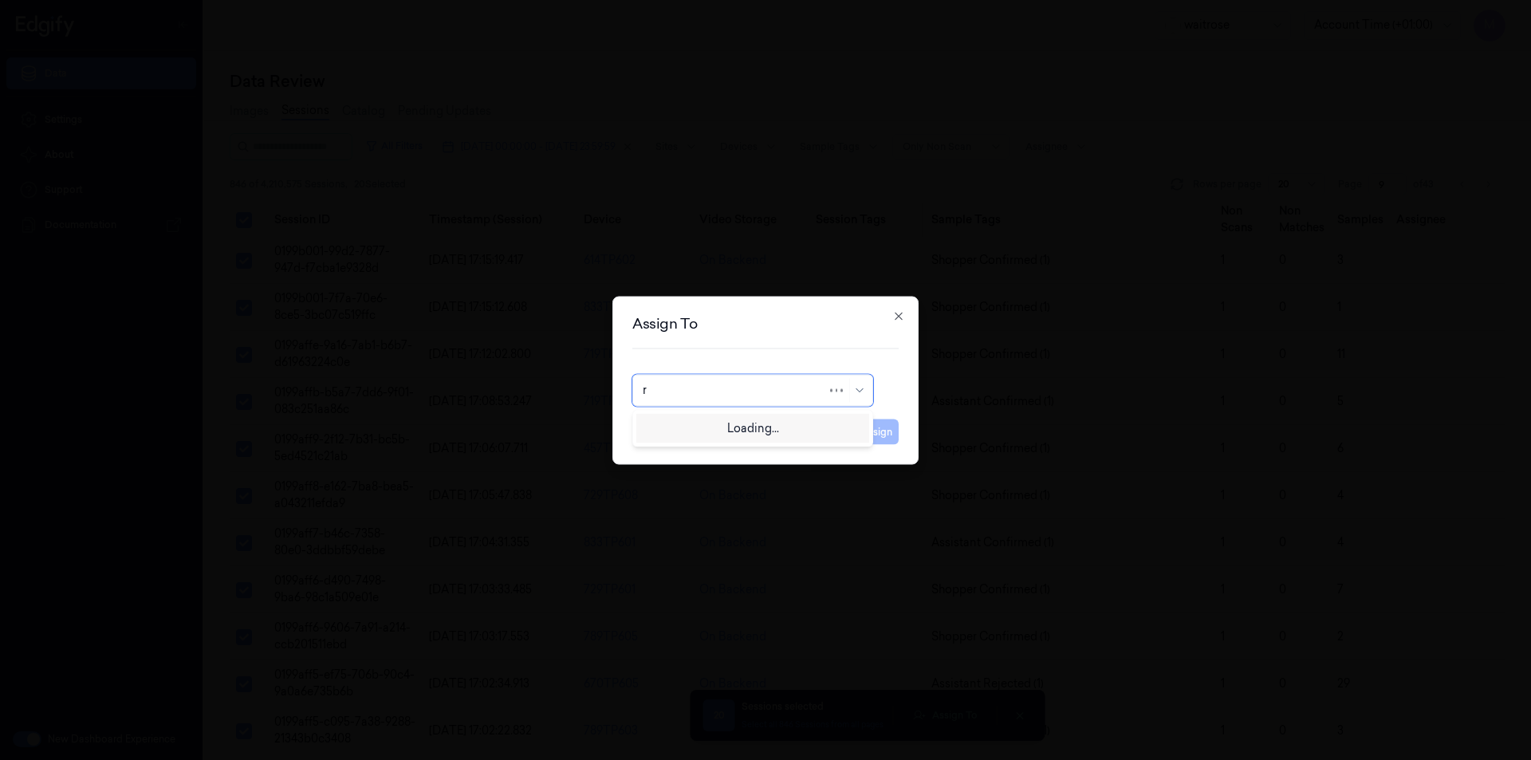
type input "ro"
click at [717, 423] on div "[PERSON_NAME]" at bounding box center [691, 426] width 96 height 17
click at [884, 427] on button "Assign" at bounding box center [877, 432] width 44 height 26
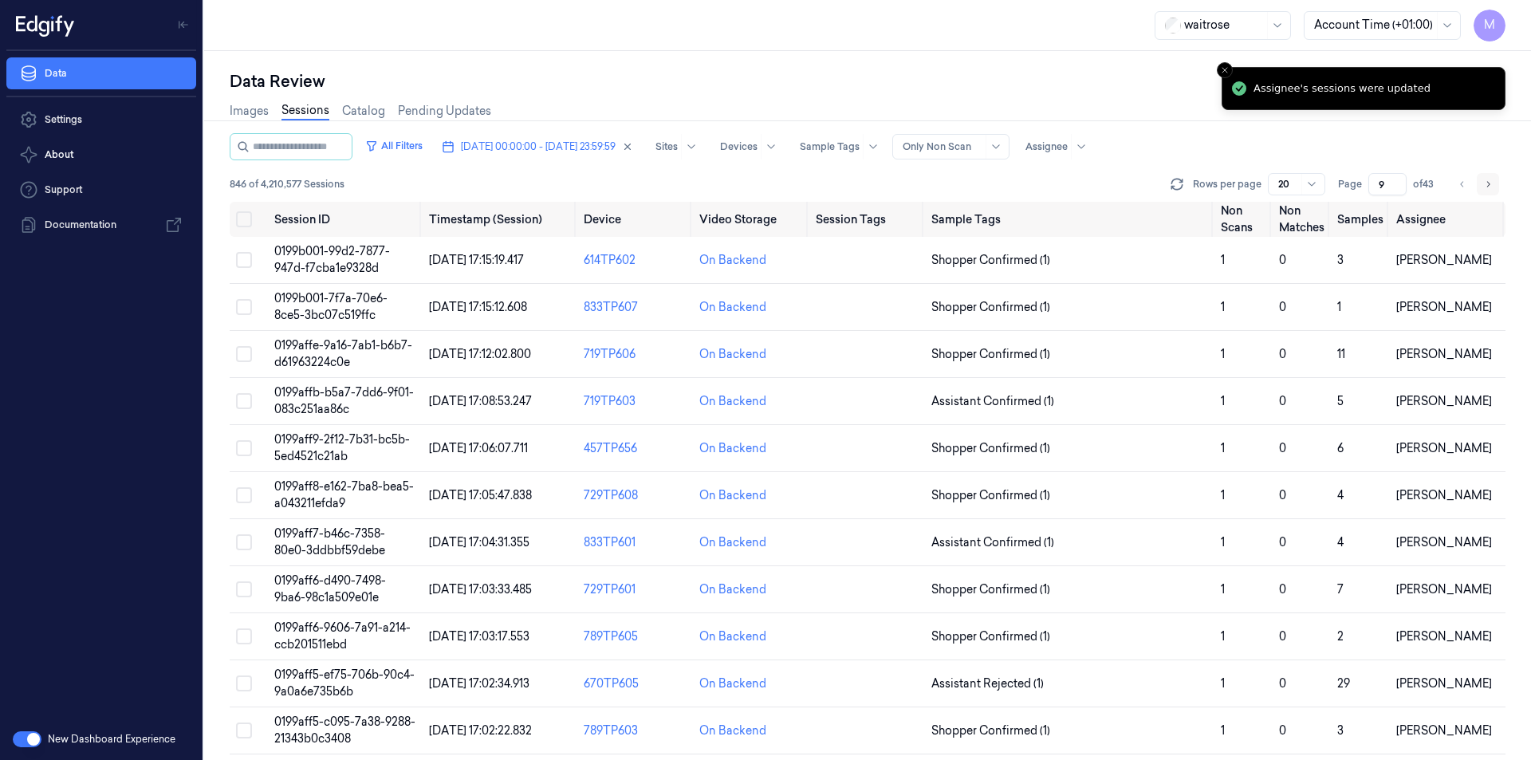
click at [1481, 184] on button "Go to next page" at bounding box center [1488, 184] width 22 height 22
type input "10"
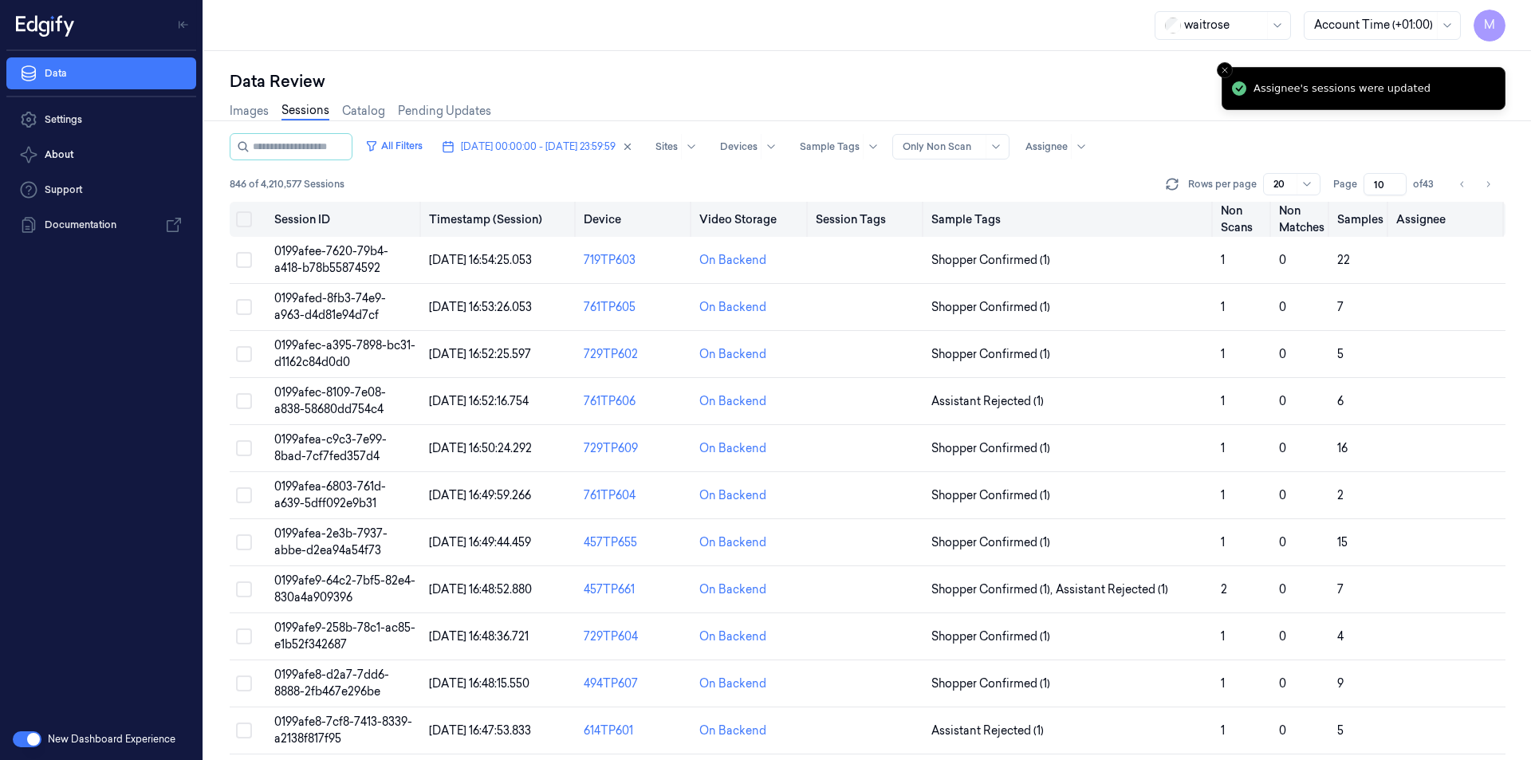
click at [241, 214] on button "Select all" at bounding box center [244, 219] width 16 height 16
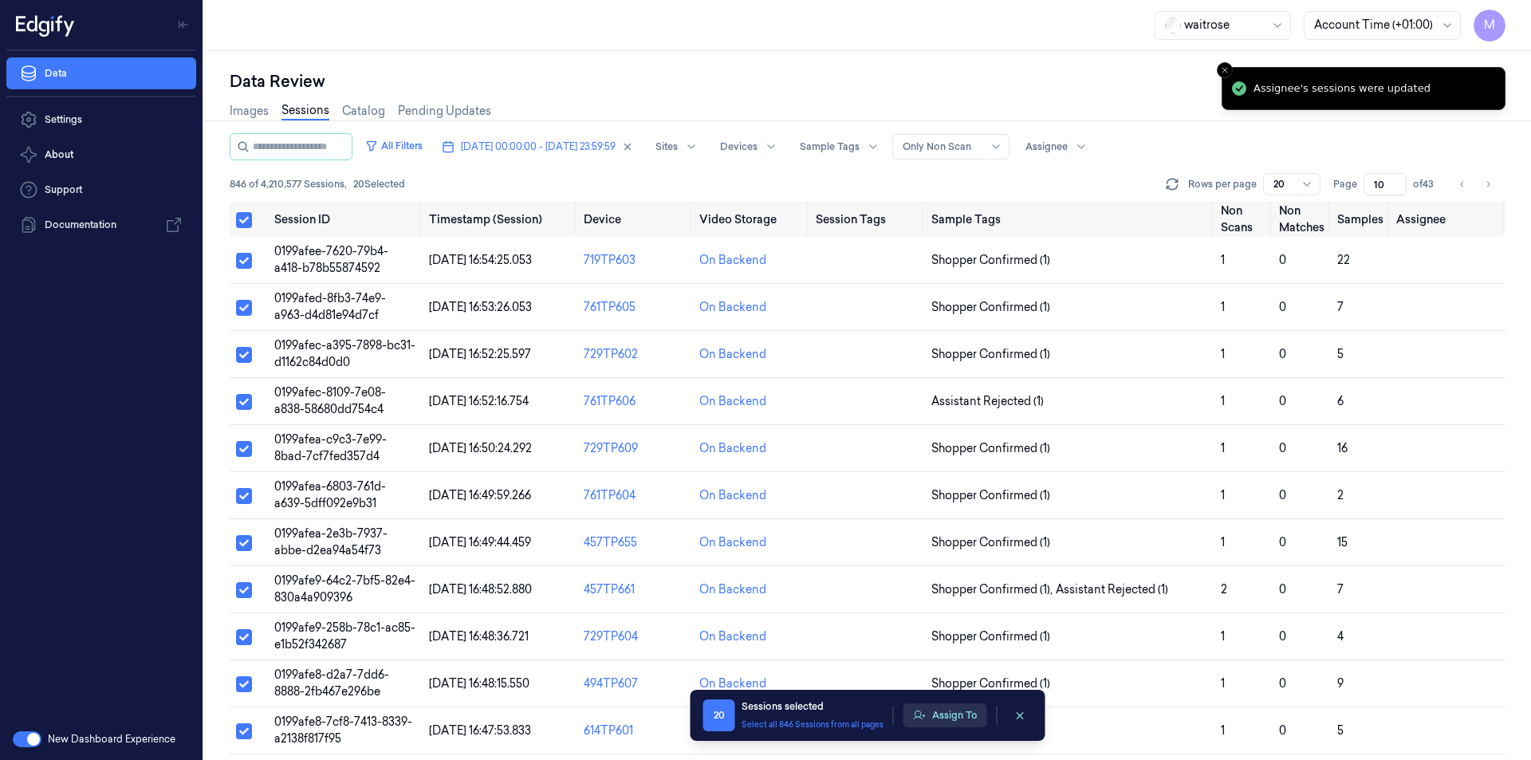
click at [944, 707] on button "Assign To" at bounding box center [945, 715] width 84 height 24
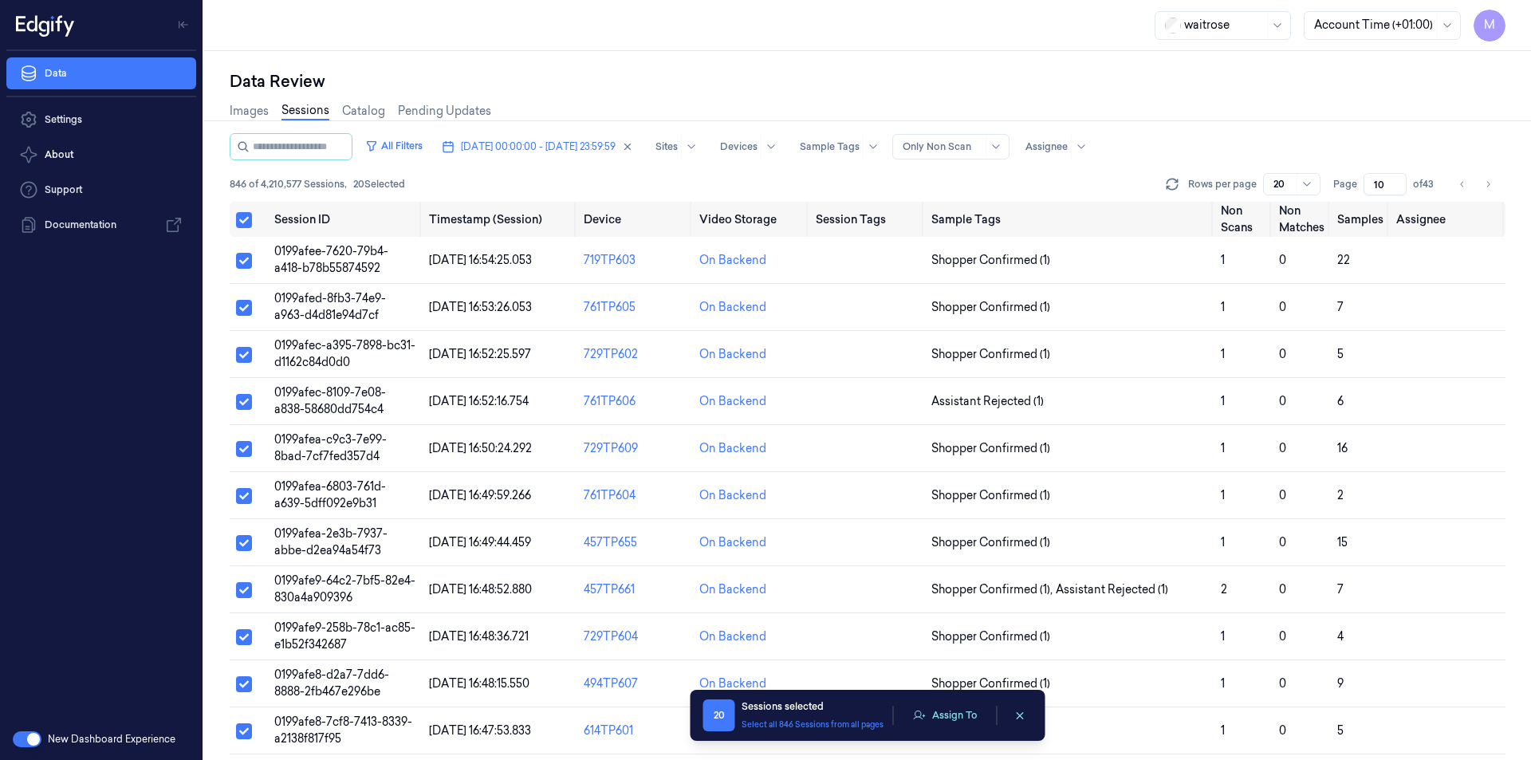
click at [957, 729] on div "20 Sessions selected Select all 846 Sessions from all pages Assign To" at bounding box center [867, 715] width 329 height 32
click at [949, 711] on button "Assign To" at bounding box center [945, 715] width 84 height 24
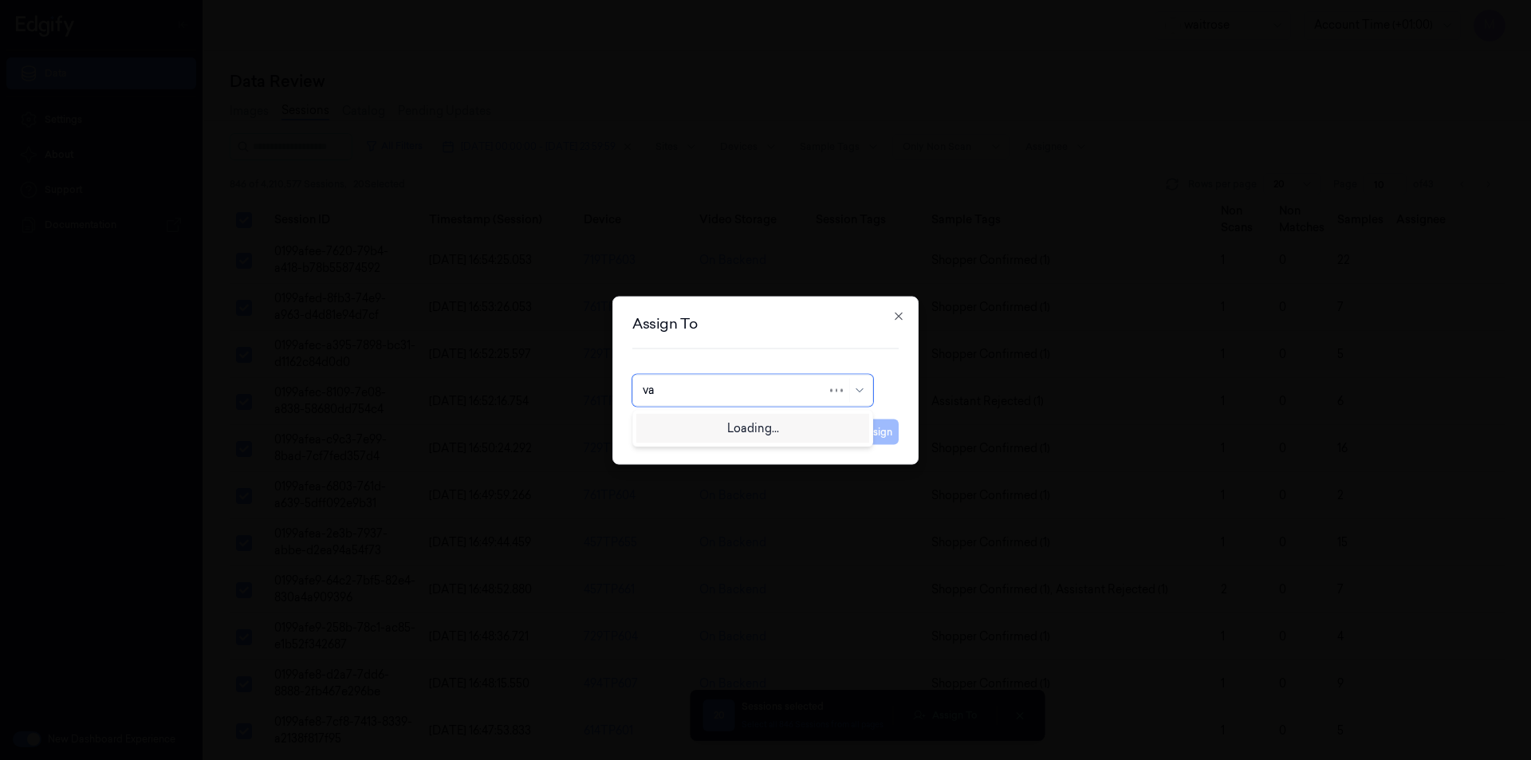
type input "var"
click at [706, 431] on div "[PERSON_NAME]" at bounding box center [691, 426] width 96 height 17
click at [890, 437] on button "Assign" at bounding box center [877, 432] width 44 height 26
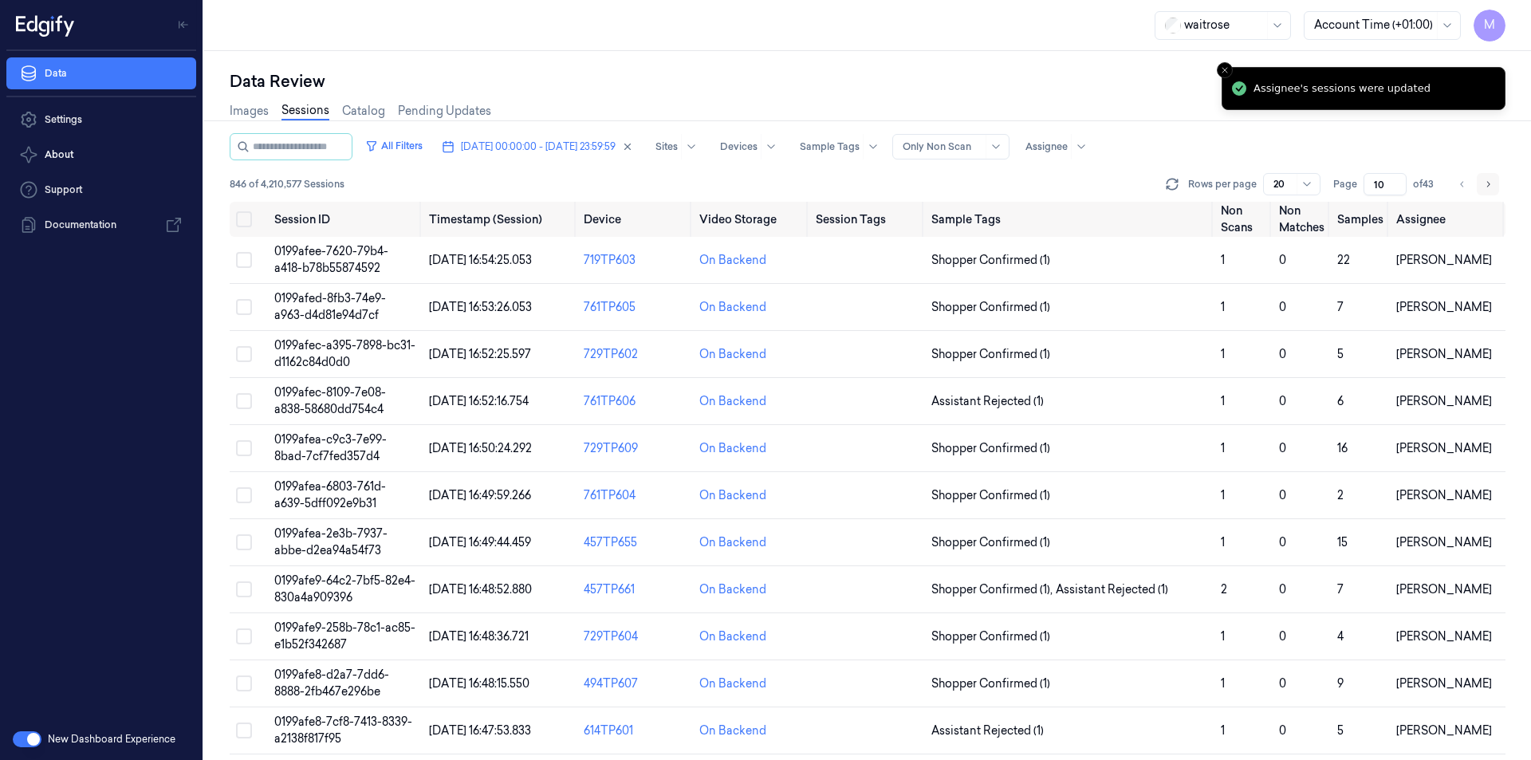
click at [1492, 183] on button "Go to next page" at bounding box center [1488, 184] width 22 height 22
type input "11"
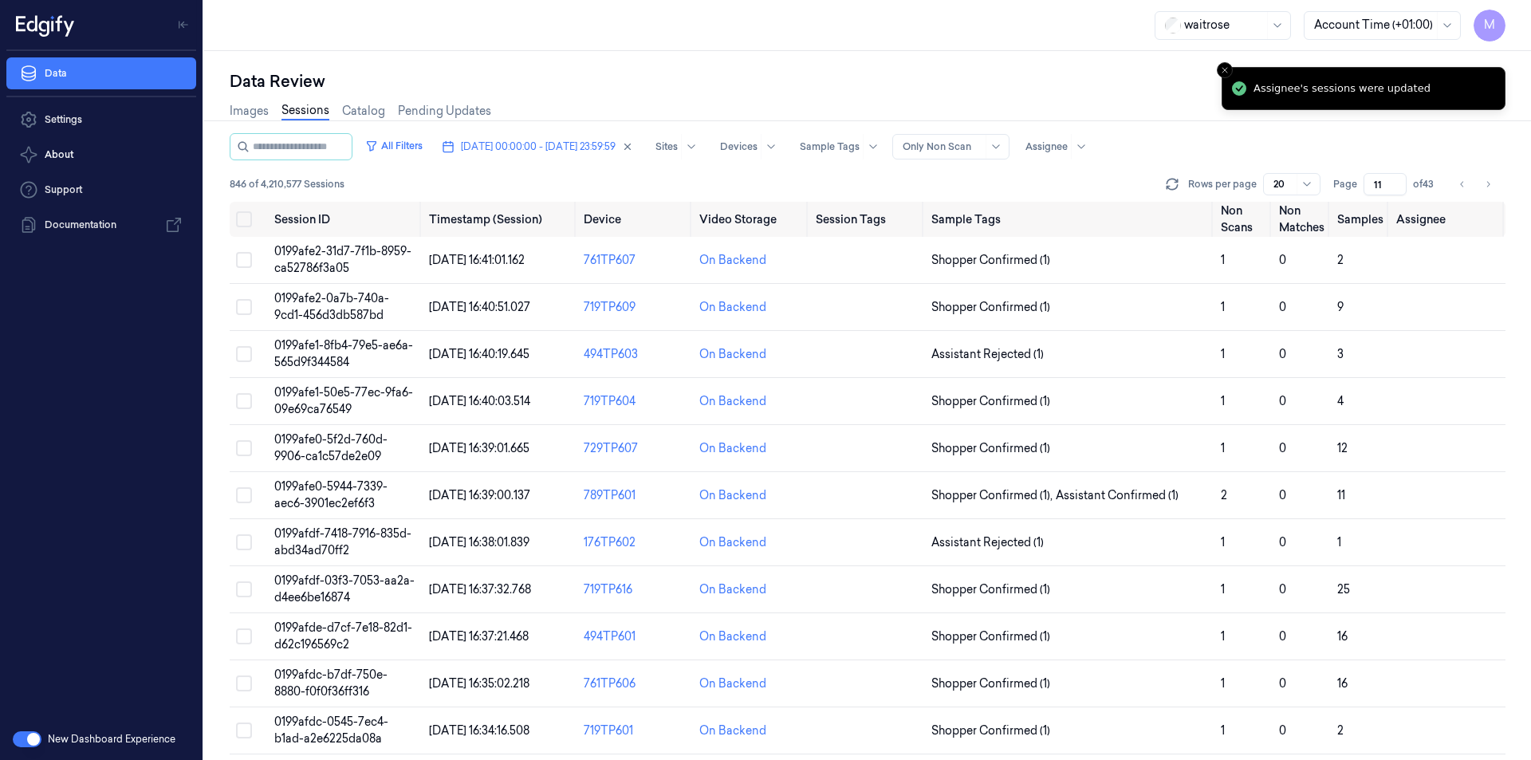
click at [753, 69] on div "Data Review Images Sessions Catalog Pending Updates All Filters [DATE] 00:00:00…" at bounding box center [867, 405] width 1327 height 709
